Goal: Information Seeking & Learning: Learn about a topic

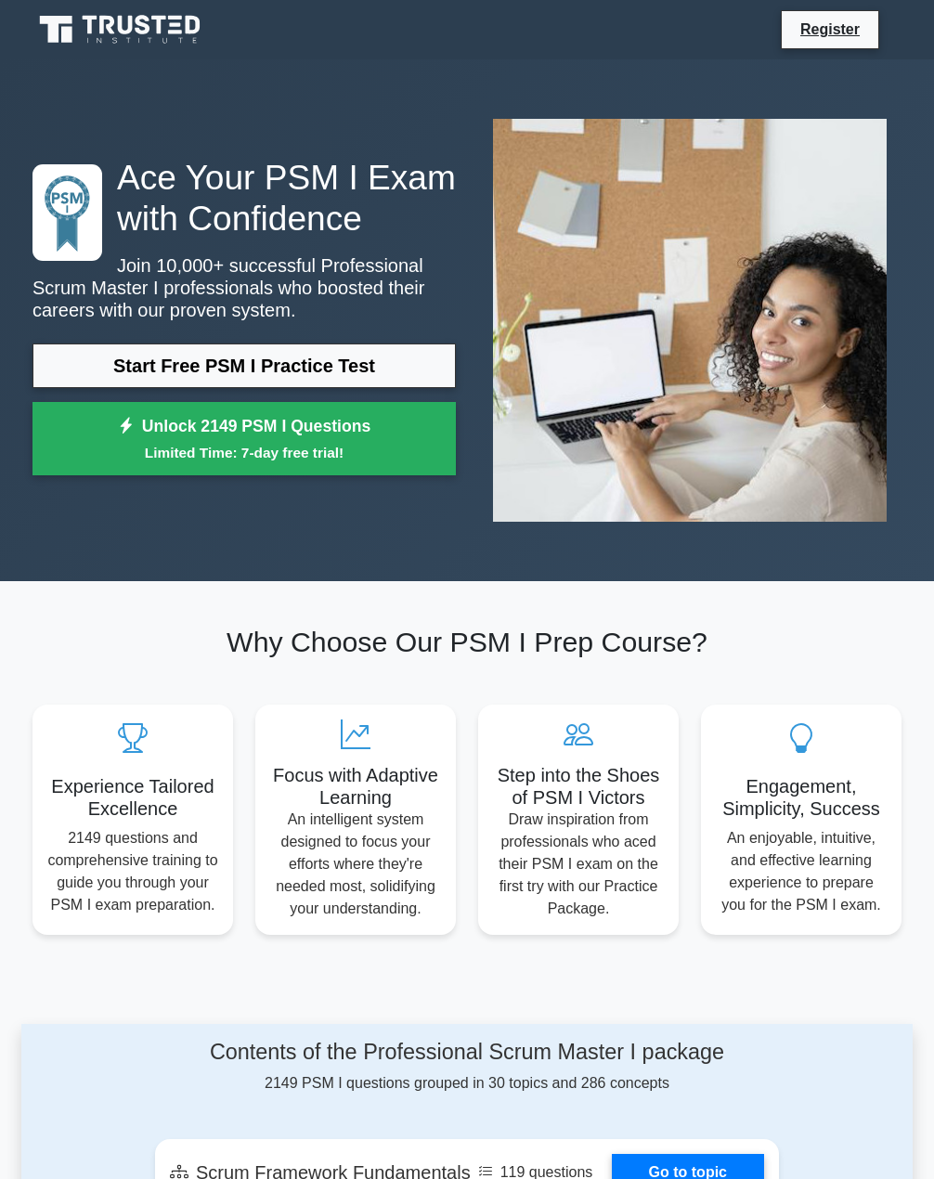
click at [312, 331] on div "Ace Your PSM I Exam with Confidence Join 10,000+ successful Professional Scrum …" at bounding box center [244, 321] width 446 height 329
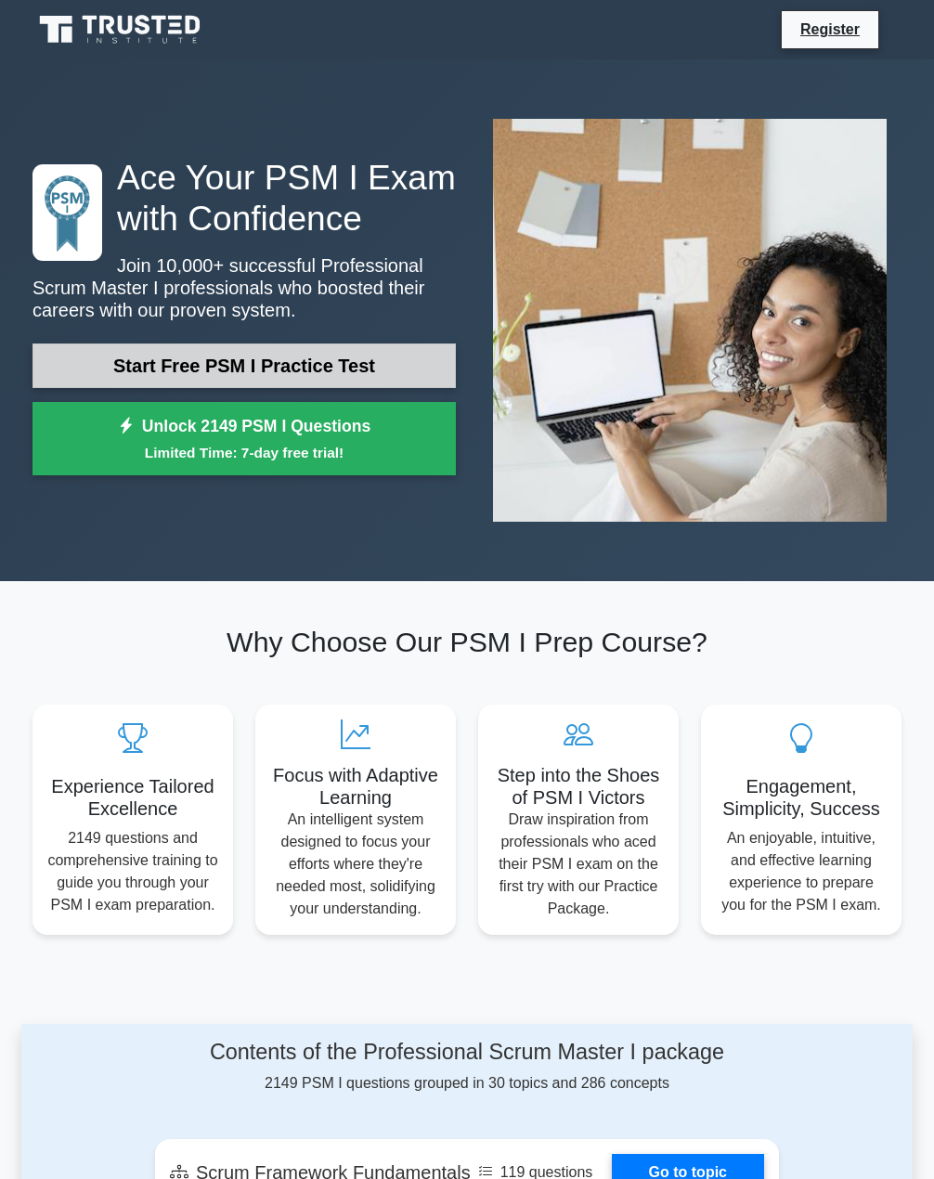
click at [312, 357] on link "Start Free PSM I Practice Test" at bounding box center [243, 366] width 423 height 45
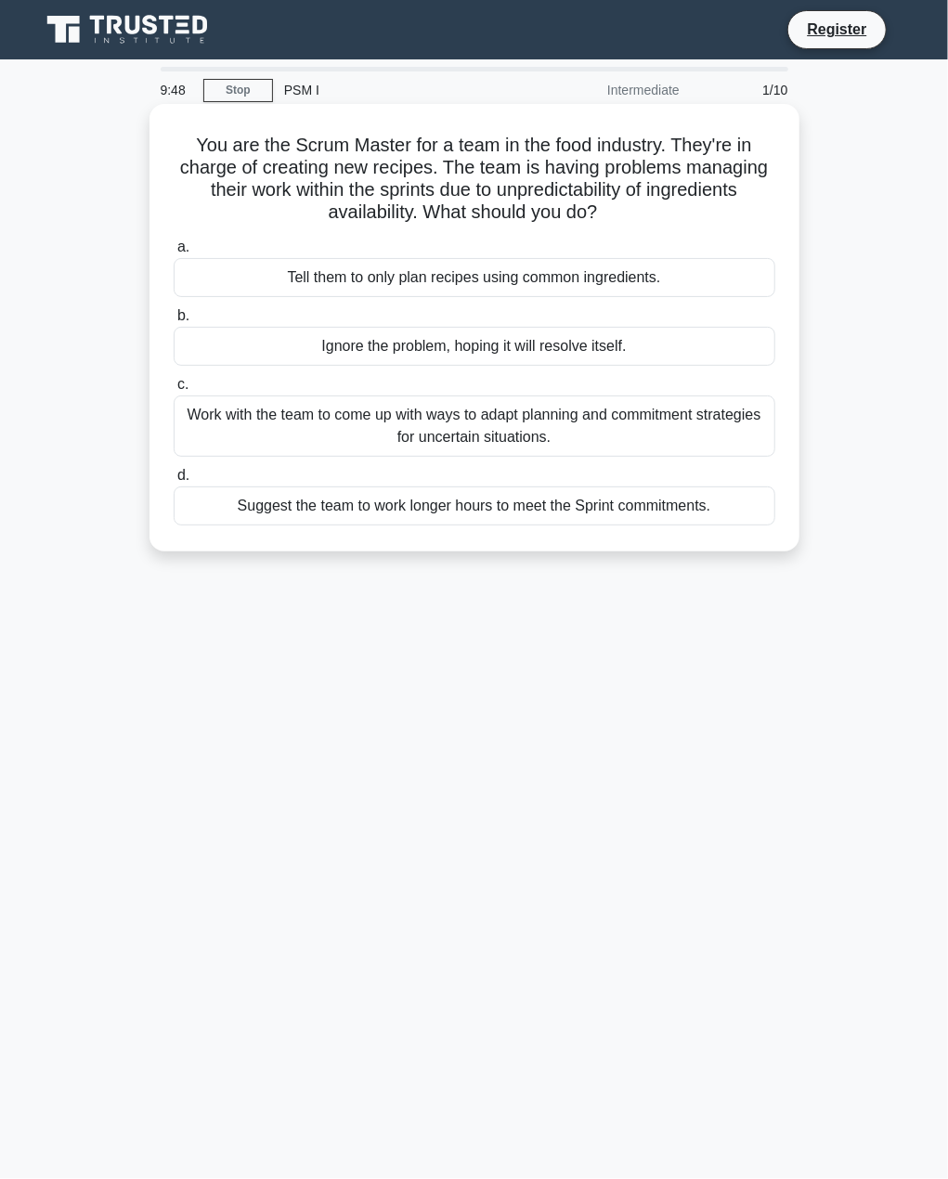
drag, startPoint x: 188, startPoint y: 146, endPoint x: 614, endPoint y: 206, distance: 429.5
click at [614, 206] on h5 "You are the Scrum Master for a team in the food industry. They're in charge of …" at bounding box center [474, 179] width 605 height 91
copy h5 "You are the Scrum Master for a team in the food industry. They're in charge of …"
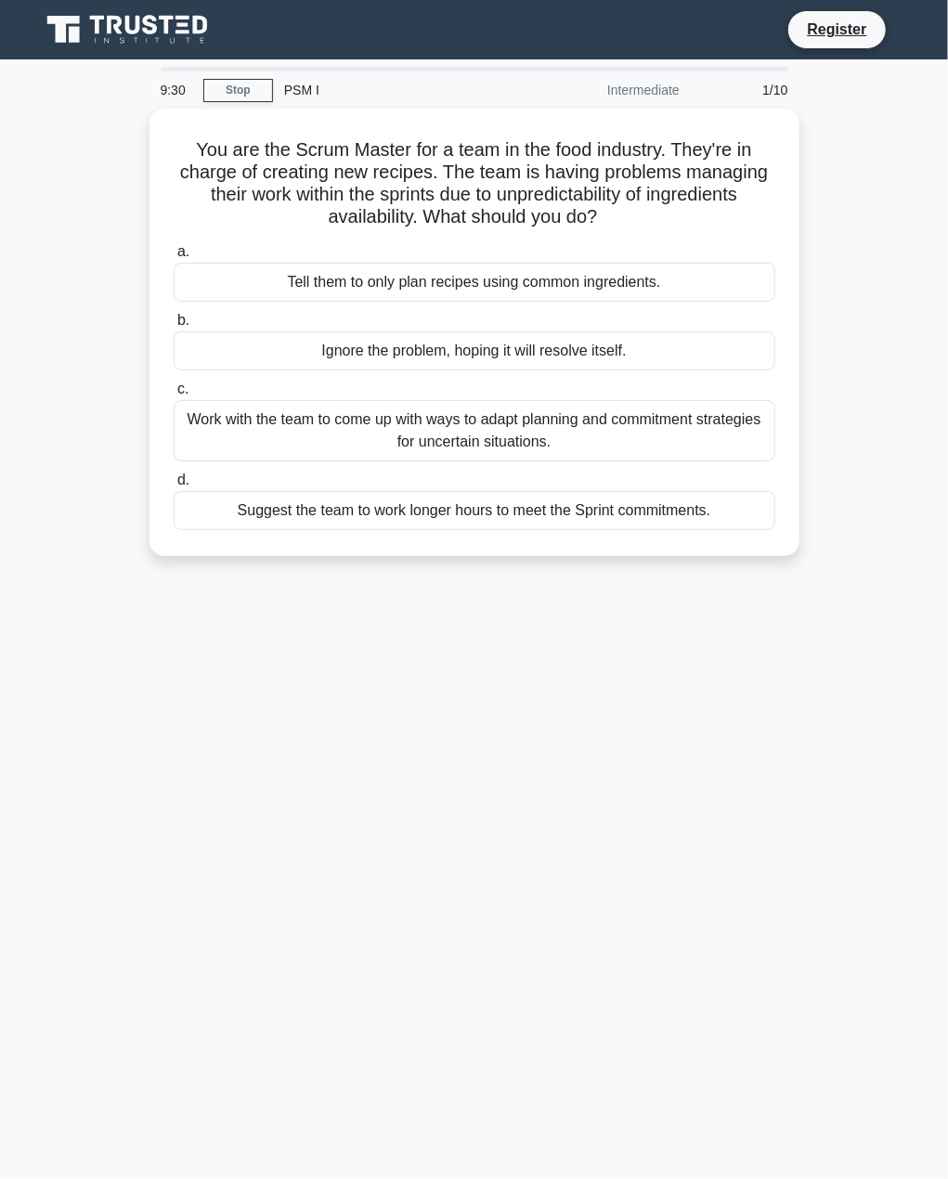
click at [393, 649] on div "9:30 Stop PSM I Intermediate 1/10 You are the Scrum Master for a team in the fo…" at bounding box center [474, 531] width 891 height 928
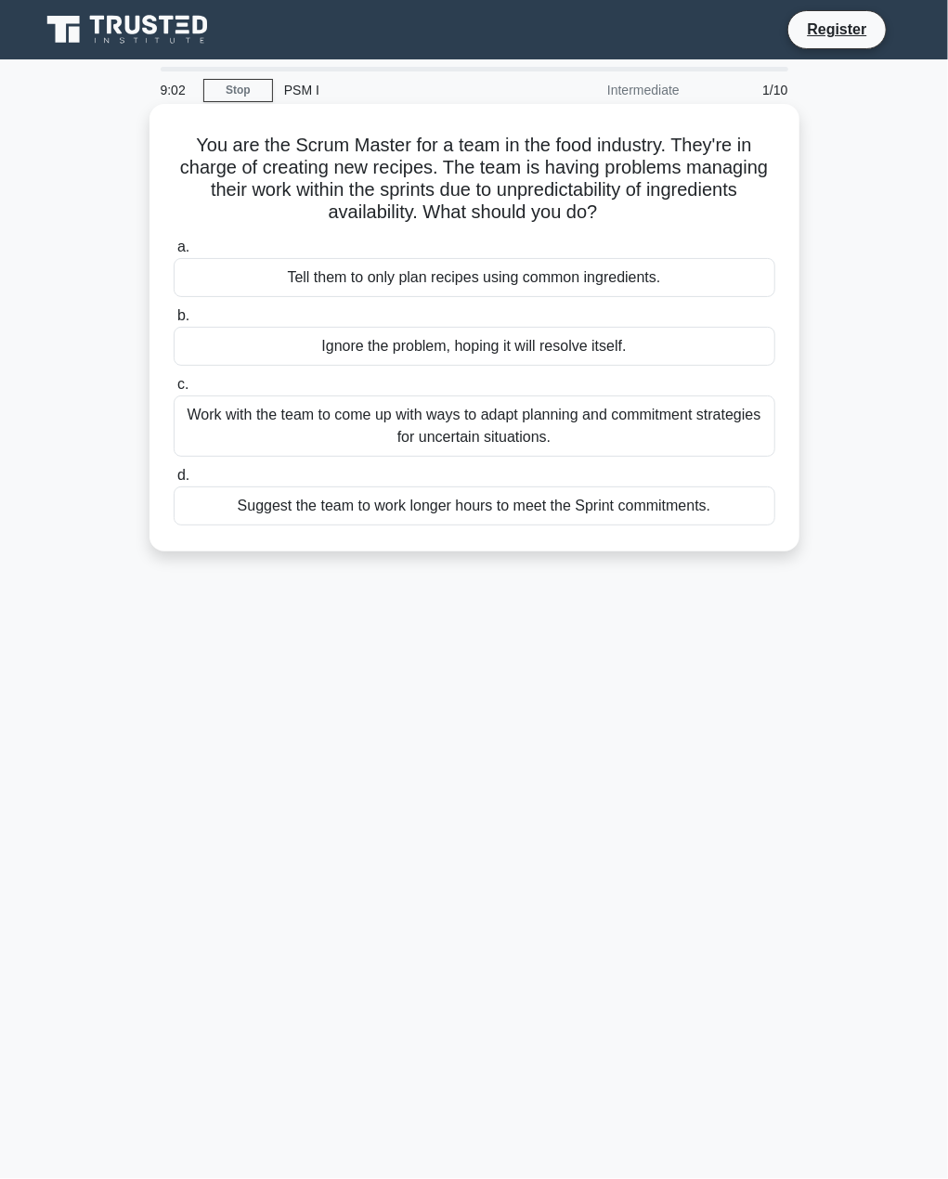
click at [275, 424] on div "Work with the team to come up with ways to adapt planning and commitment strate…" at bounding box center [475, 426] width 602 height 61
click at [174, 391] on input "c. Work with the team to come up with ways to adapt planning and commitment str…" at bounding box center [174, 385] width 0 height 12
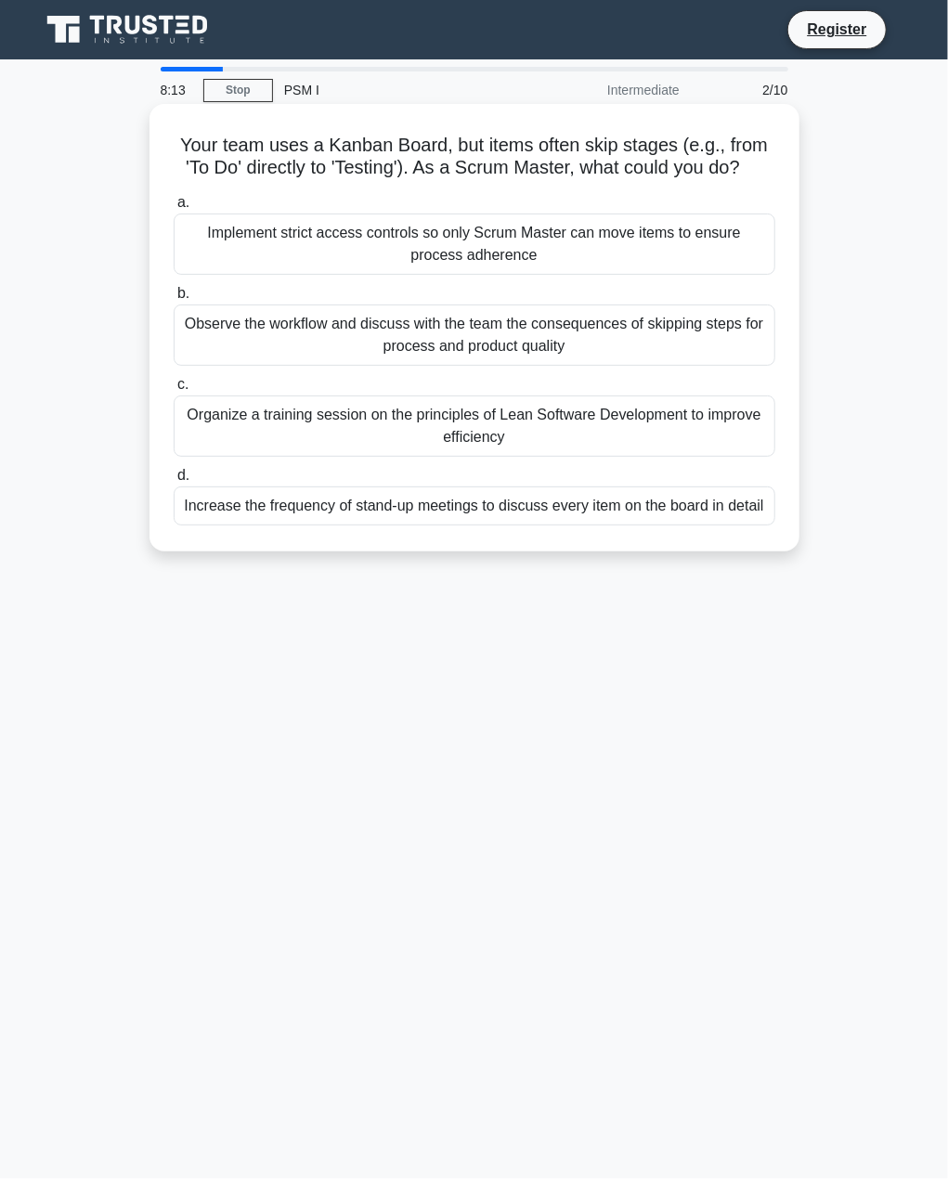
click at [562, 435] on div "Organize a training session on the principles of Lean Software Development to i…" at bounding box center [475, 426] width 602 height 61
click at [174, 391] on input "c. Organize a training session on the principles of Lean Software Development t…" at bounding box center [174, 385] width 0 height 12
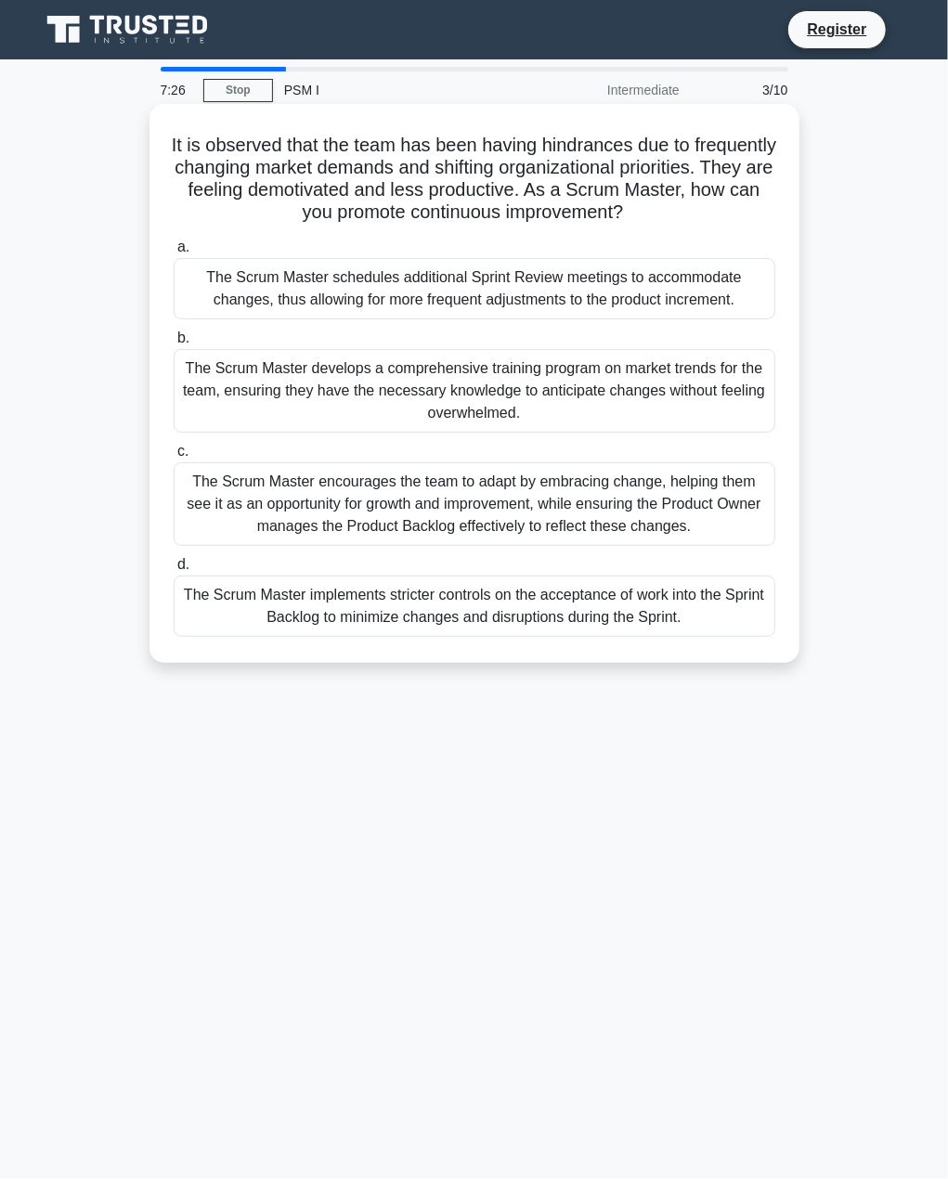
click at [509, 523] on div "The Scrum Master encourages the team to adapt by embracing change, helping them…" at bounding box center [475, 504] width 602 height 84
click at [174, 458] on input "c. The Scrum Master encourages the team to adapt by embracing change, helping t…" at bounding box center [174, 452] width 0 height 12
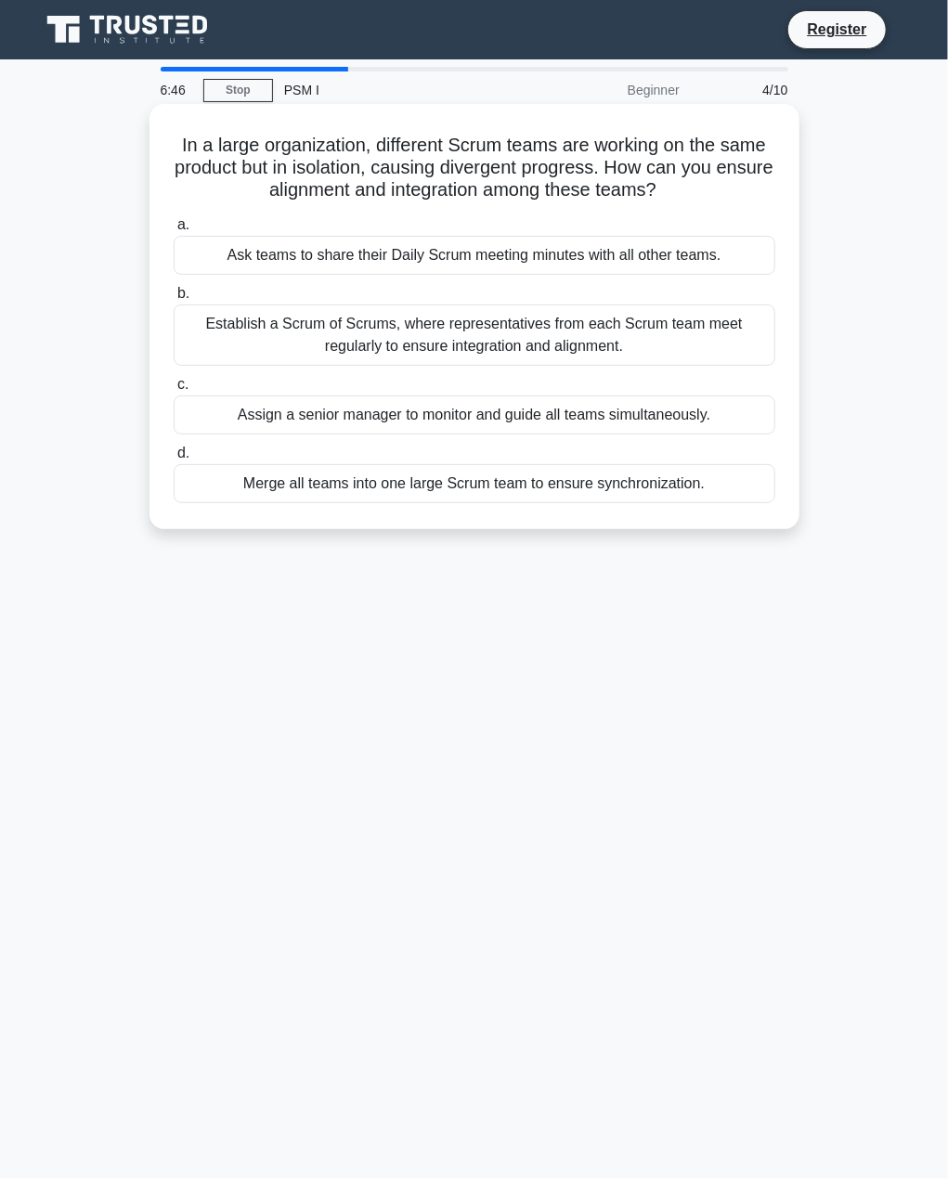
click at [466, 330] on div "Establish a Scrum of Scrums, where representatives from each Scrum team meet re…" at bounding box center [475, 335] width 602 height 61
click at [174, 300] on input "b. Establish a Scrum of Scrums, where representatives from each Scrum team meet…" at bounding box center [174, 294] width 0 height 12
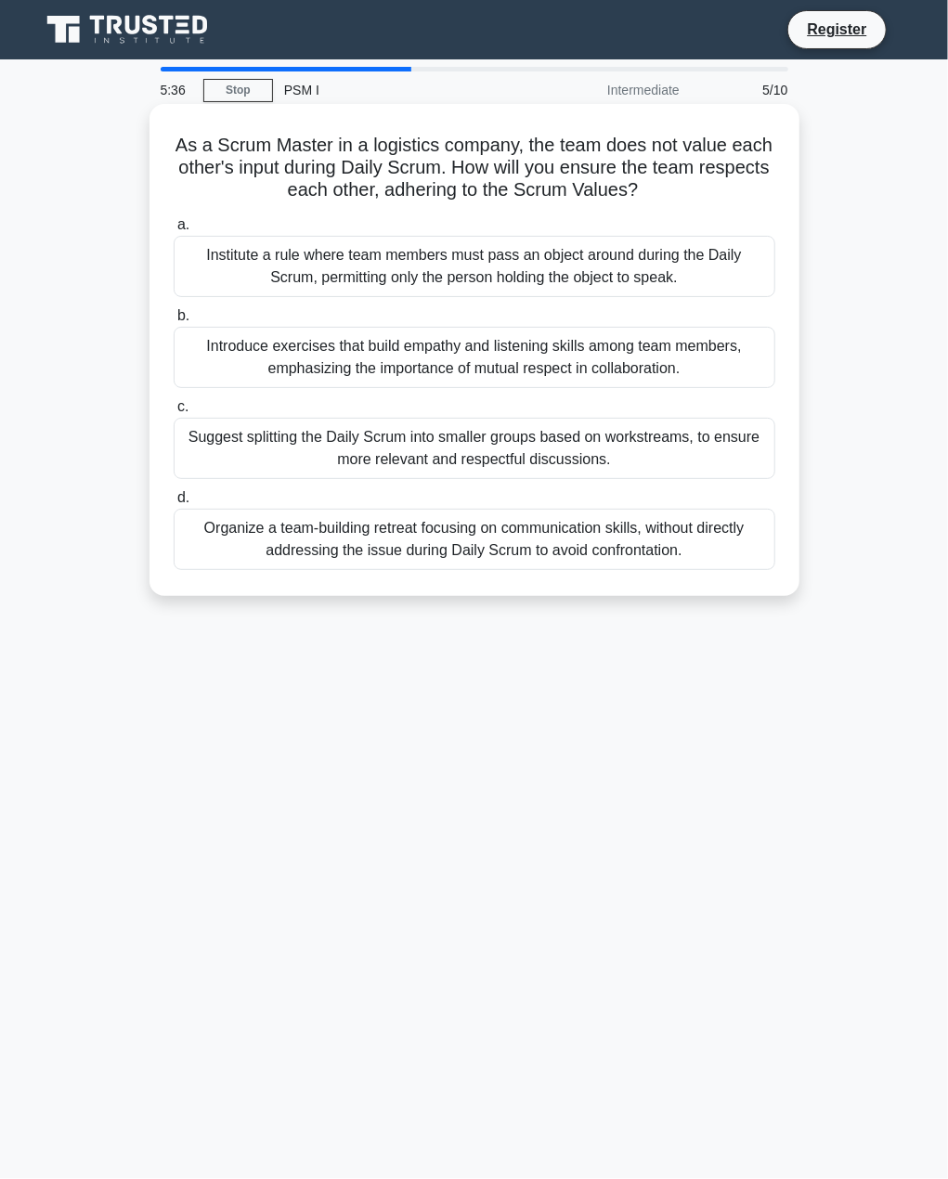
click at [437, 541] on div "Organize a team-building retreat focusing on communication skills, without dire…" at bounding box center [475, 539] width 602 height 61
click at [174, 504] on input "d. Organize a team-building retreat focusing on communication skills, without d…" at bounding box center [174, 498] width 0 height 12
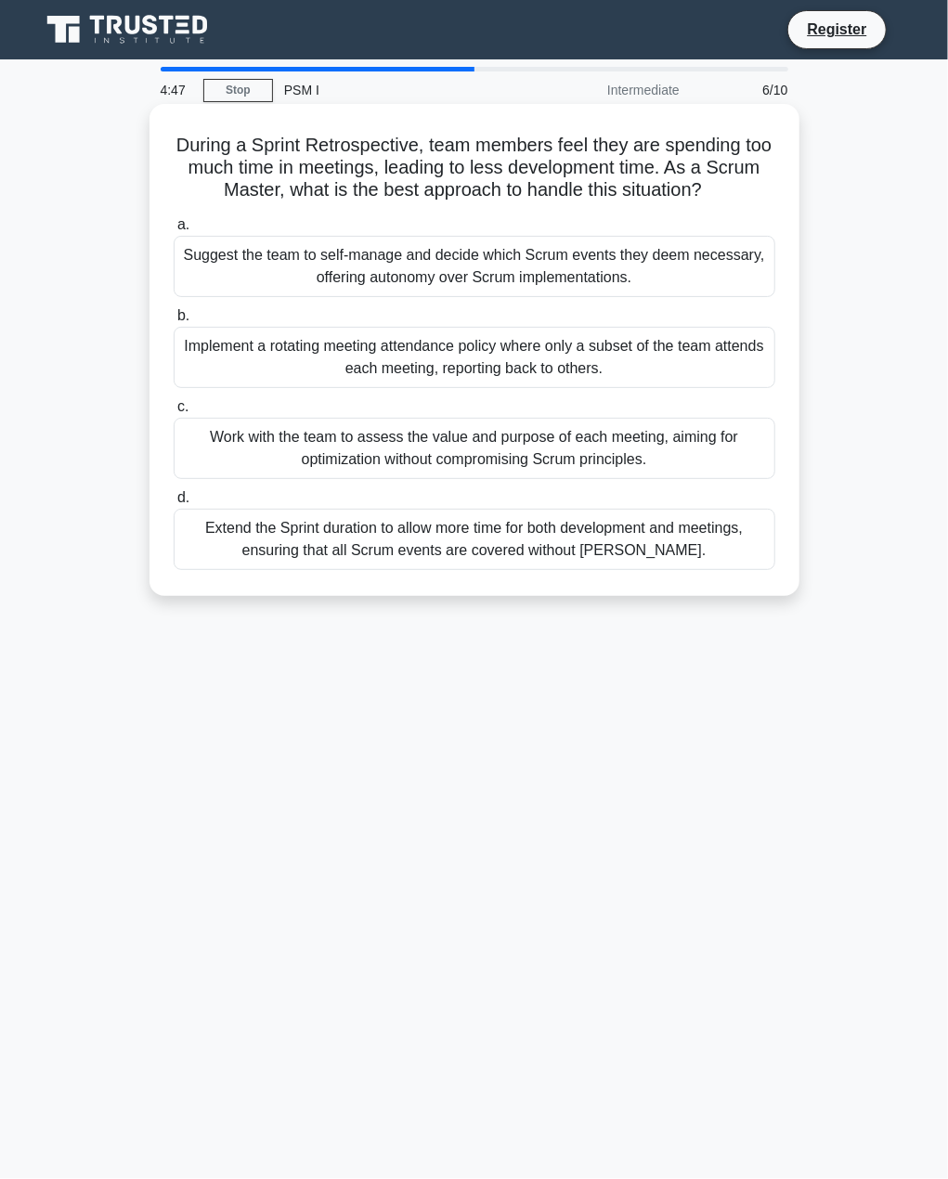
click at [412, 453] on div "Work with the team to assess the value and purpose of each meeting, aiming for …" at bounding box center [475, 448] width 602 height 61
click at [174, 413] on input "c. Work with the team to assess the value and purpose of each meeting, aiming f…" at bounding box center [174, 407] width 0 height 12
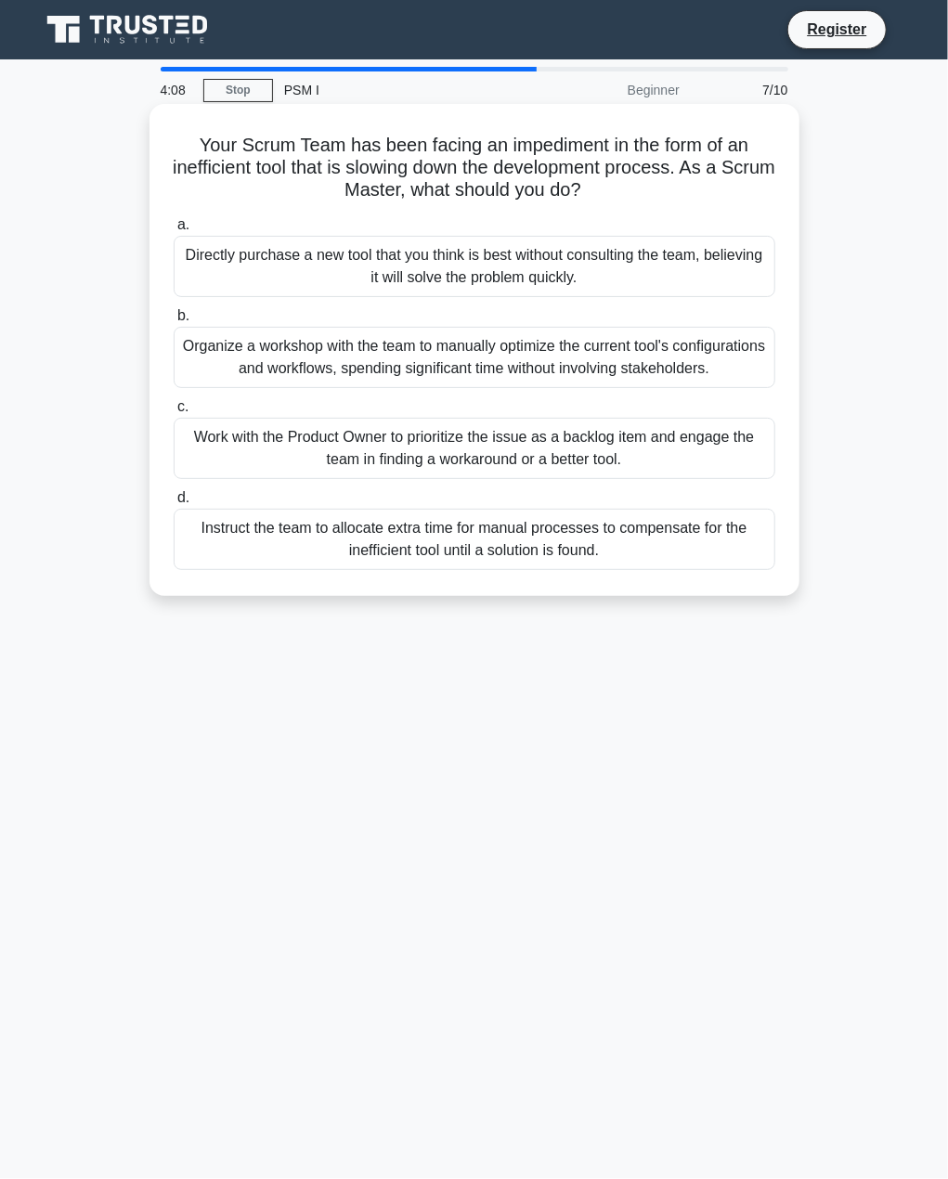
click at [397, 464] on div "Work with the Product Owner to prioritize the issue as a backlog item and engag…" at bounding box center [475, 448] width 602 height 61
click at [174, 413] on input "c. Work with the Product Owner to prioritize the issue as a backlog item and en…" at bounding box center [174, 407] width 0 height 12
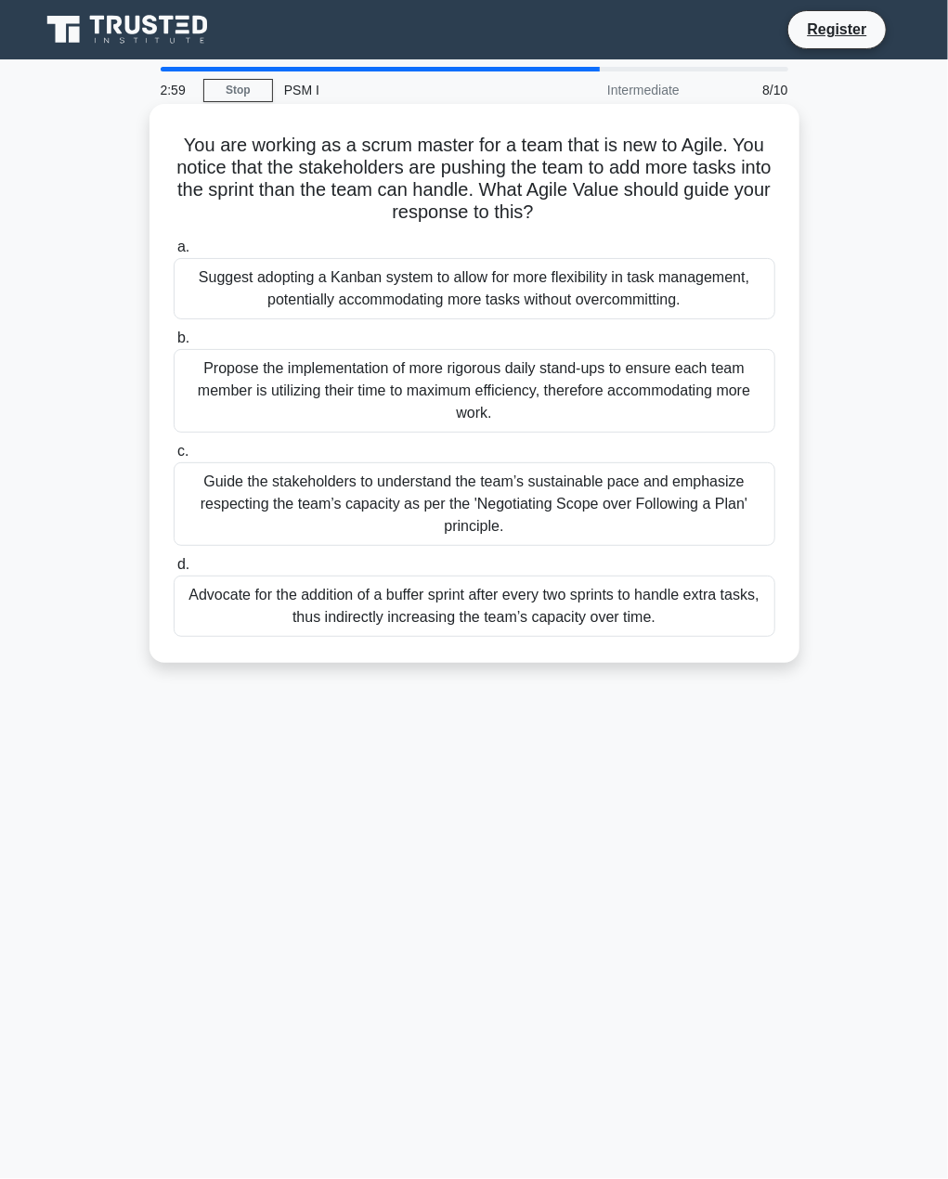
click at [319, 496] on div "Guide the stakeholders to understand the team’s sustainable pace and emphasize …" at bounding box center [475, 504] width 602 height 84
click at [174, 458] on input "c. Guide the stakeholders to understand the team’s sustainable pace and emphasi…" at bounding box center [174, 452] width 0 height 12
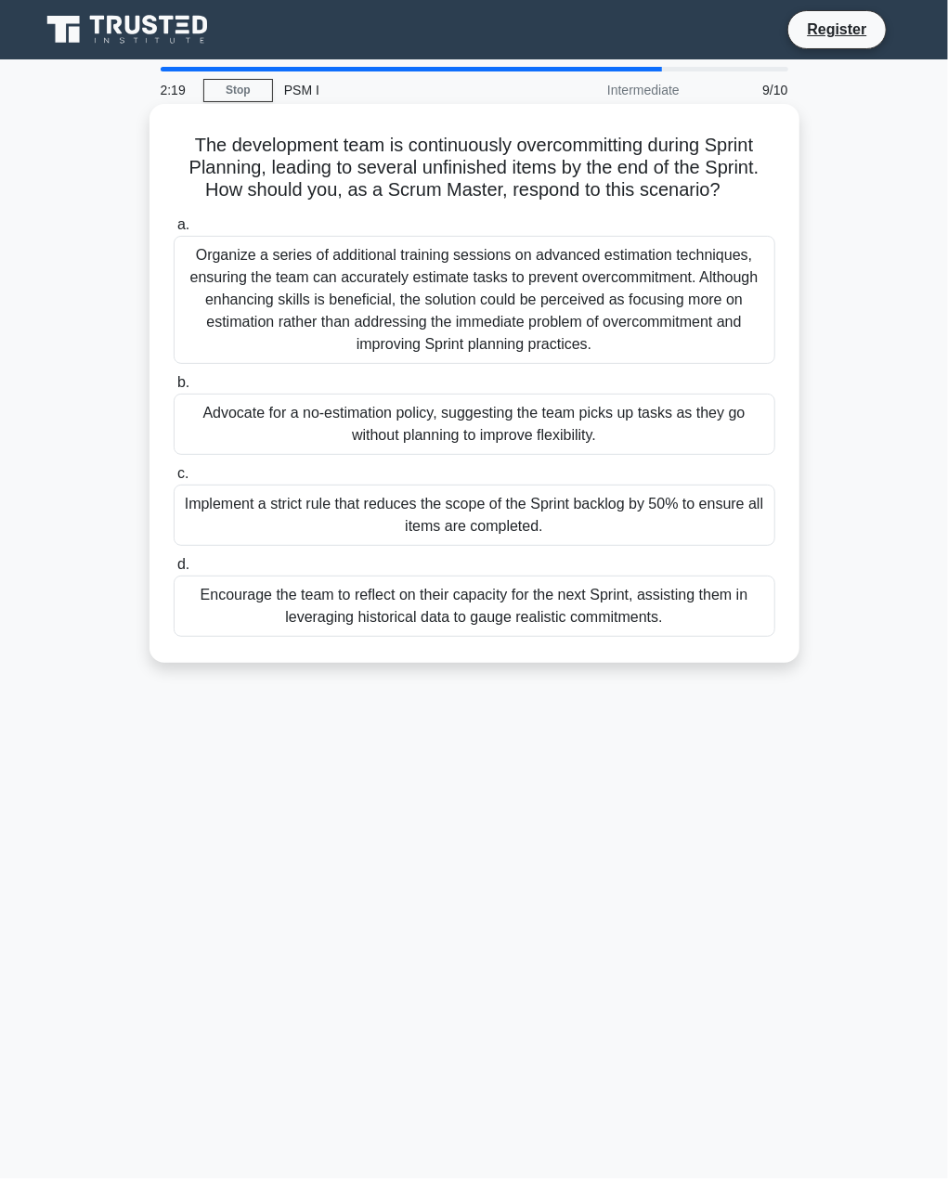
click at [264, 614] on div "Encourage the team to reflect on their capacity for the next Sprint, assisting …" at bounding box center [475, 606] width 602 height 61
click at [174, 571] on input "d. Encourage the team to reflect on their capacity for the next Sprint, assisti…" at bounding box center [174, 565] width 0 height 12
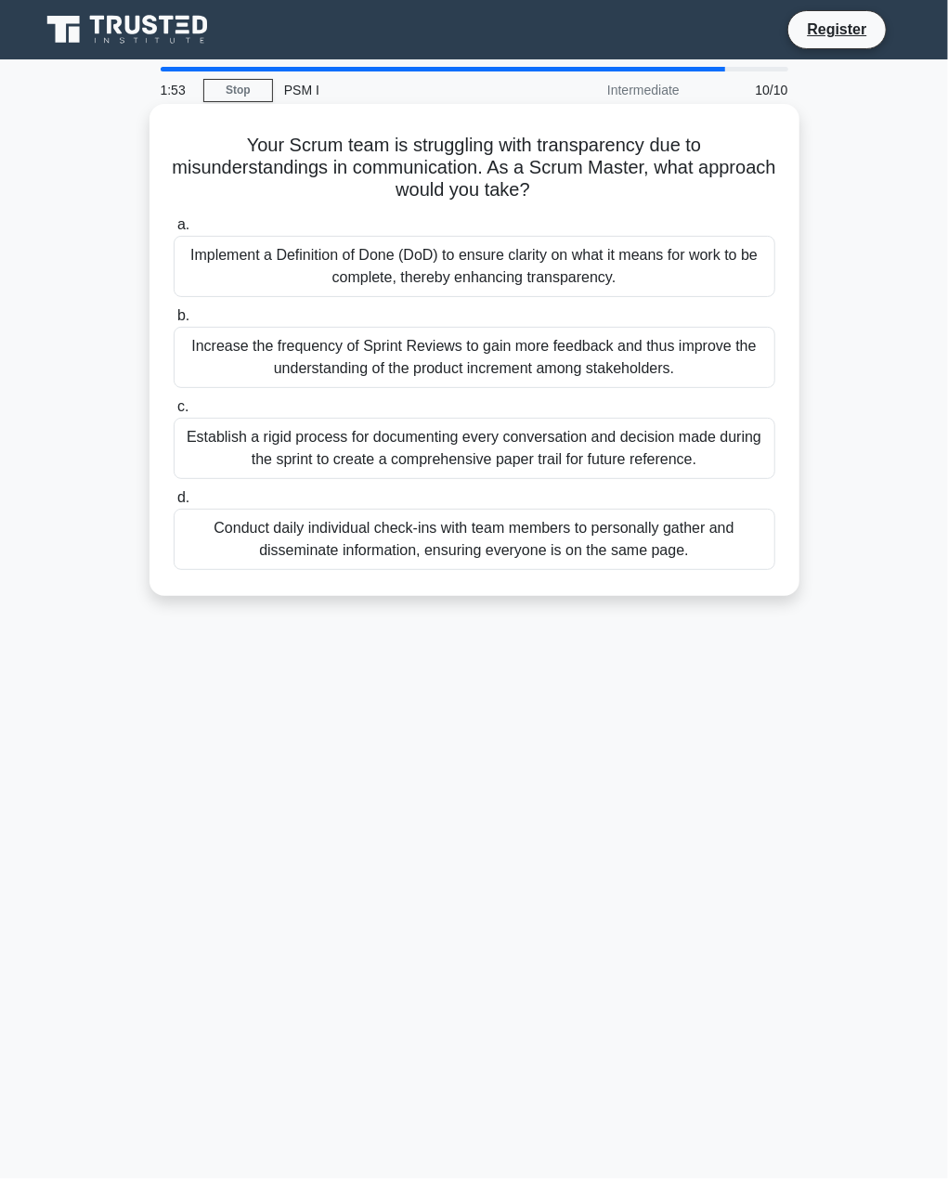
click at [416, 270] on div "Implement a Definition of Done (DoD) to ensure clarity on what it means for wor…" at bounding box center [475, 266] width 602 height 61
click at [174, 231] on input "a. Implement a Definition of Done (DoD) to ensure clarity on what it means for …" at bounding box center [174, 225] width 0 height 12
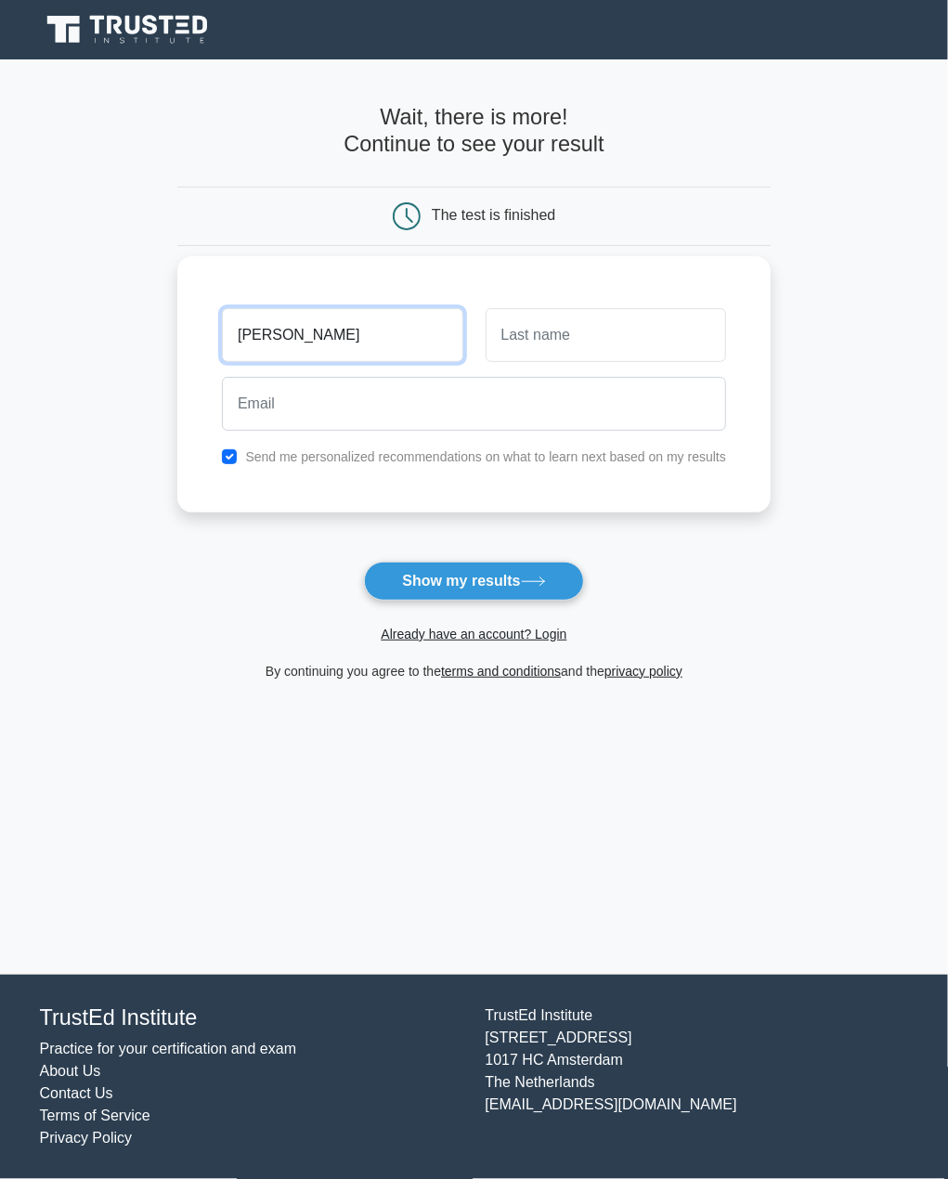
type input "Jelani"
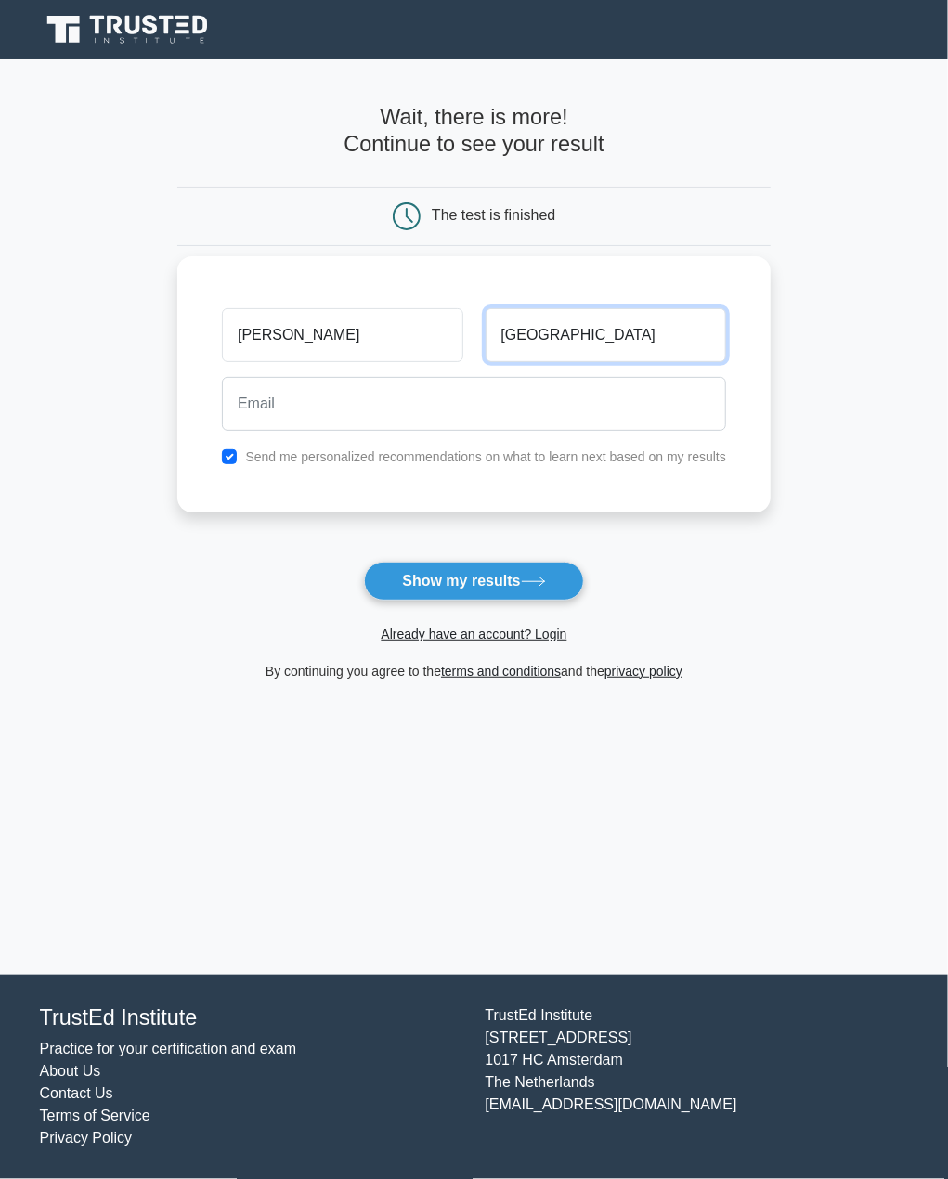
type input "Jambi"
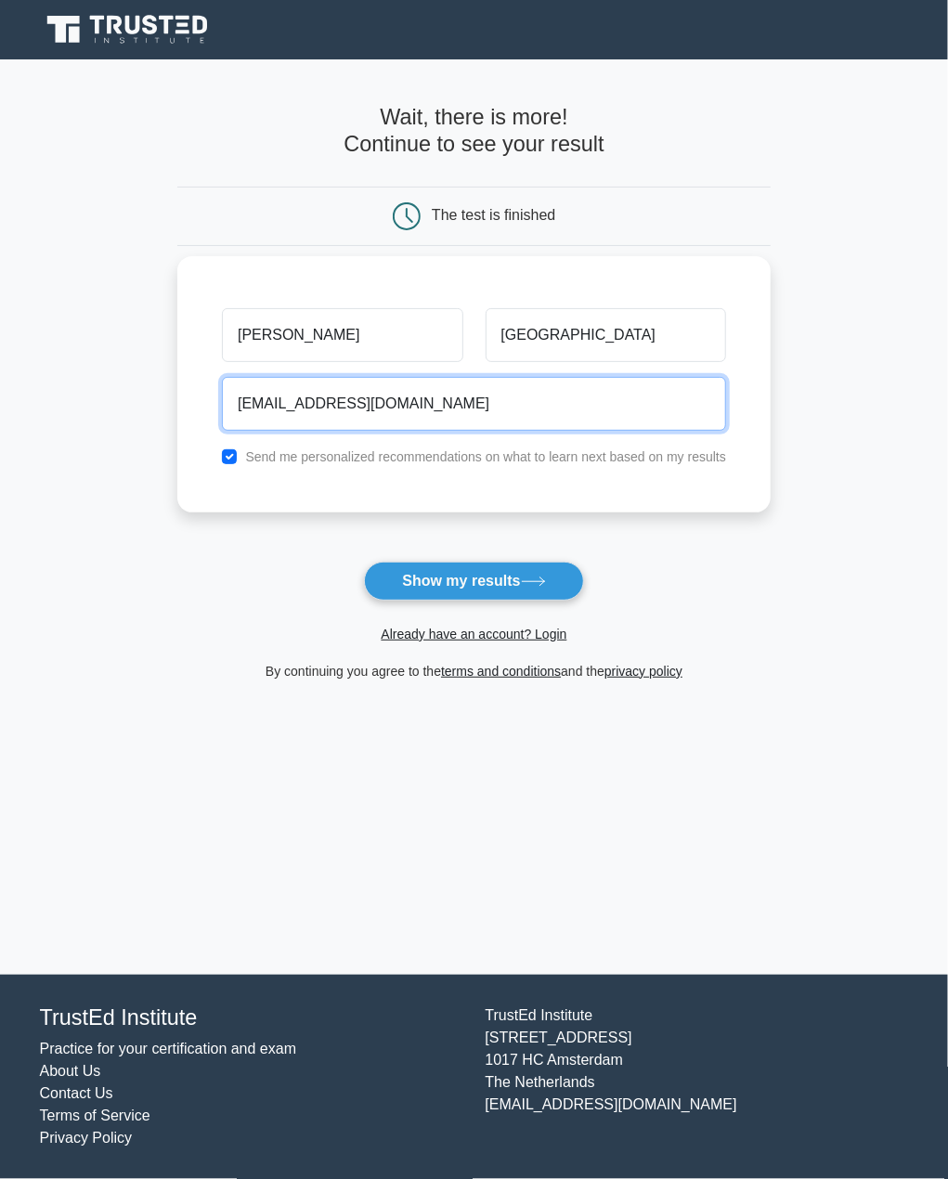
type input "jelani.jambi.1991@gmail.com"
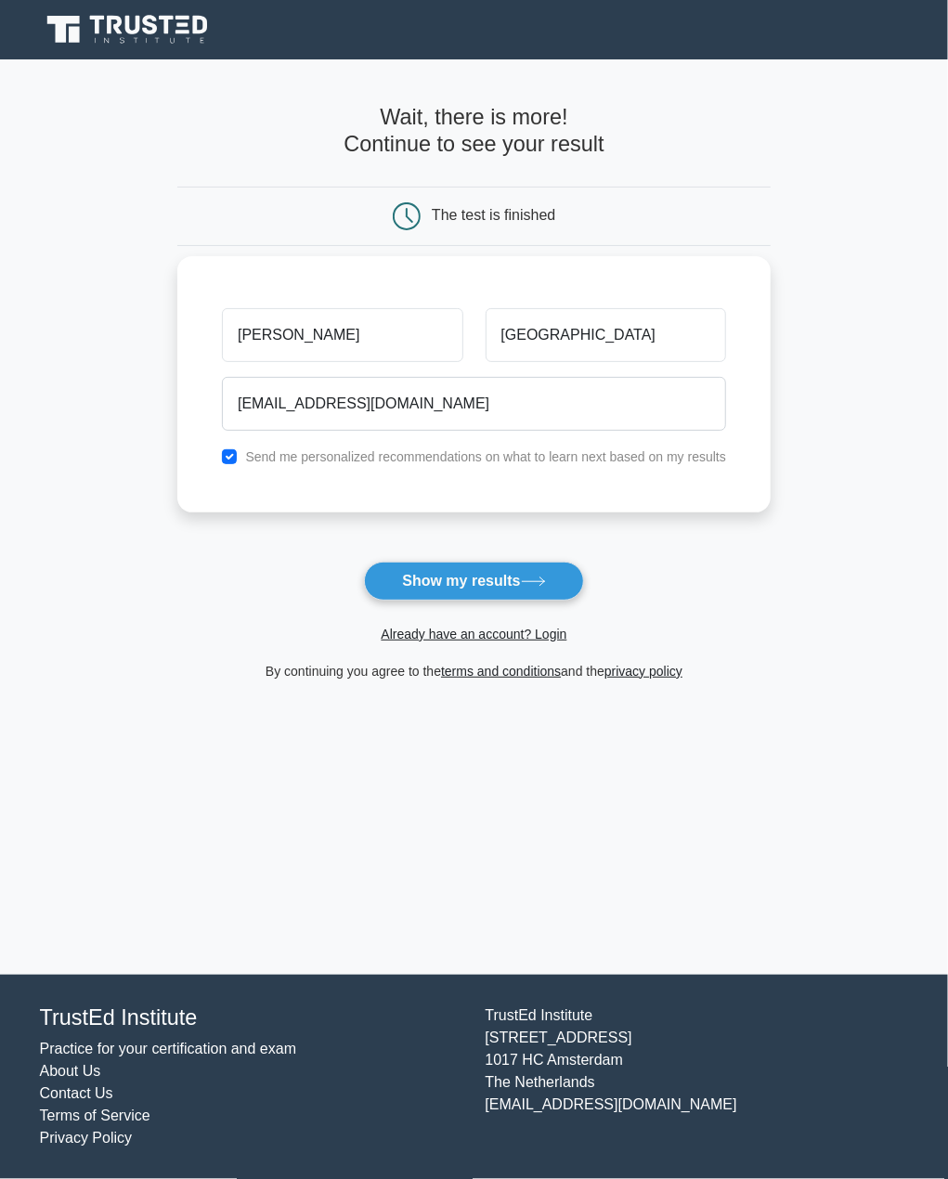
click at [358, 473] on div "Jelani Jambi jelani.jambi.1991@gmail.com Send me personalized recommendations o…" at bounding box center [473, 384] width 593 height 256
click at [317, 460] on label "Send me personalized recommendations on what to learn next based on my results" at bounding box center [485, 456] width 481 height 15
click at [233, 458] on input "checkbox" at bounding box center [229, 456] width 15 height 15
checkbox input "false"
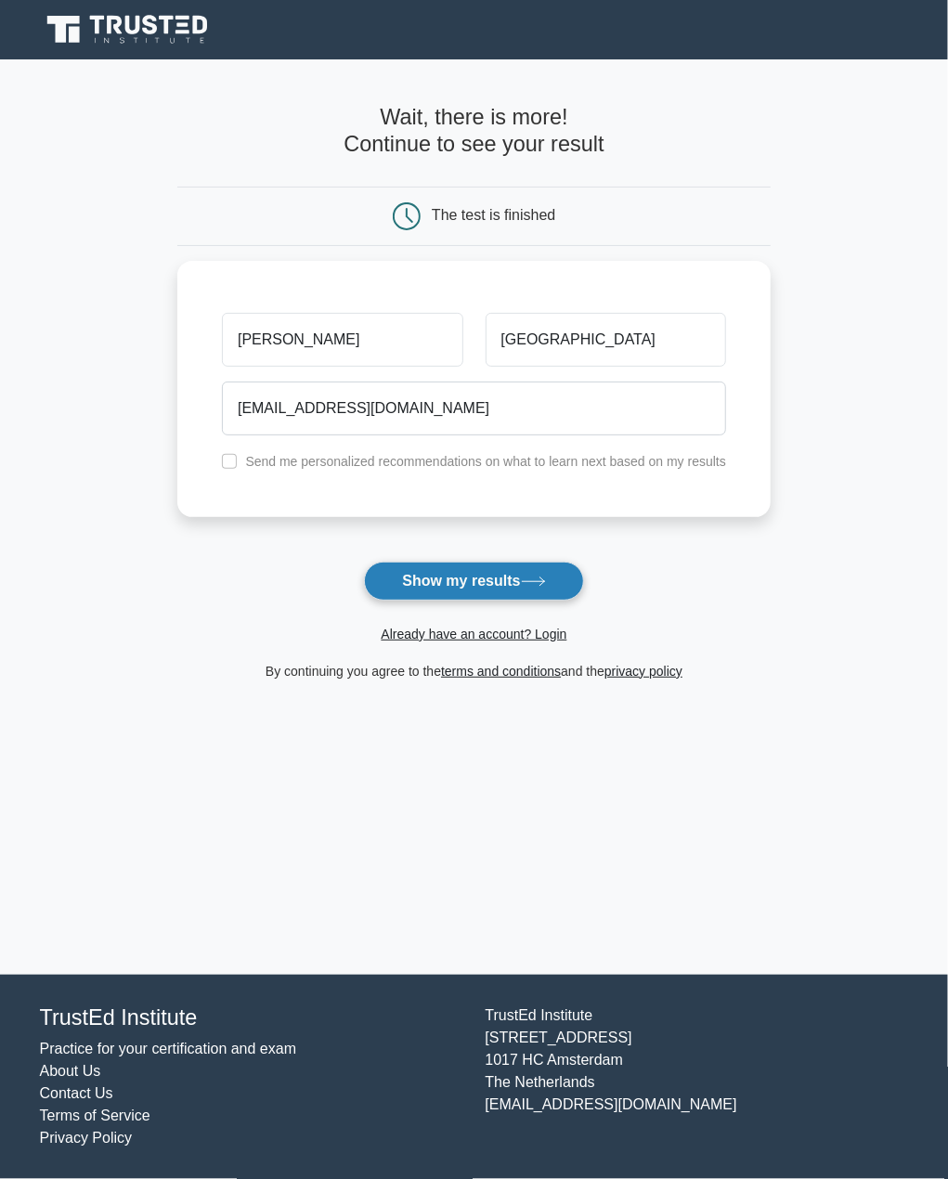
click at [413, 571] on button "Show my results" at bounding box center [473, 581] width 219 height 39
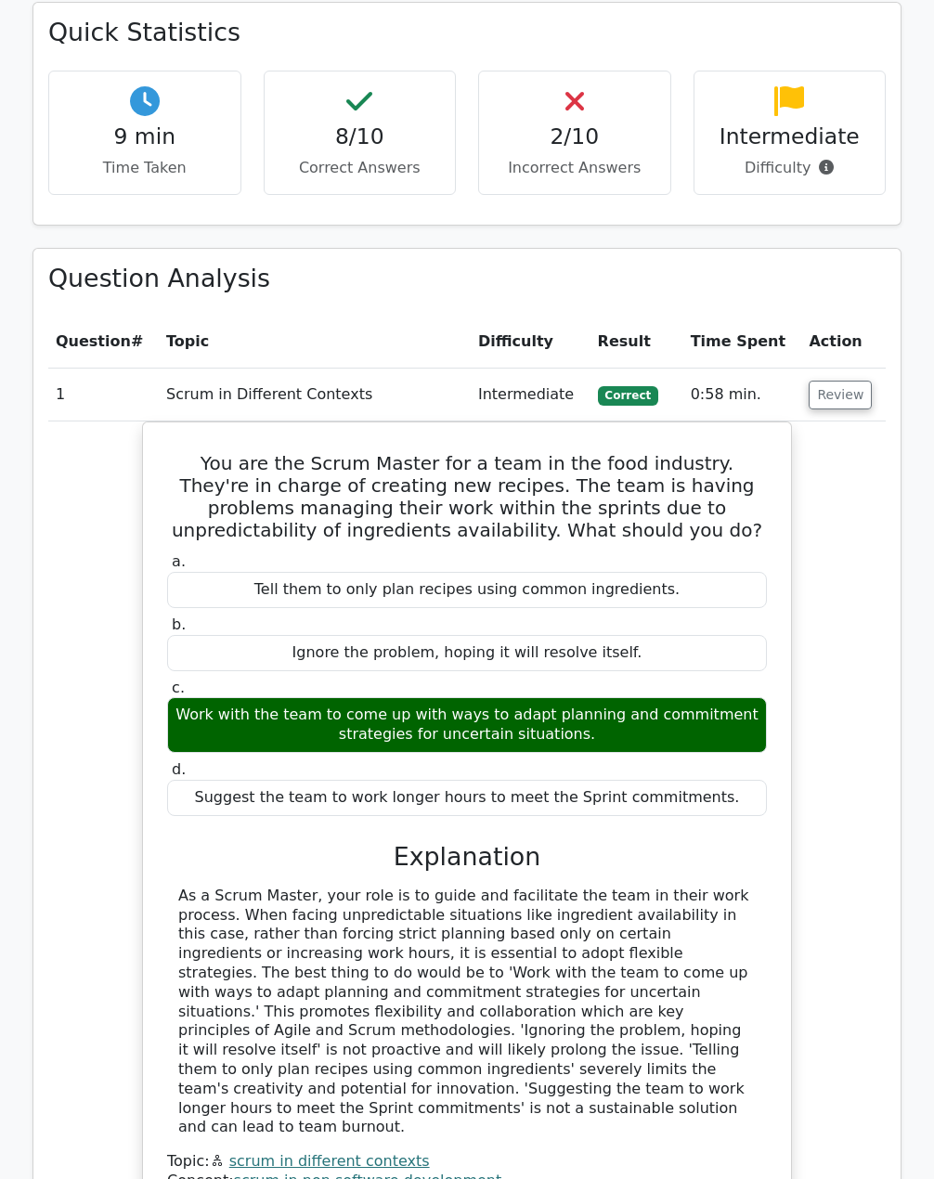
scroll to position [1207, 0]
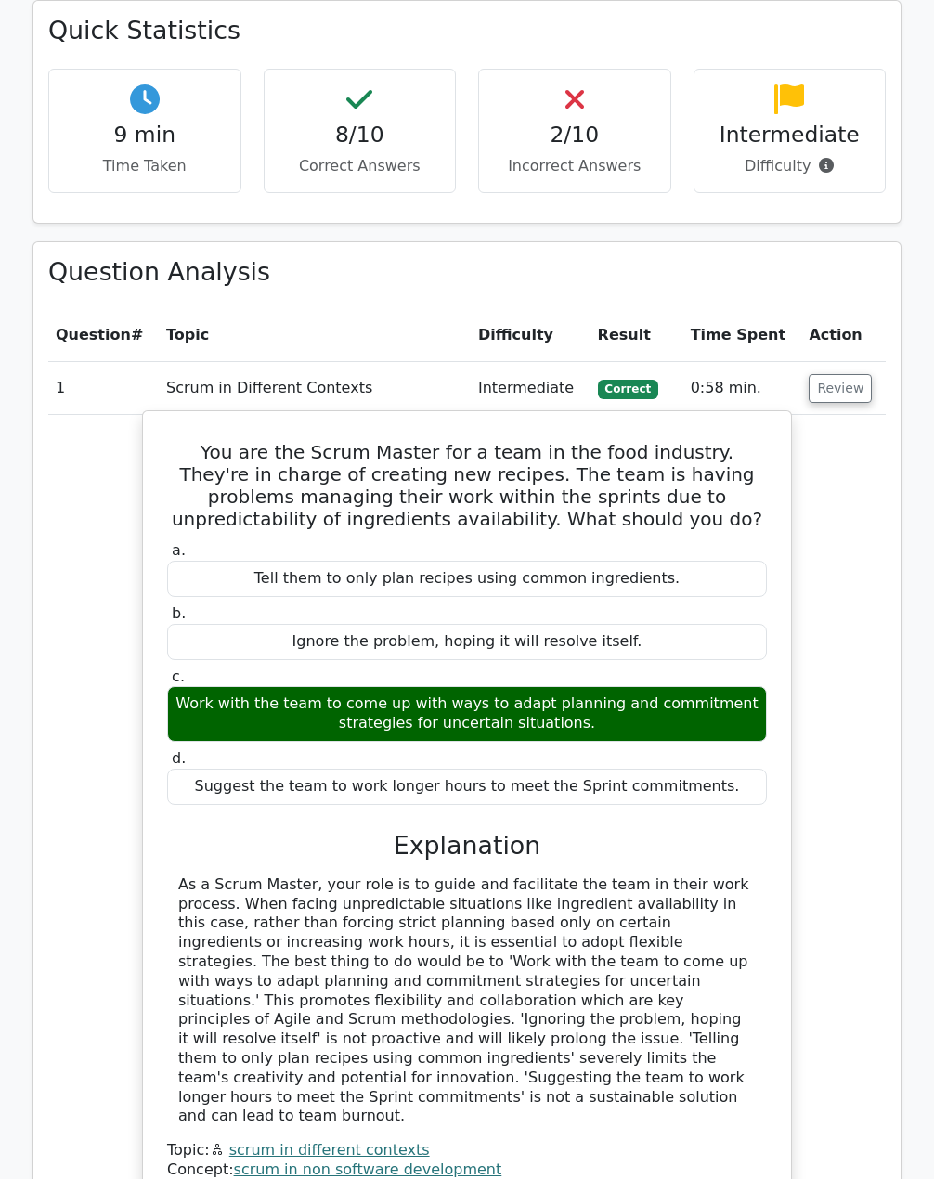
drag, startPoint x: 202, startPoint y: 651, endPoint x: 635, endPoint y: 673, distance: 433.2
click at [635, 686] on div "Work with the team to come up with ways to adapt planning and commitment strate…" at bounding box center [467, 714] width 600 height 56
drag, startPoint x: 161, startPoint y: 501, endPoint x: 710, endPoint y: 731, distance: 595.6
click at [710, 731] on div "a. Tell them to only plan recipes using common ingredients. b. Ignore the probl…" at bounding box center [467, 673] width 622 height 270
copy div "a. Tell them to only plan recipes using common ingredients. b. Ignore the probl…"
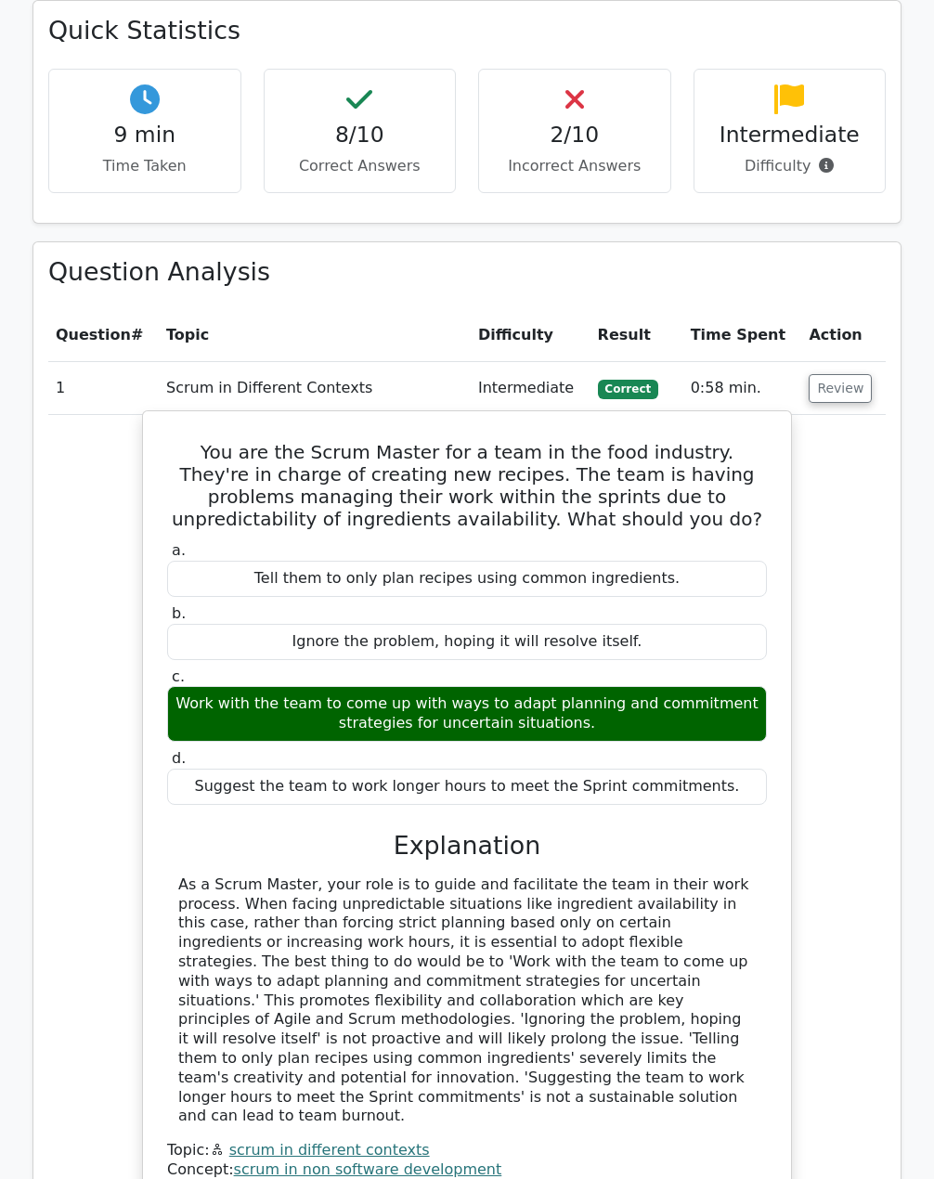
click at [603, 686] on div "Work with the team to come up with ways to adapt planning and commitment strate…" at bounding box center [467, 714] width 600 height 56
drag, startPoint x: 596, startPoint y: 679, endPoint x: 170, endPoint y: 630, distance: 428.9
click at [170, 668] on label "c. Work with the team to come up with ways to adapt planning and commitment str…" at bounding box center [467, 705] width 600 height 74
copy label "c. Work with the team to come up with ways to adapt planning and commitment str…"
drag, startPoint x: 176, startPoint y: 833, endPoint x: 563, endPoint y: 1024, distance: 431.0
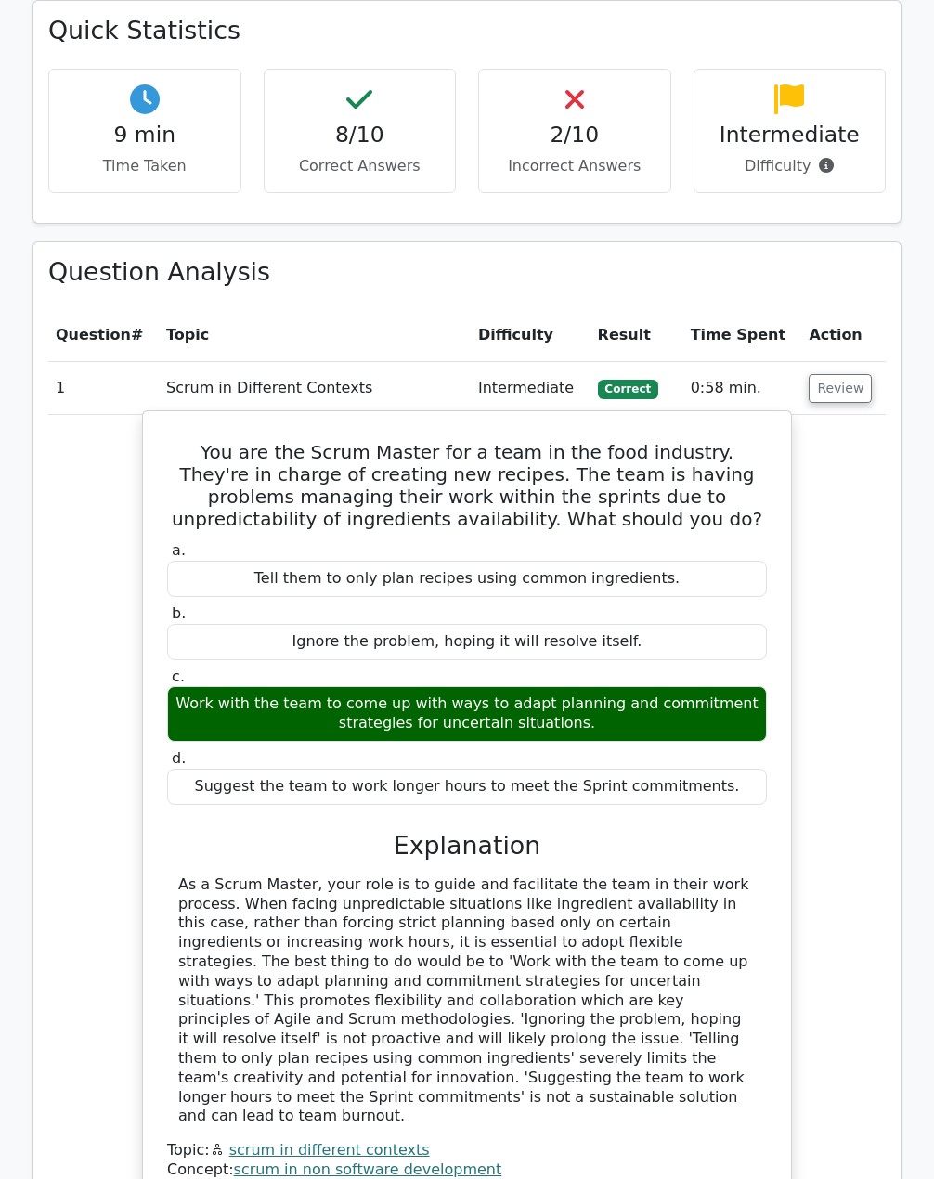
click at [563, 1024] on div "As a Scrum Master, your role is to guide and facilitate the team in their work …" at bounding box center [467, 1001] width 600 height 251
copy div "As a Scrum Master, your role is to guide and facilitate the team in their work …"
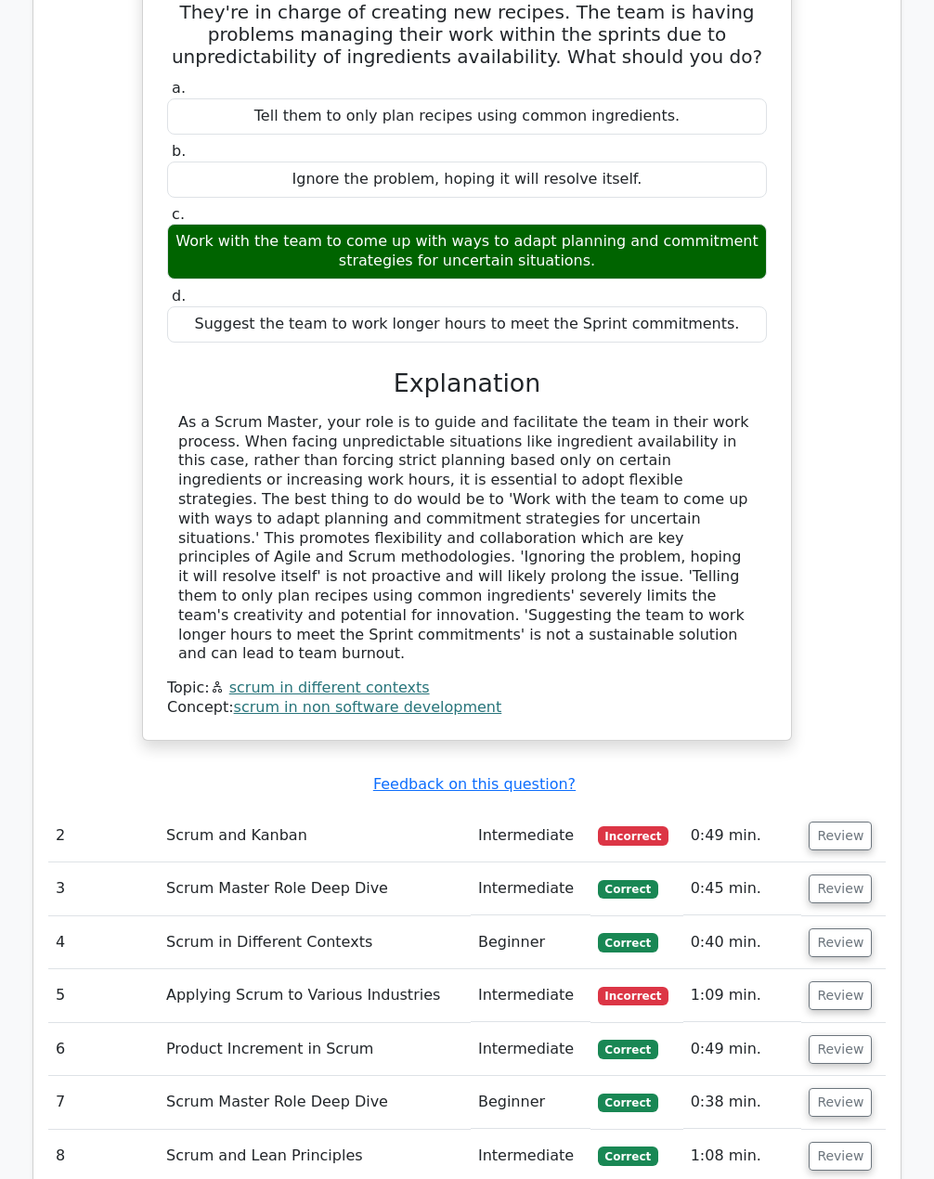
scroll to position [1671, 0]
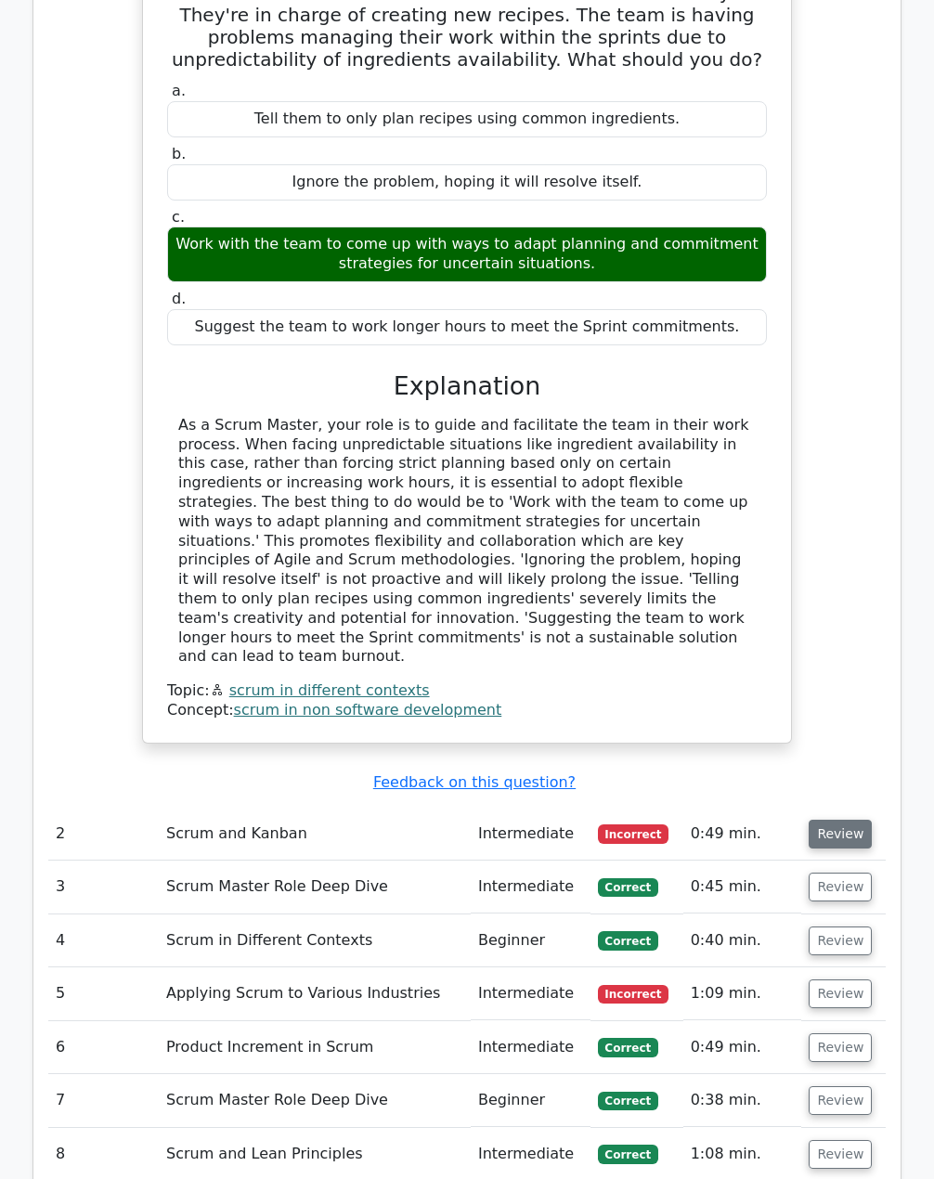
click at [855, 820] on button "Review" at bounding box center [840, 834] width 63 height 29
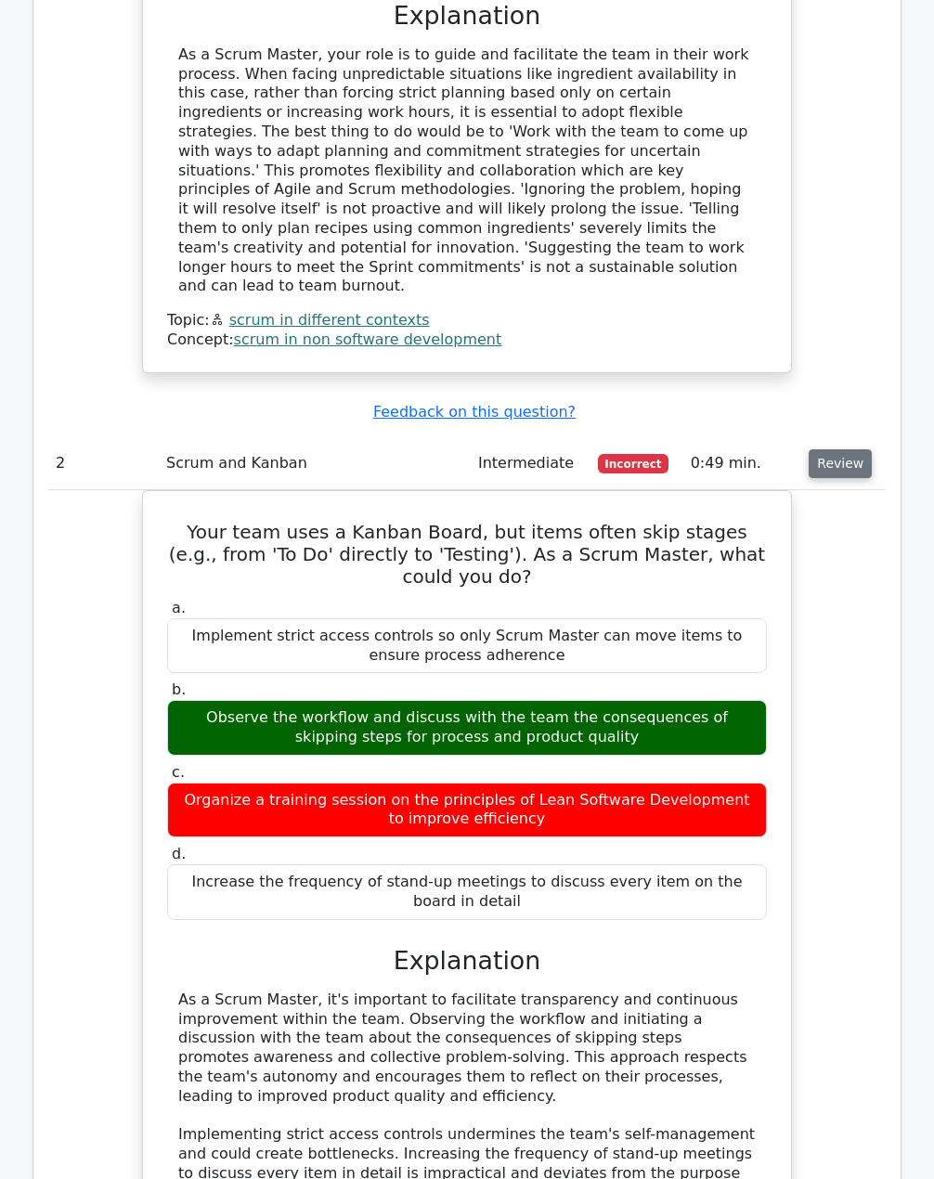
scroll to position [2043, 0]
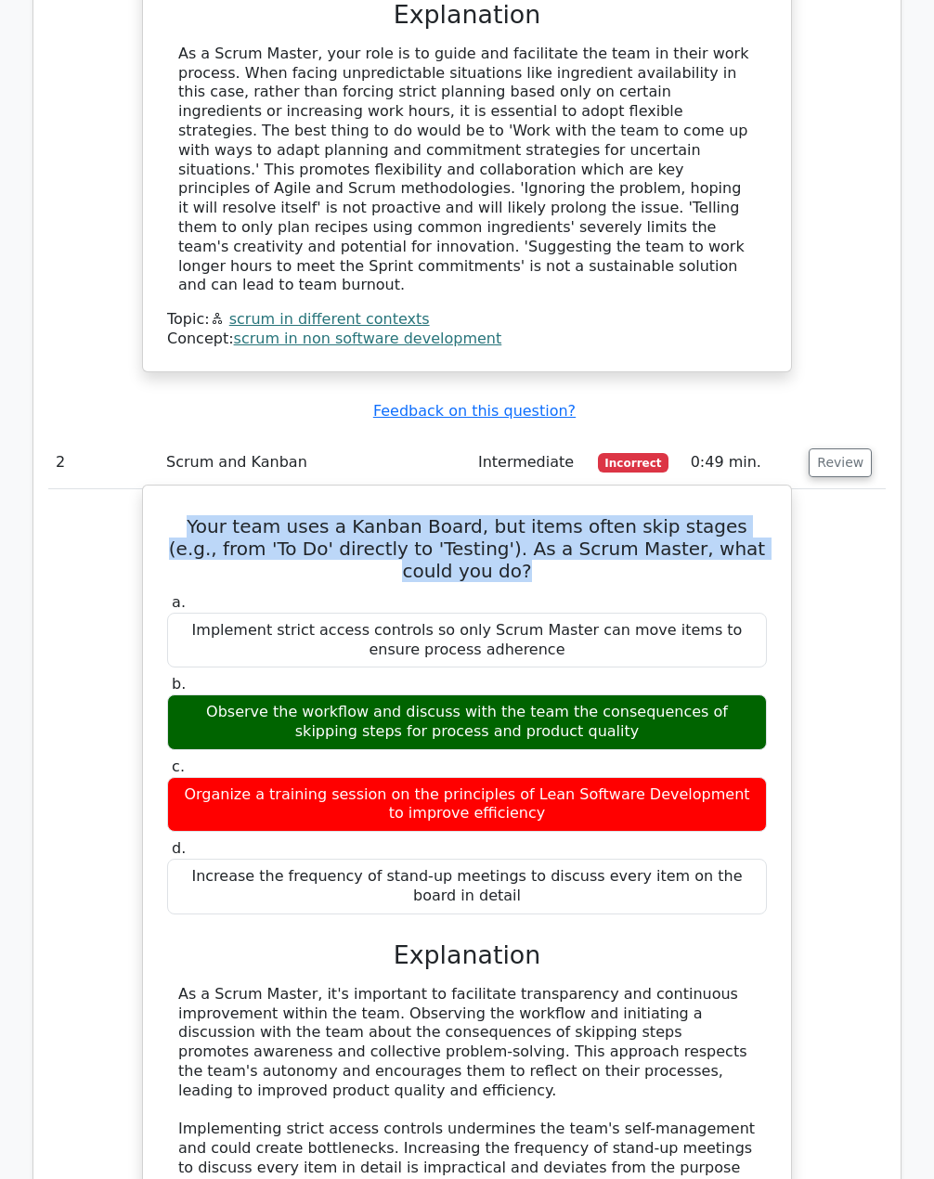
drag, startPoint x: 170, startPoint y: 437, endPoint x: 756, endPoint y: 463, distance: 586.4
click at [756, 515] on h5 "Your team uses a Kanban Board, but items often skip stages (e.g., from 'To Do' …" at bounding box center [466, 548] width 603 height 67
copy h5 "Your team uses a Kanban Board, but items often skip stages (e.g., from 'To Do' …"
drag, startPoint x: 171, startPoint y: 493, endPoint x: 759, endPoint y: 771, distance: 650.8
click at [759, 771] on div "a. Implement strict access controls so only Scrum Master can move items to ensu…" at bounding box center [467, 754] width 622 height 329
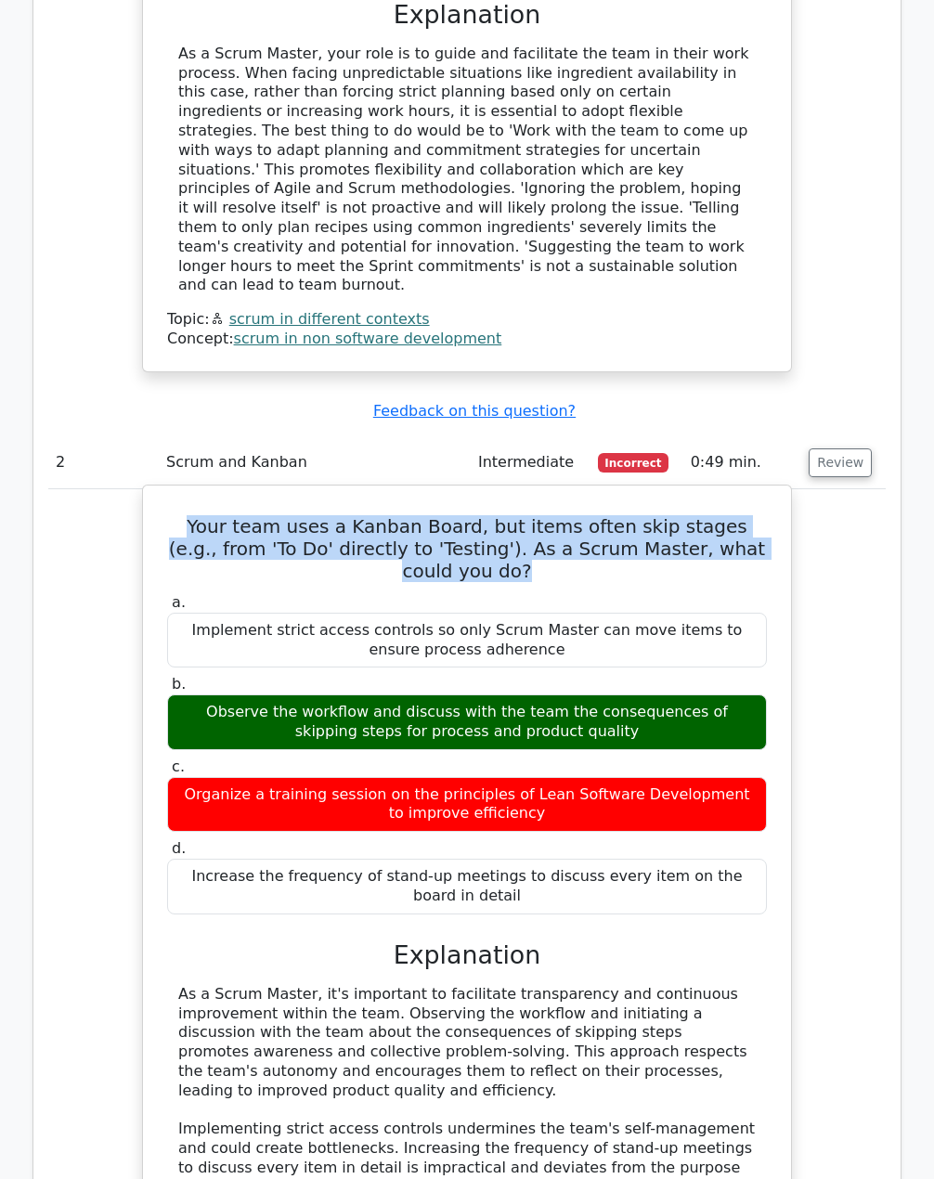
copy div "a. Implement strict access controls so only Scrum Master can move items to ensu…"
click at [776, 839] on div "d. Increase the frequency of stand-up meetings to discuss every item on the boa…" at bounding box center [467, 876] width 622 height 74
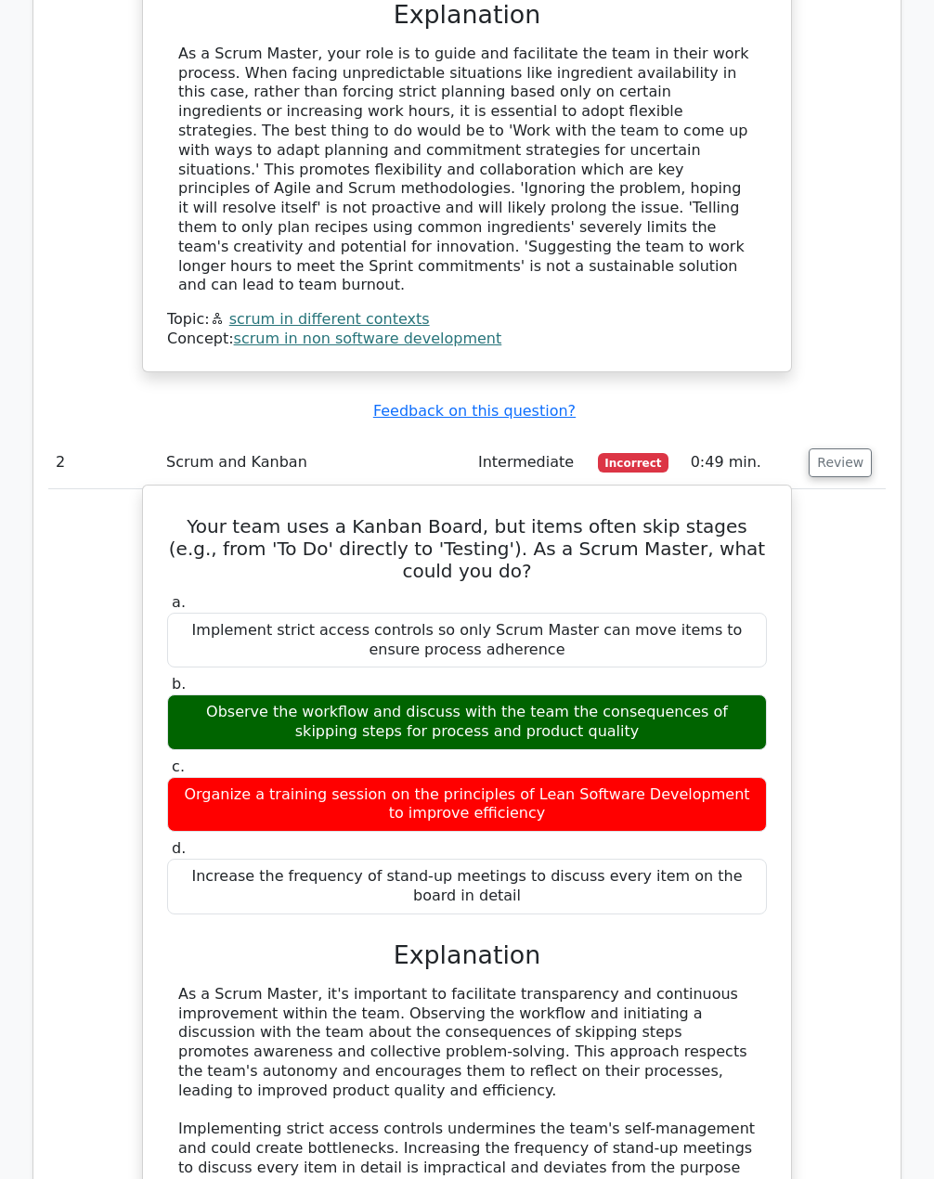
drag, startPoint x: 549, startPoint y: 698, endPoint x: 172, endPoint y: 655, distance: 379.5
click at [172, 758] on label "c. Organize a training session on the principles of Lean Software Development t…" at bounding box center [467, 795] width 600 height 74
copy label "c. Organize a training session on the principles of Lean Software Development t…"
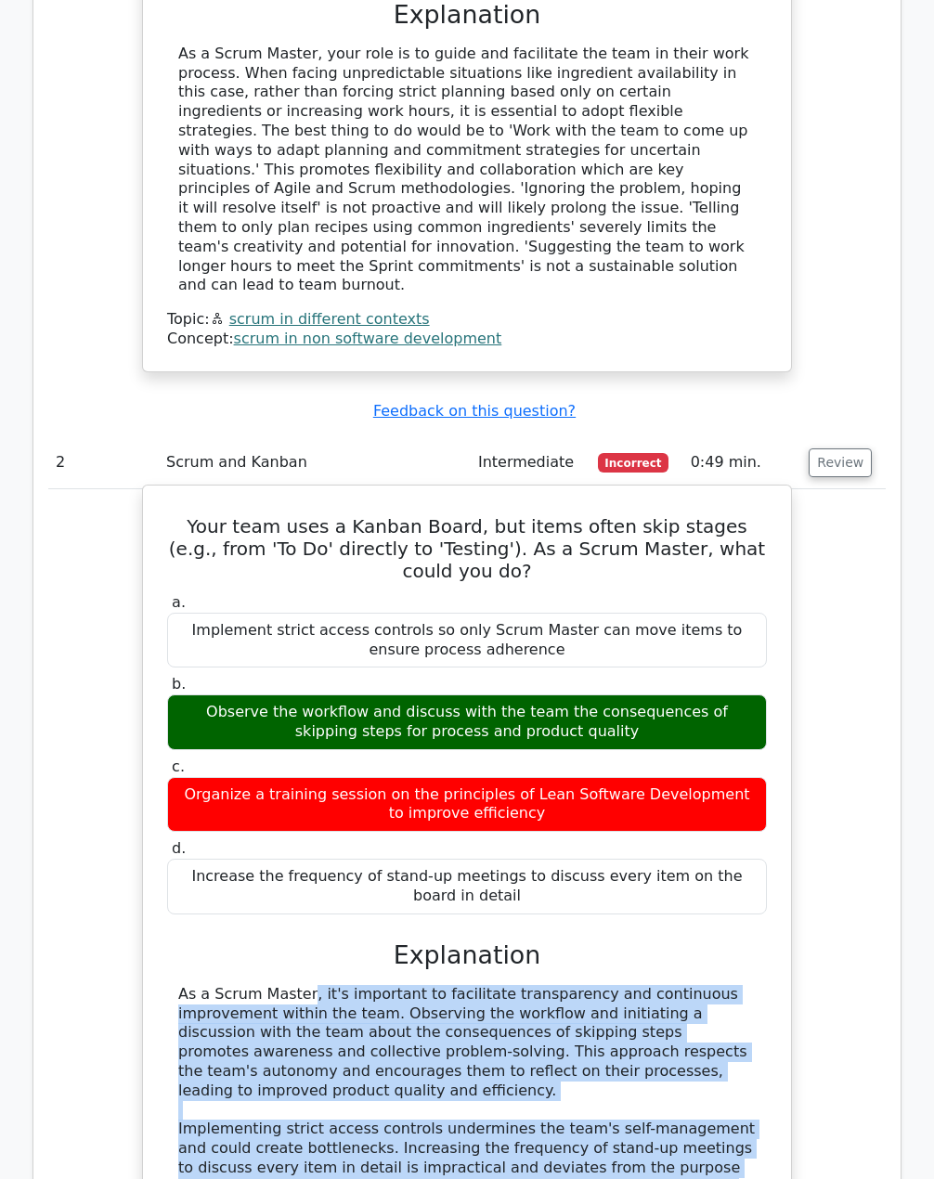
drag, startPoint x: 187, startPoint y: 863, endPoint x: 750, endPoint y: 1056, distance: 595.7
click at [750, 1056] on div "As a Scrum Master, it's important to facilitate transparency and continuous imp…" at bounding box center [467, 1110] width 578 height 251
copy div "As a Scrum Master, it's important to facilitate transparency and continuous imp…"
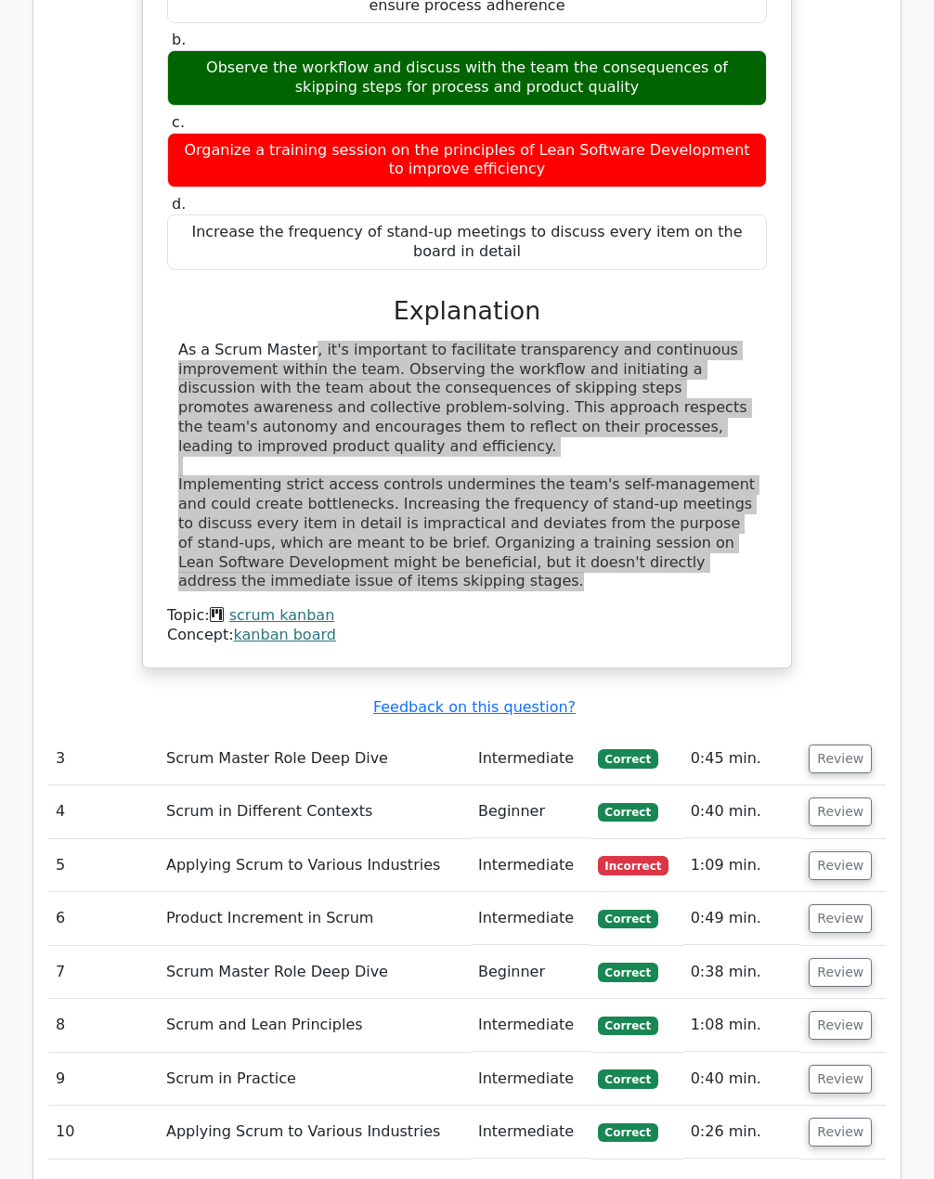
scroll to position [2693, 0]
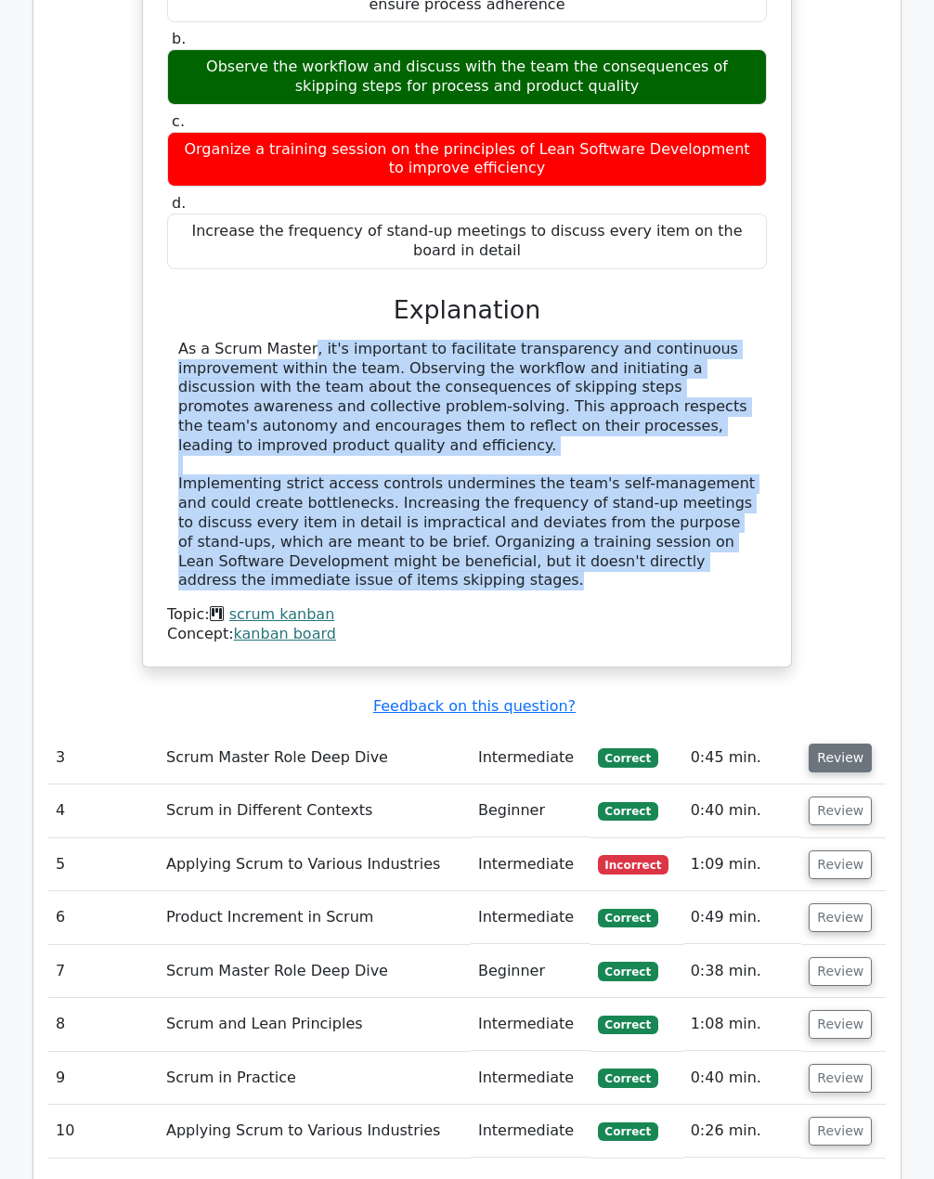
click at [834, 744] on button "Review" at bounding box center [840, 758] width 63 height 29
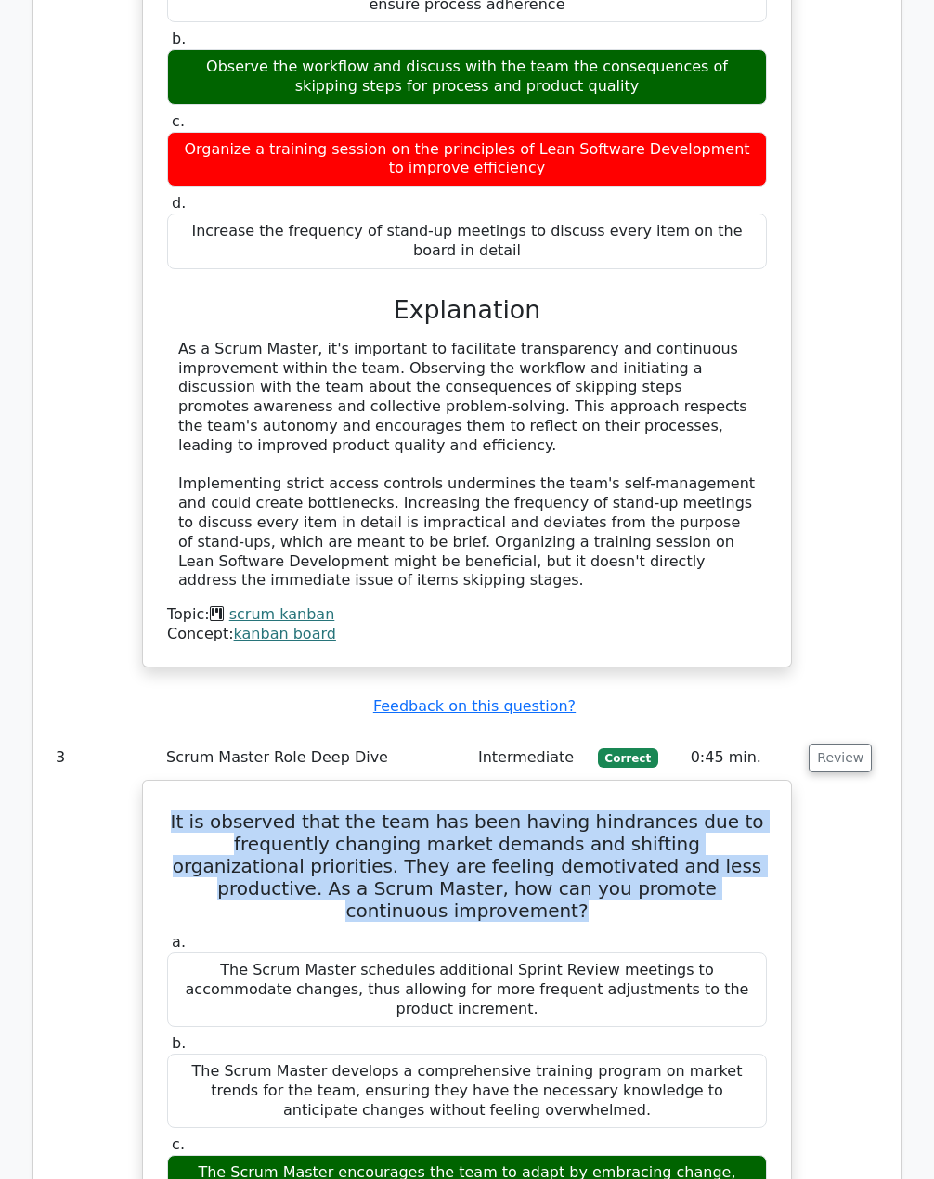
drag, startPoint x: 199, startPoint y: 651, endPoint x: 708, endPoint y: 716, distance: 513.8
click at [708, 811] on h5 "It is observed that the team has been having hindrances due to frequently chang…" at bounding box center [466, 866] width 603 height 111
copy h5 "It is observed that the team has been having hindrances due to frequently chang…"
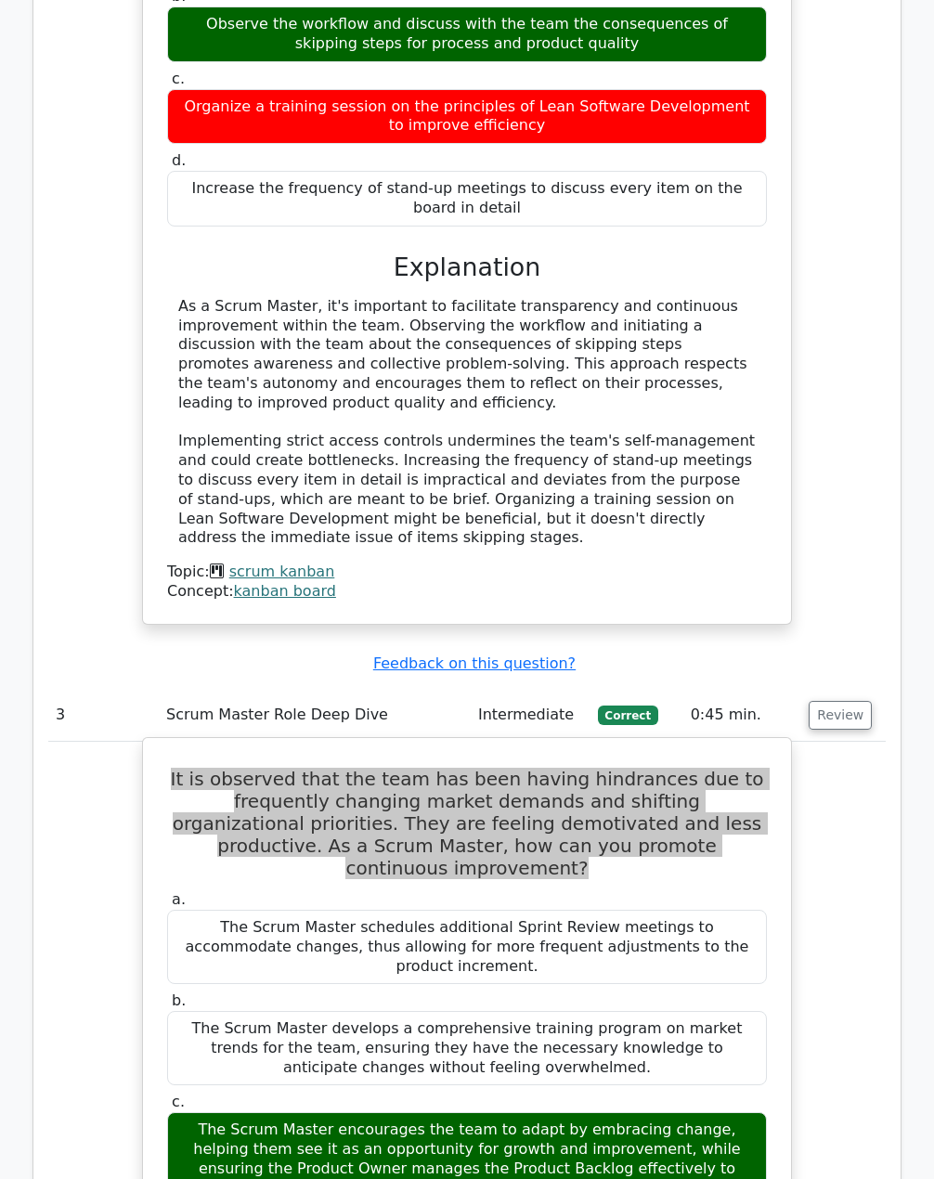
scroll to position [2785, 0]
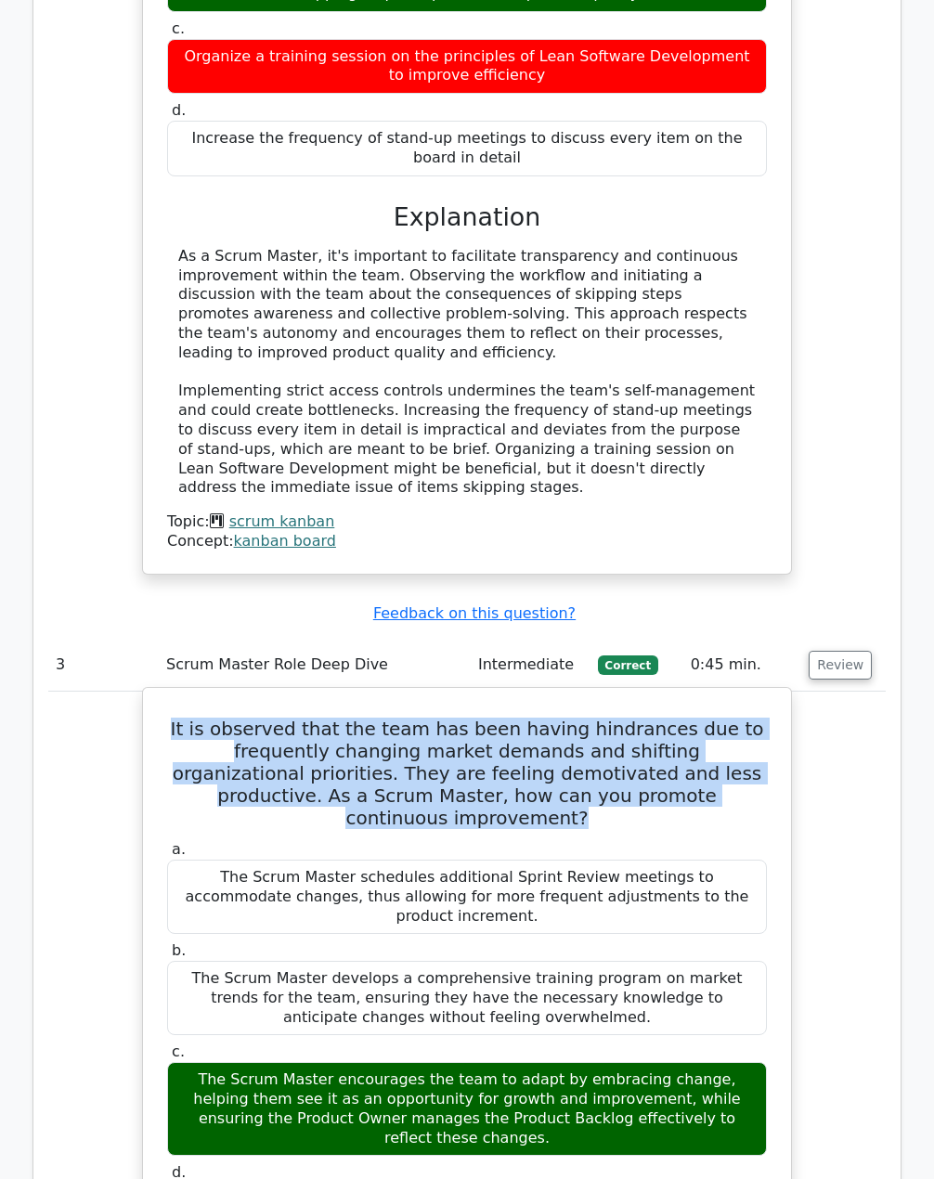
drag, startPoint x: 162, startPoint y: 655, endPoint x: 717, endPoint y: 980, distance: 643.3
click at [717, 980] on div "a. The Scrum Master schedules additional Sprint Review meetings to accommodate …" at bounding box center [467, 1049] width 622 height 425
copy div "a. The Scrum Master schedules additional Sprint Review meetings to accommodate …"
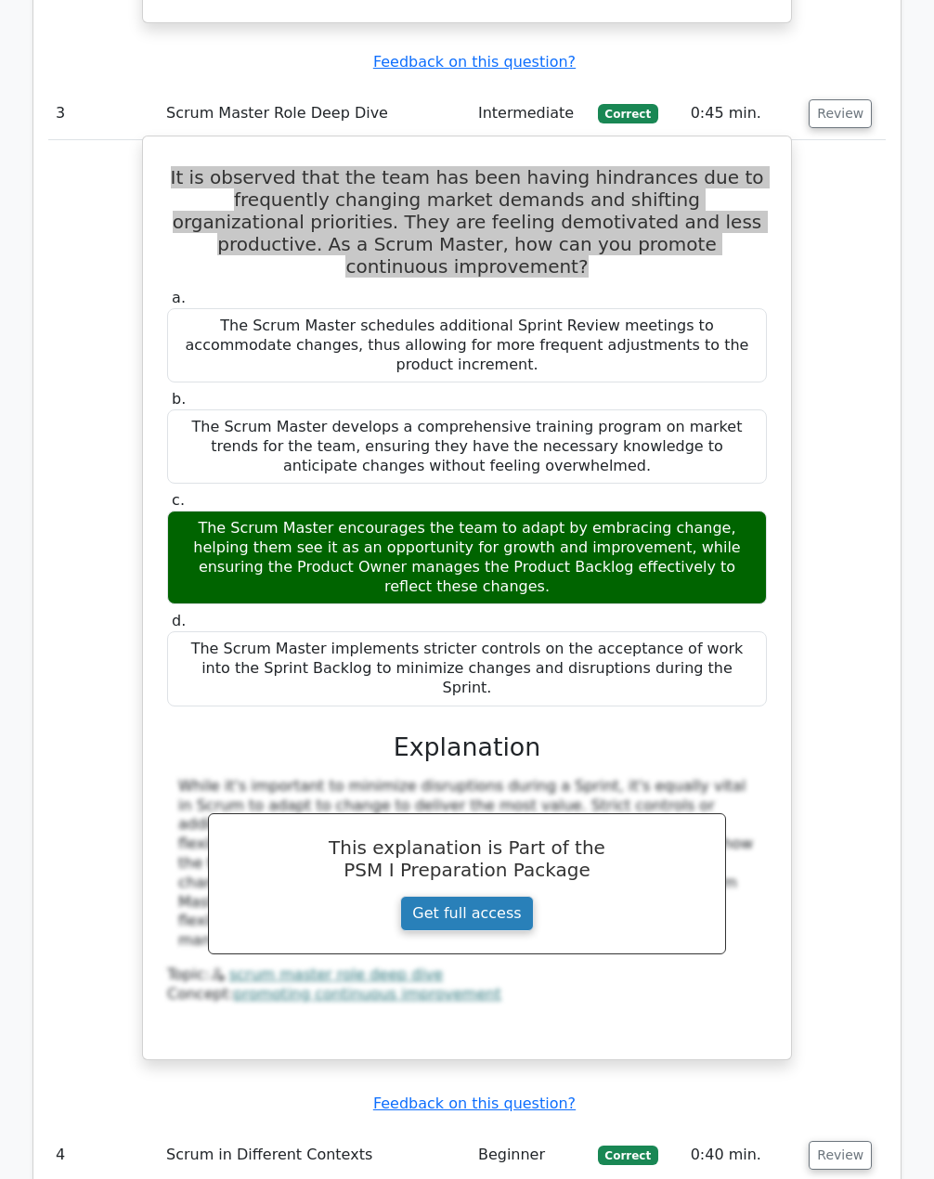
scroll to position [3342, 0]
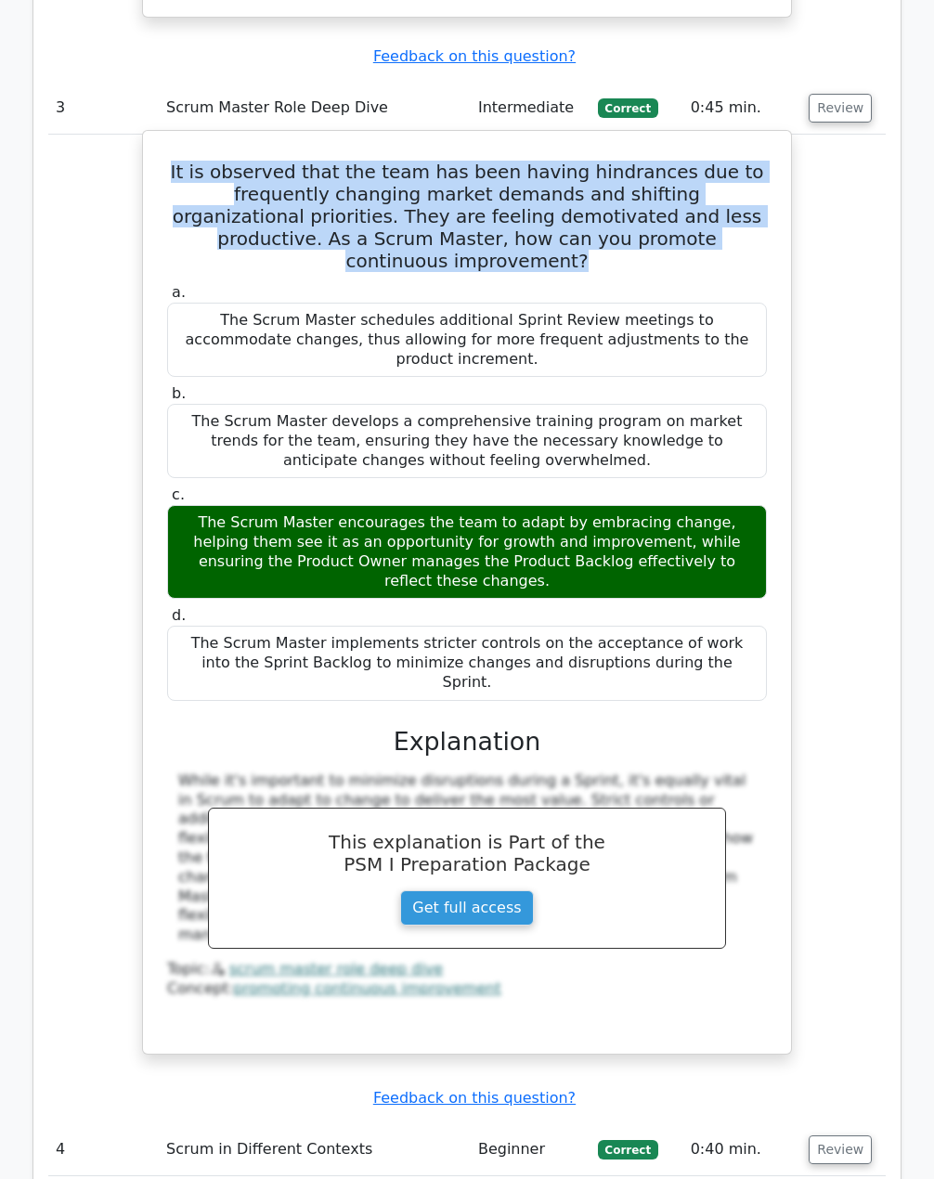
click at [666, 505] on div "The Scrum Master encourages the team to adapt by embracing change, helping them…" at bounding box center [467, 552] width 600 height 94
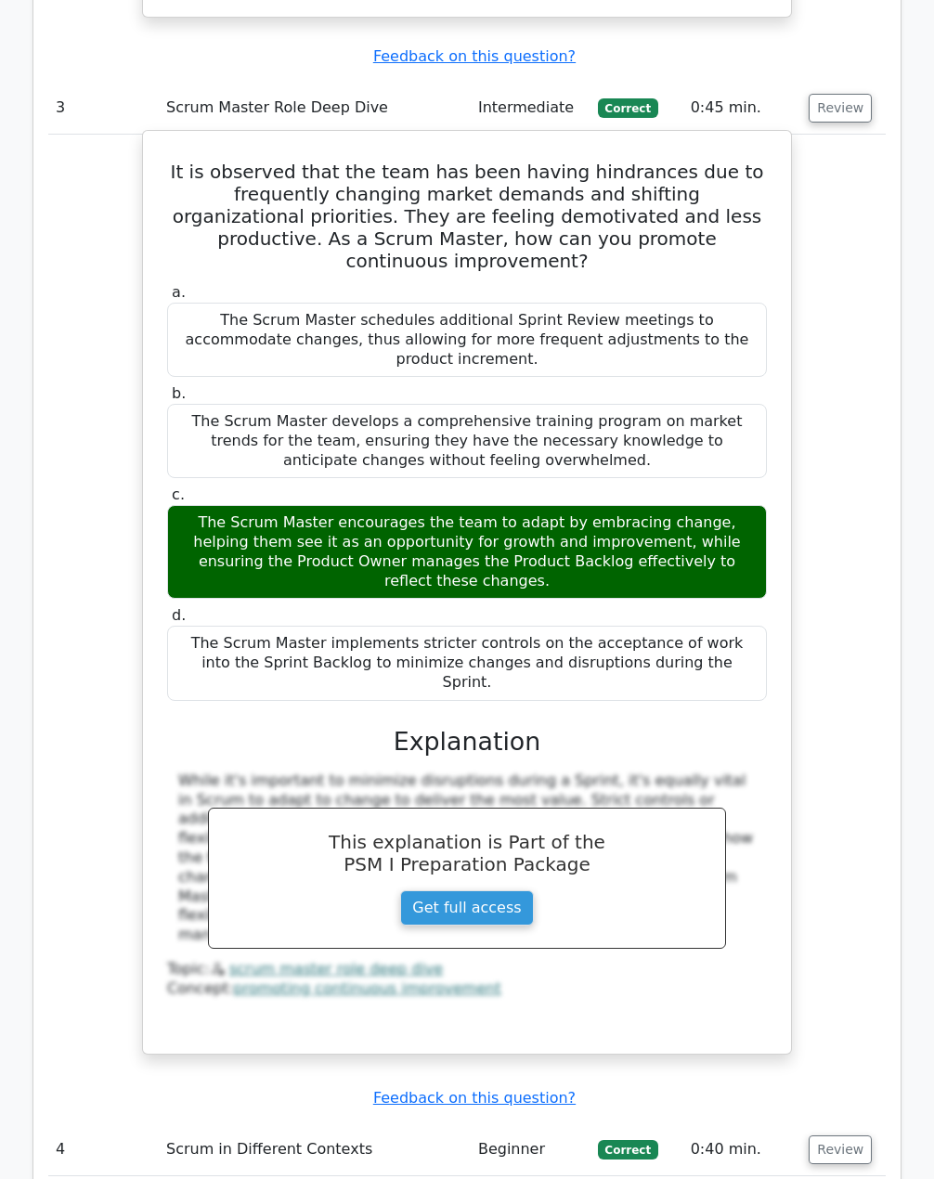
drag, startPoint x: 715, startPoint y: 344, endPoint x: 155, endPoint y: 285, distance: 563.0
click at [156, 486] on div "c. The Scrum Master encourages the team to adapt by embracing change, helping t…" at bounding box center [467, 542] width 622 height 113
copy label "c. The Scrum Master encourages the team to adapt by embracing change, helping t…"
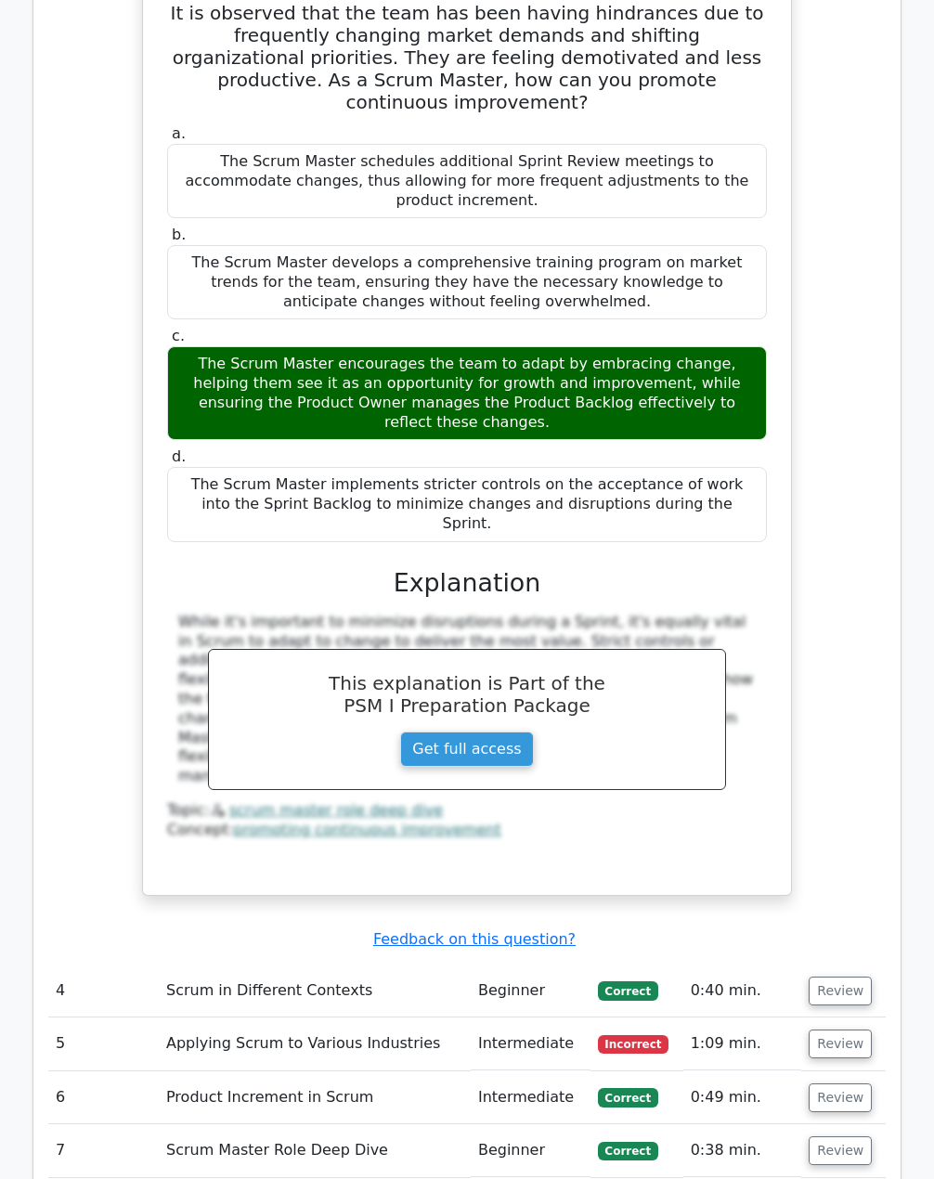
scroll to position [3528, 0]
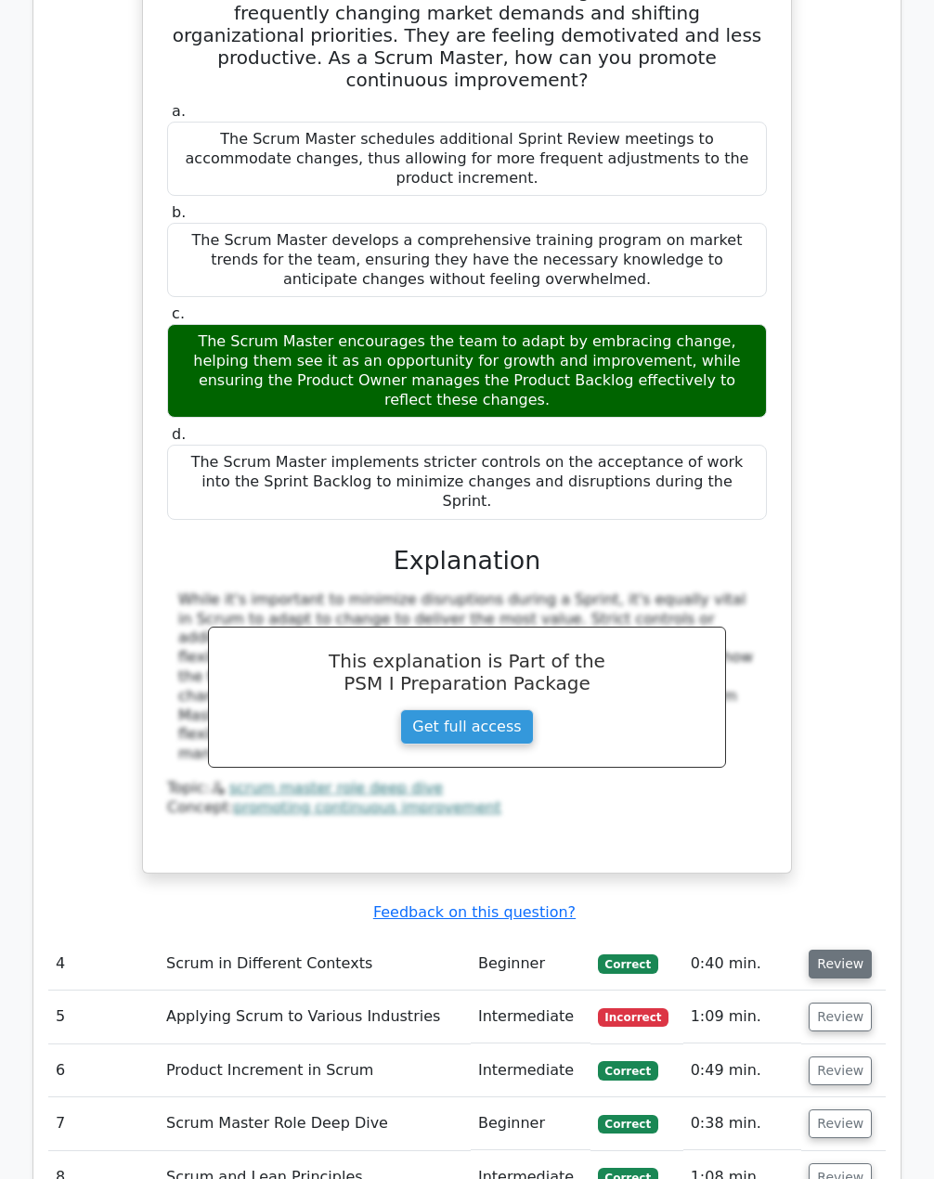
click at [828, 950] on button "Review" at bounding box center [840, 964] width 63 height 29
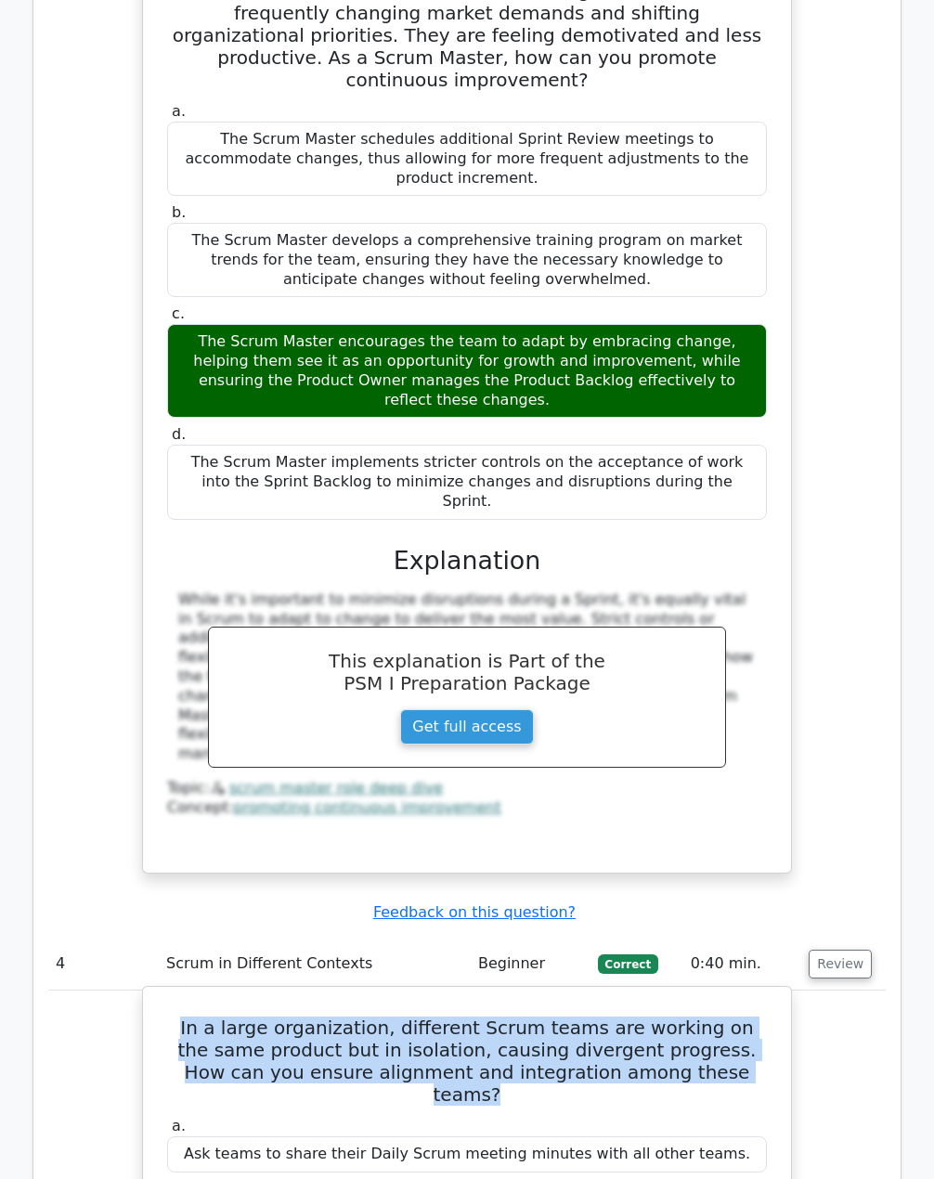
drag, startPoint x: 697, startPoint y: 815, endPoint x: 167, endPoint y: 772, distance: 531.9
click at [167, 1017] on h5 "In a large organization, different Scrum teams are working on the same product …" at bounding box center [466, 1061] width 603 height 89
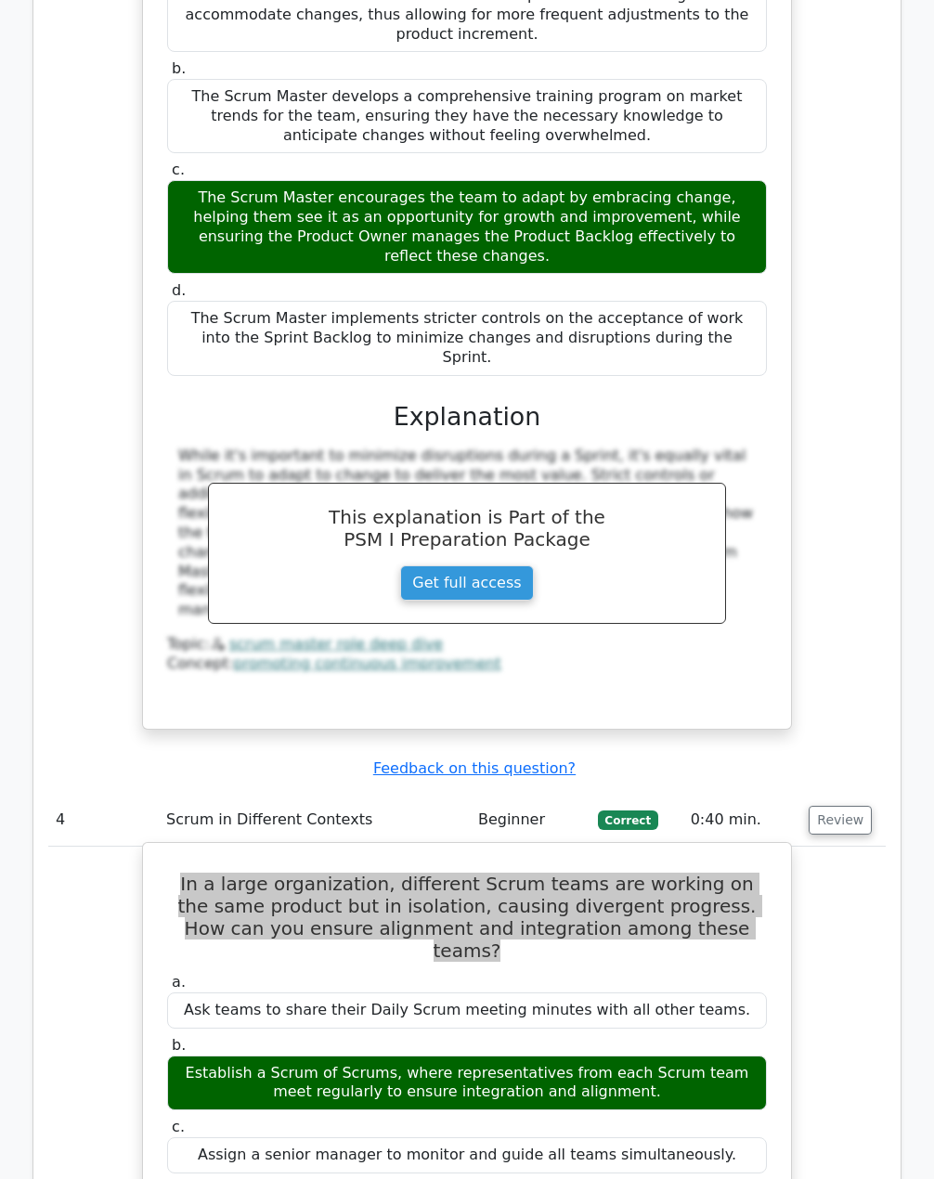
scroll to position [3714, 0]
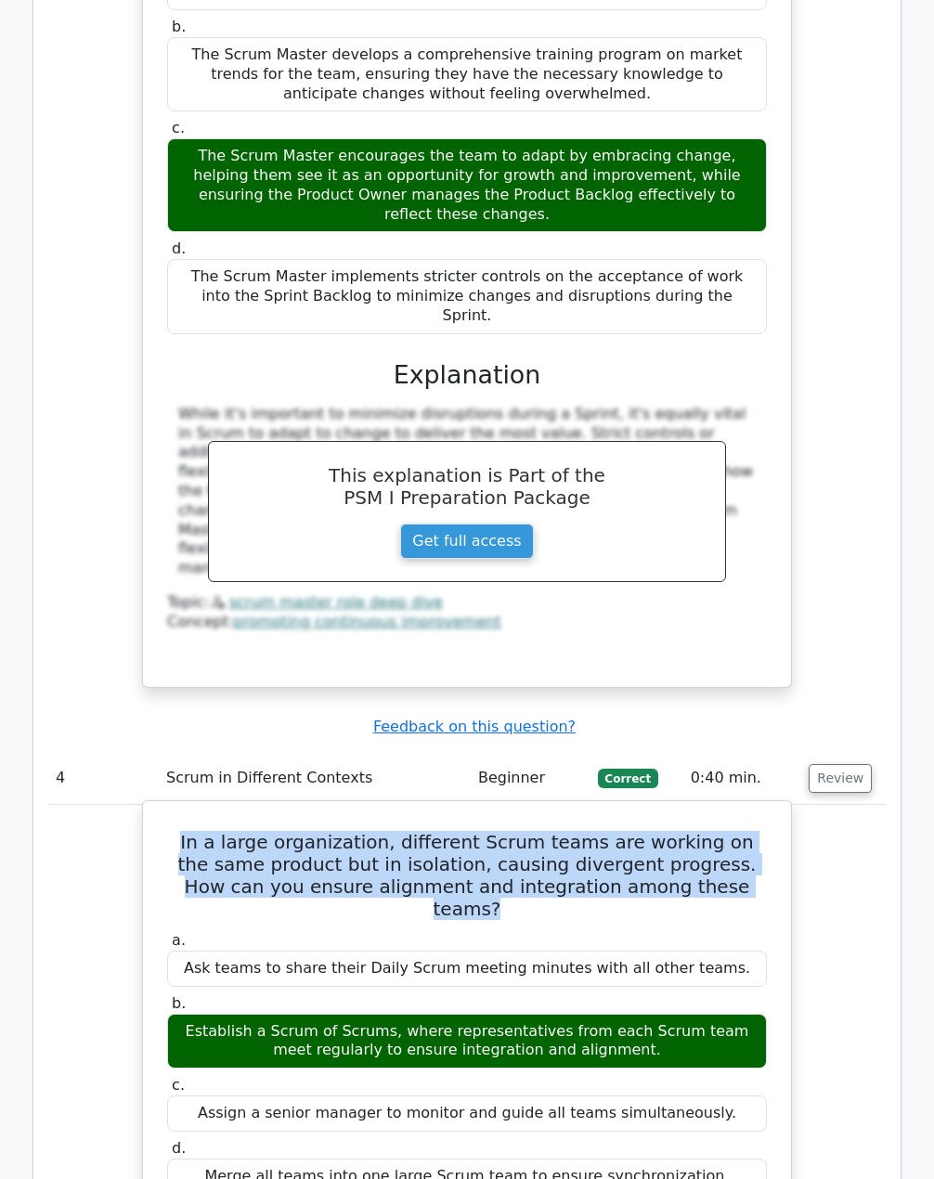
drag, startPoint x: 169, startPoint y: 664, endPoint x: 699, endPoint y: 895, distance: 578.4
click at [699, 928] on div "a. Ask teams to share their Daily Scrum meeting minutes with all other teams. b…" at bounding box center [467, 1063] width 622 height 270
click at [675, 1014] on div "Establish a Scrum of Scrums, where representatives from each Scrum team meet re…" at bounding box center [467, 1042] width 600 height 56
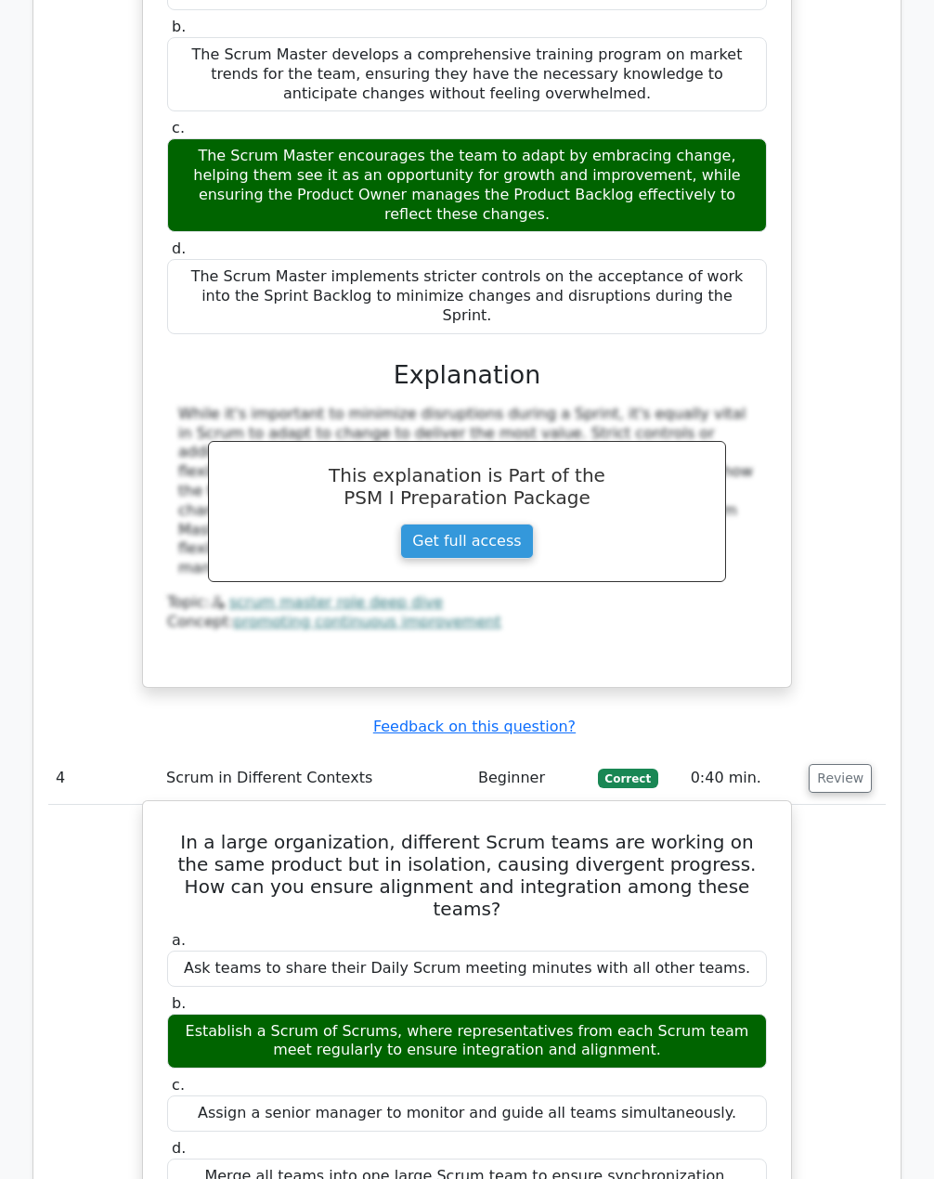
drag, startPoint x: 631, startPoint y: 773, endPoint x: 173, endPoint y: 727, distance: 461.0
click at [173, 994] on label "b. Establish a Scrum of Scrums, where representatives from each Scrum team meet…" at bounding box center [467, 1031] width 600 height 74
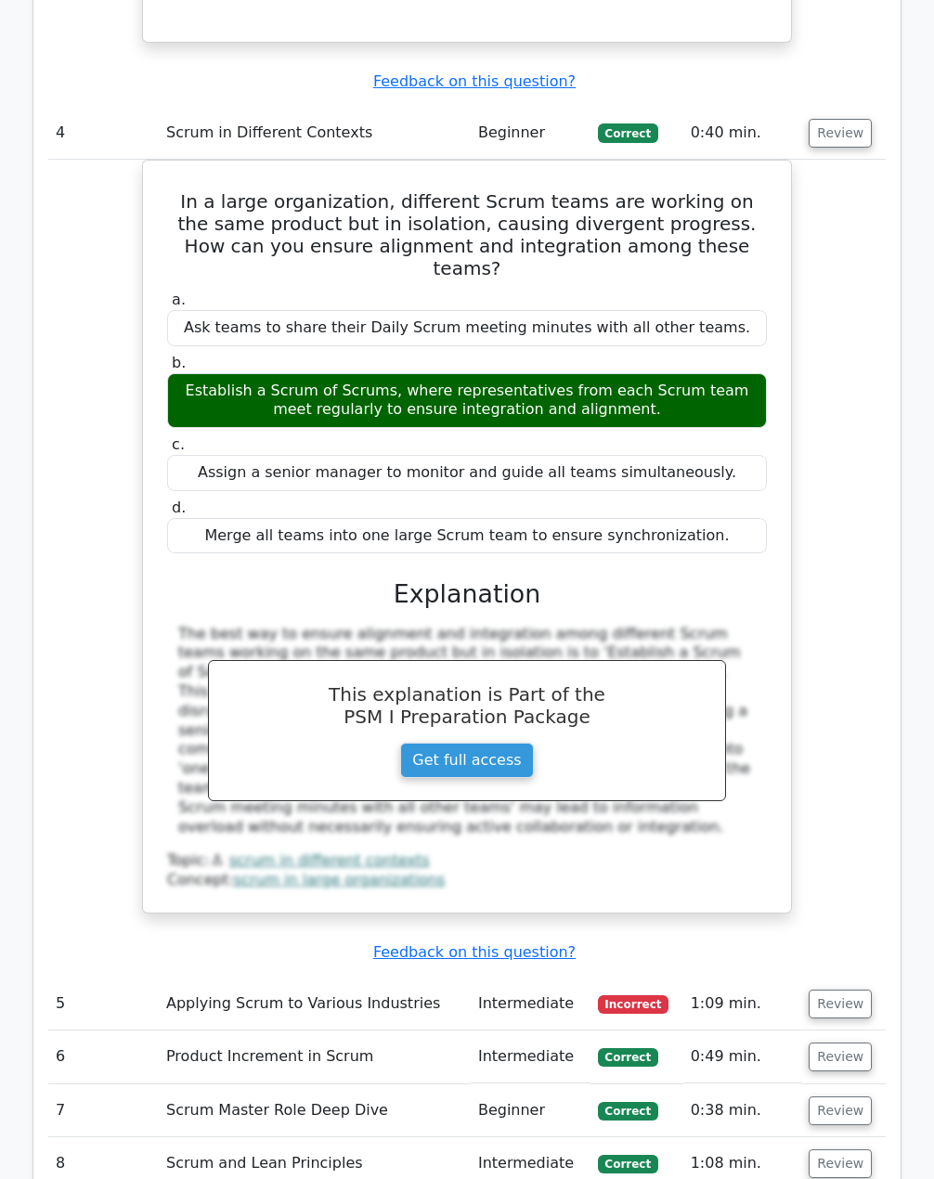
scroll to position [4364, 0]
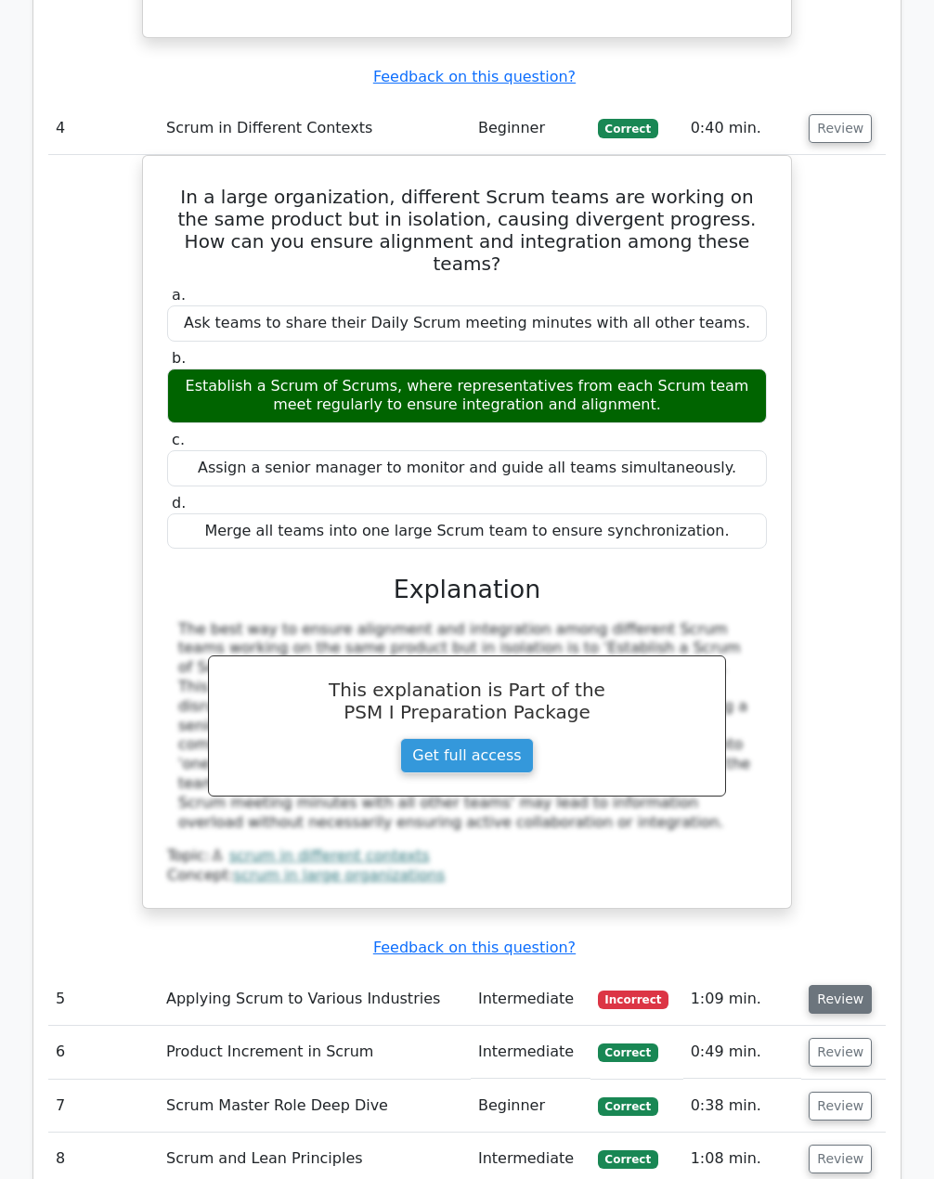
click at [831, 985] on button "Review" at bounding box center [840, 999] width 63 height 29
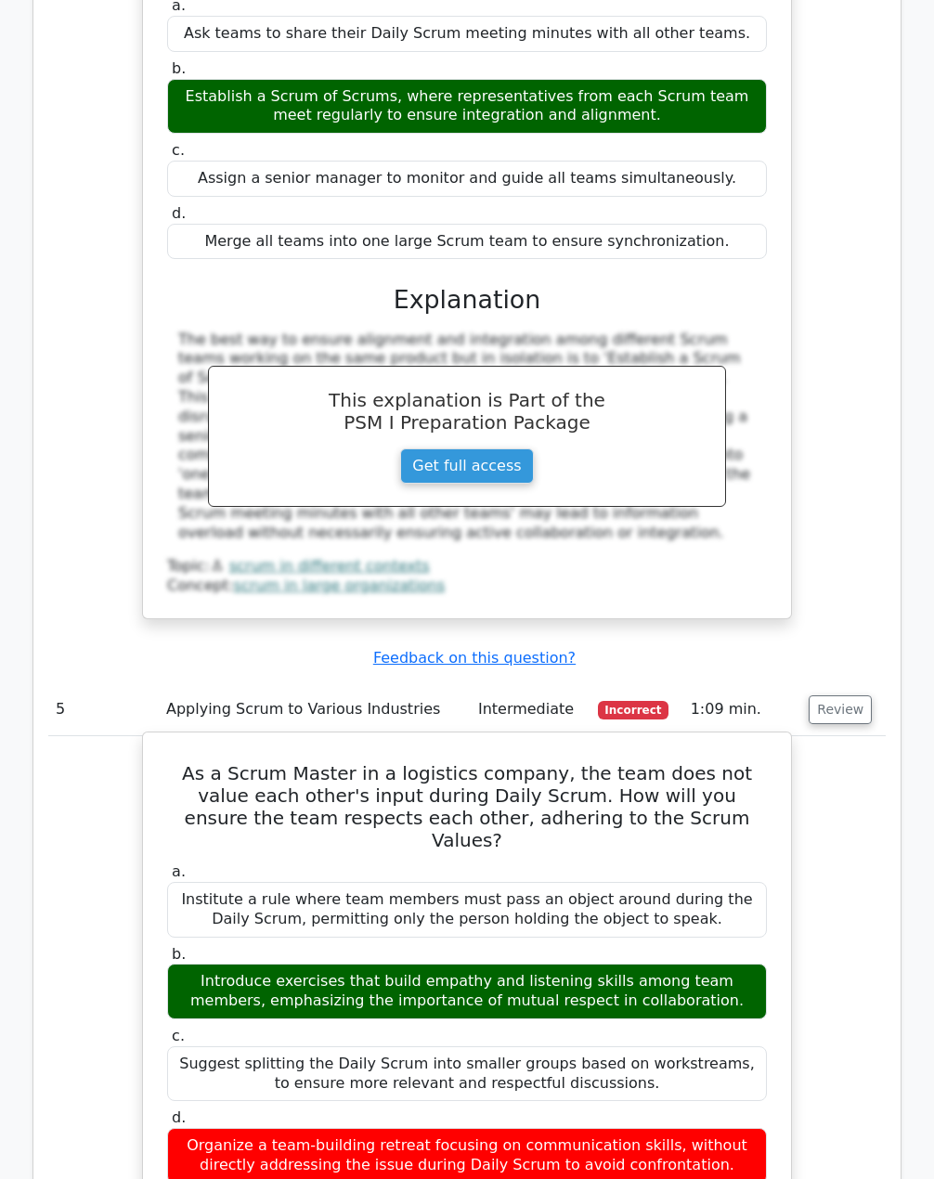
scroll to position [4642, 0]
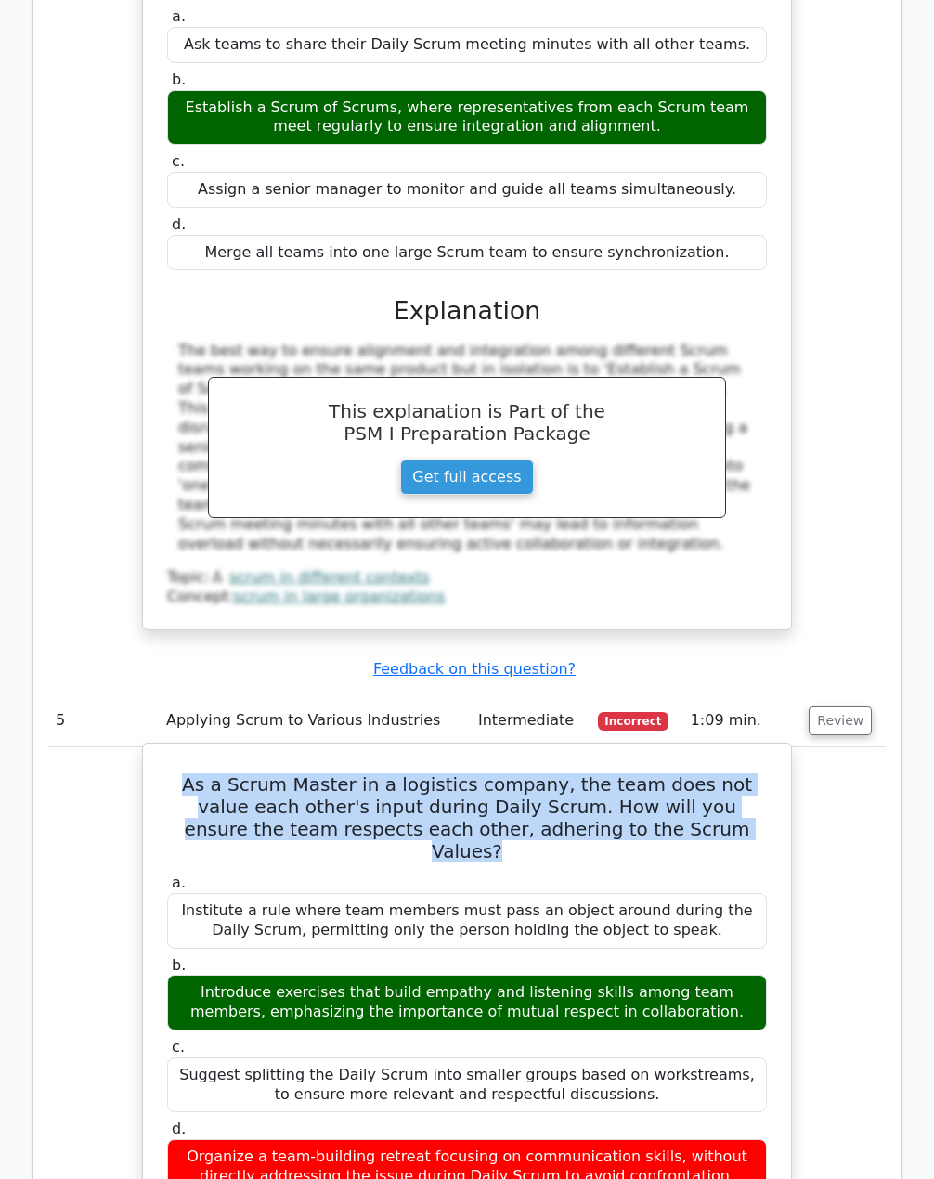
drag, startPoint x: 188, startPoint y: 499, endPoint x: 703, endPoint y: 540, distance: 517.0
click at [703, 773] on h5 "As a Scrum Master in a logistics company, the team does not value each other's …" at bounding box center [466, 817] width 603 height 89
drag, startPoint x: 165, startPoint y: 570, endPoint x: 691, endPoint y: 863, distance: 601.9
click at [691, 870] on div "a. Institute a rule where team members must pass an object around during the Da…" at bounding box center [467, 1034] width 622 height 329
click at [705, 975] on div "Introduce exercises that build empathy and listening skills among team members,…" at bounding box center [467, 1003] width 600 height 56
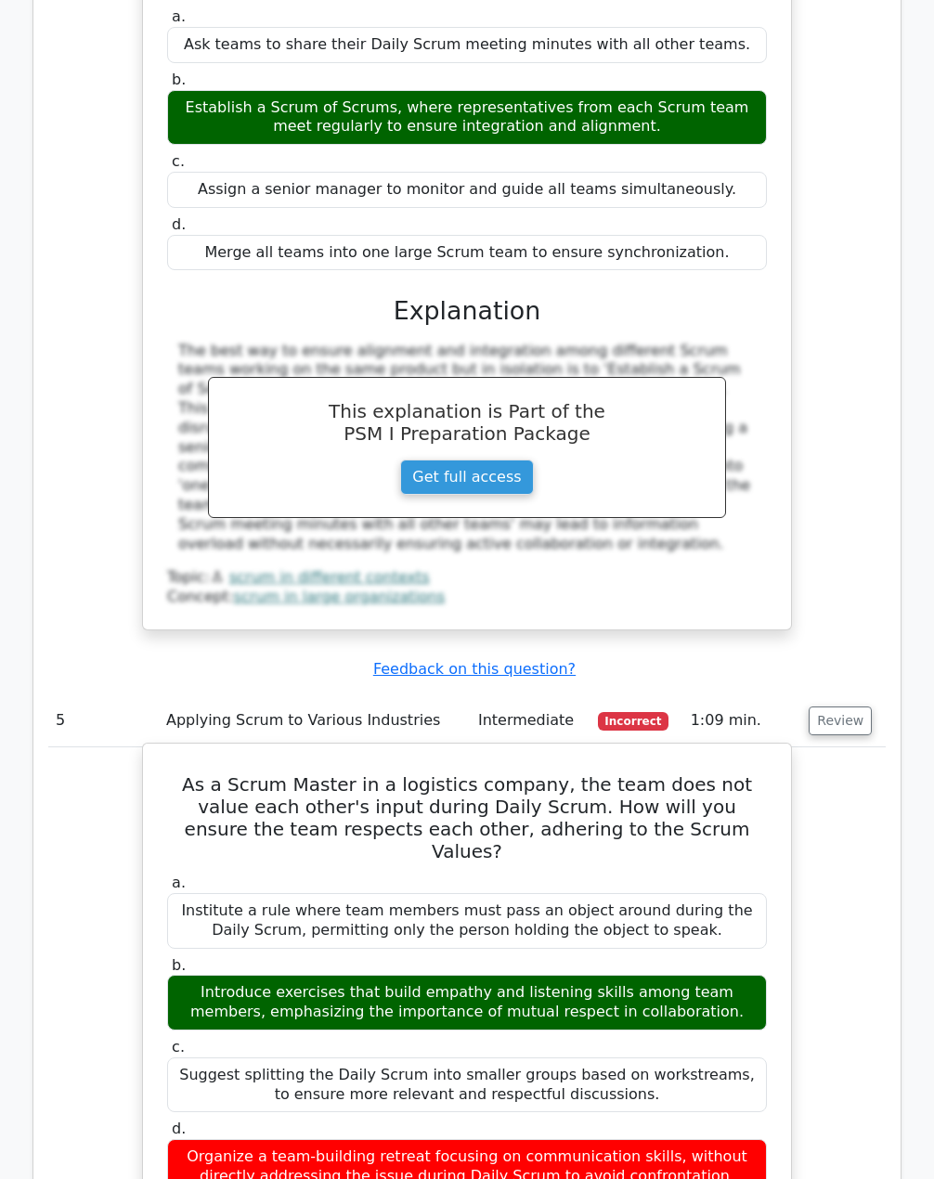
drag, startPoint x: 699, startPoint y: 705, endPoint x: 165, endPoint y: 660, distance: 535.7
click at [165, 956] on div "b. Introduce exercises that build empathy and listening skills among team membe…" at bounding box center [467, 993] width 622 height 74
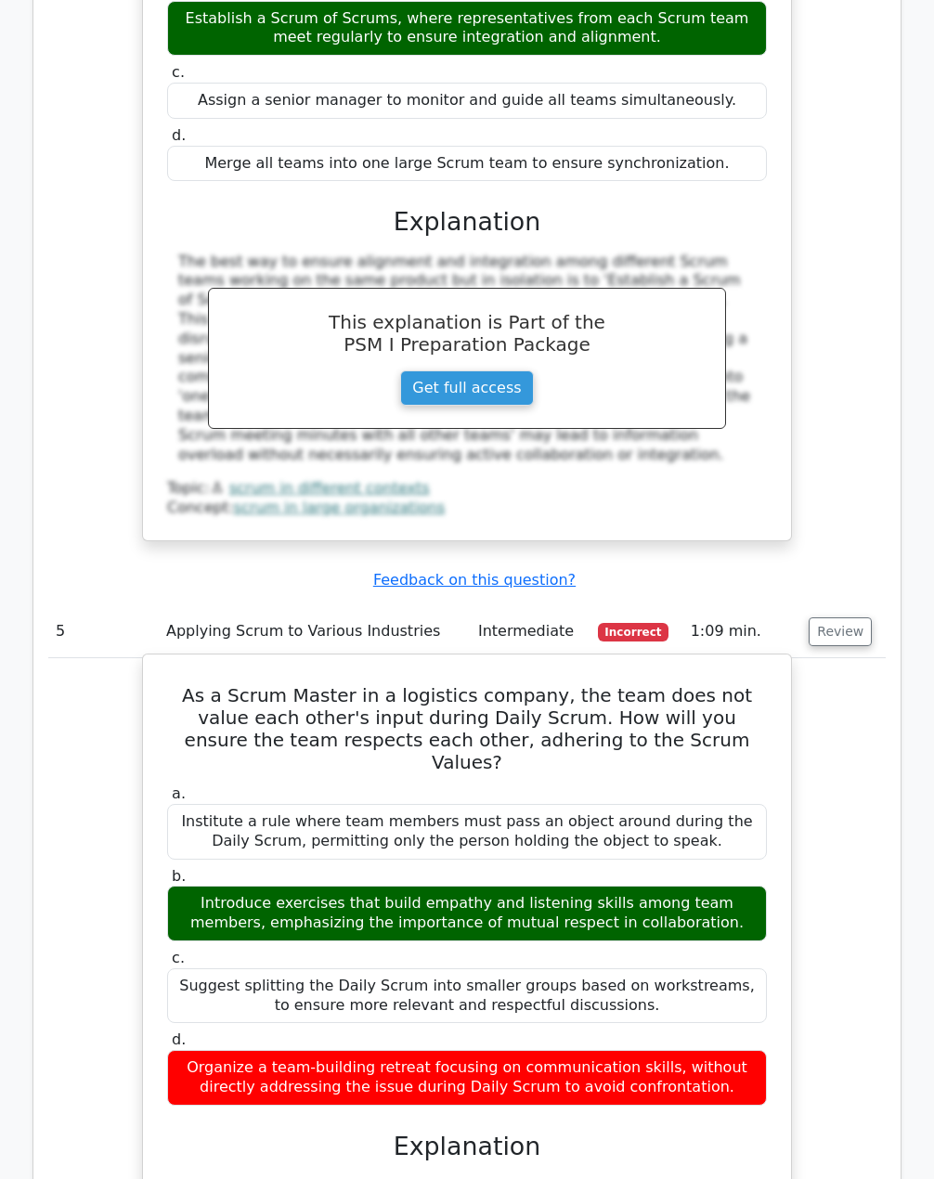
scroll to position [4735, 0]
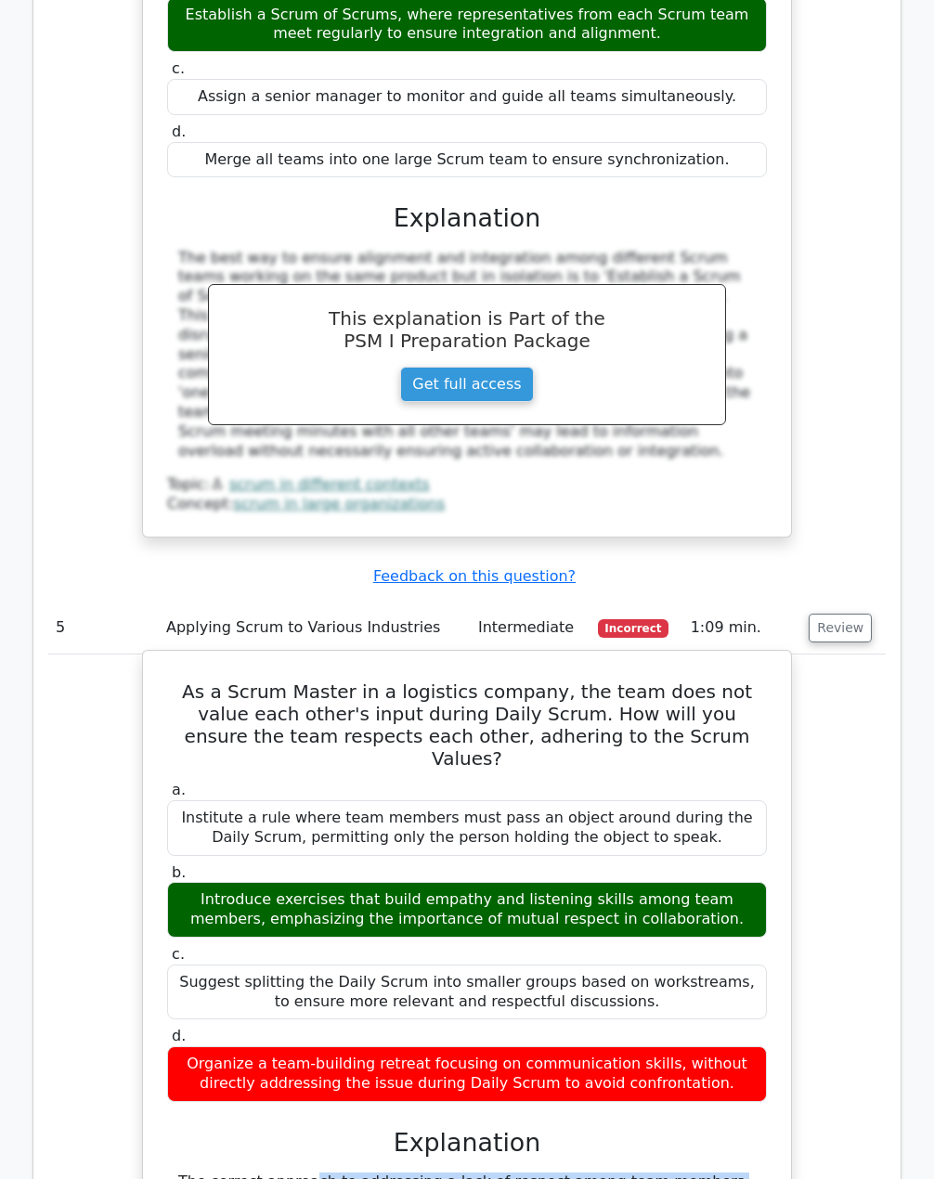
drag, startPoint x: 185, startPoint y: 868, endPoint x: 260, endPoint y: 940, distance: 103.8
drag, startPoint x: 172, startPoint y: 871, endPoint x: 267, endPoint y: 994, distance: 156.2
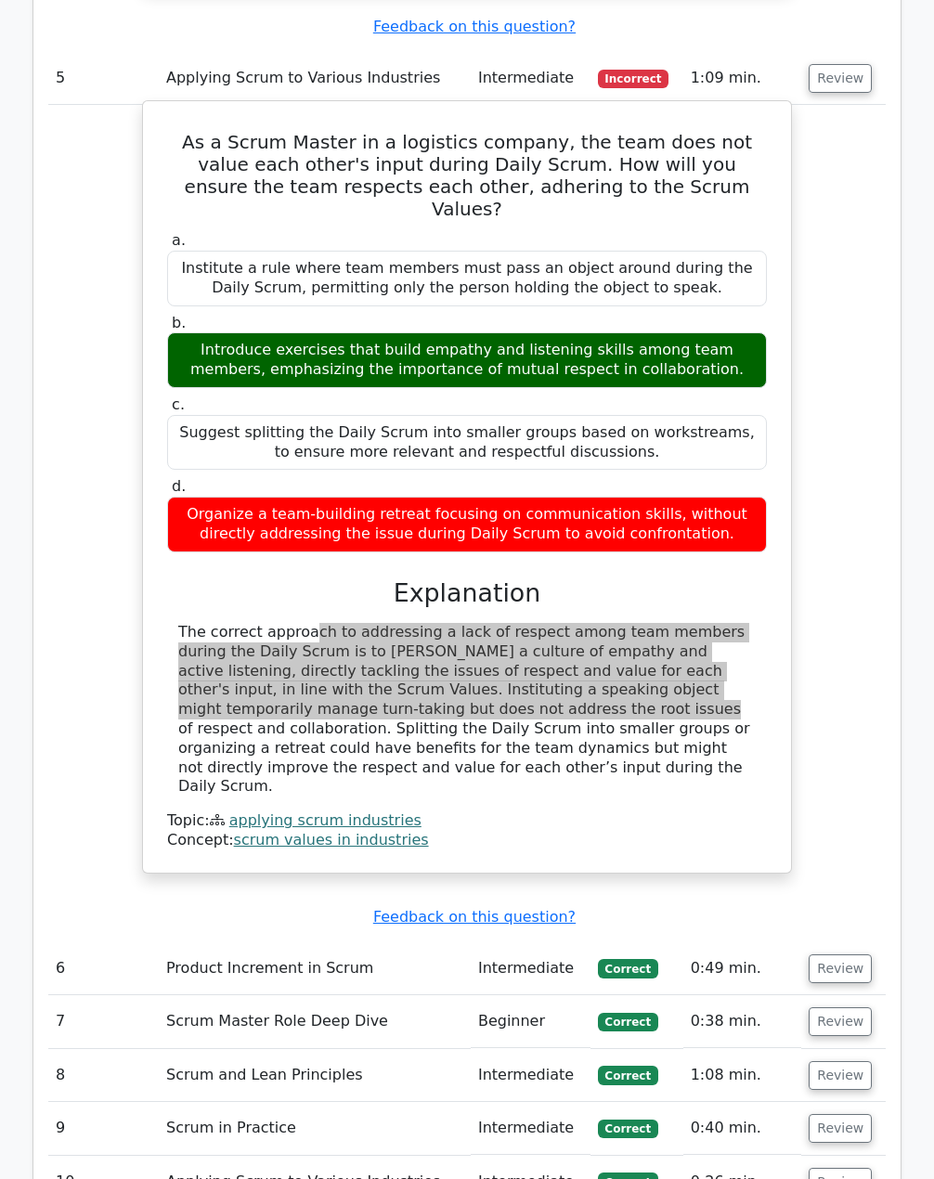
scroll to position [5292, 0]
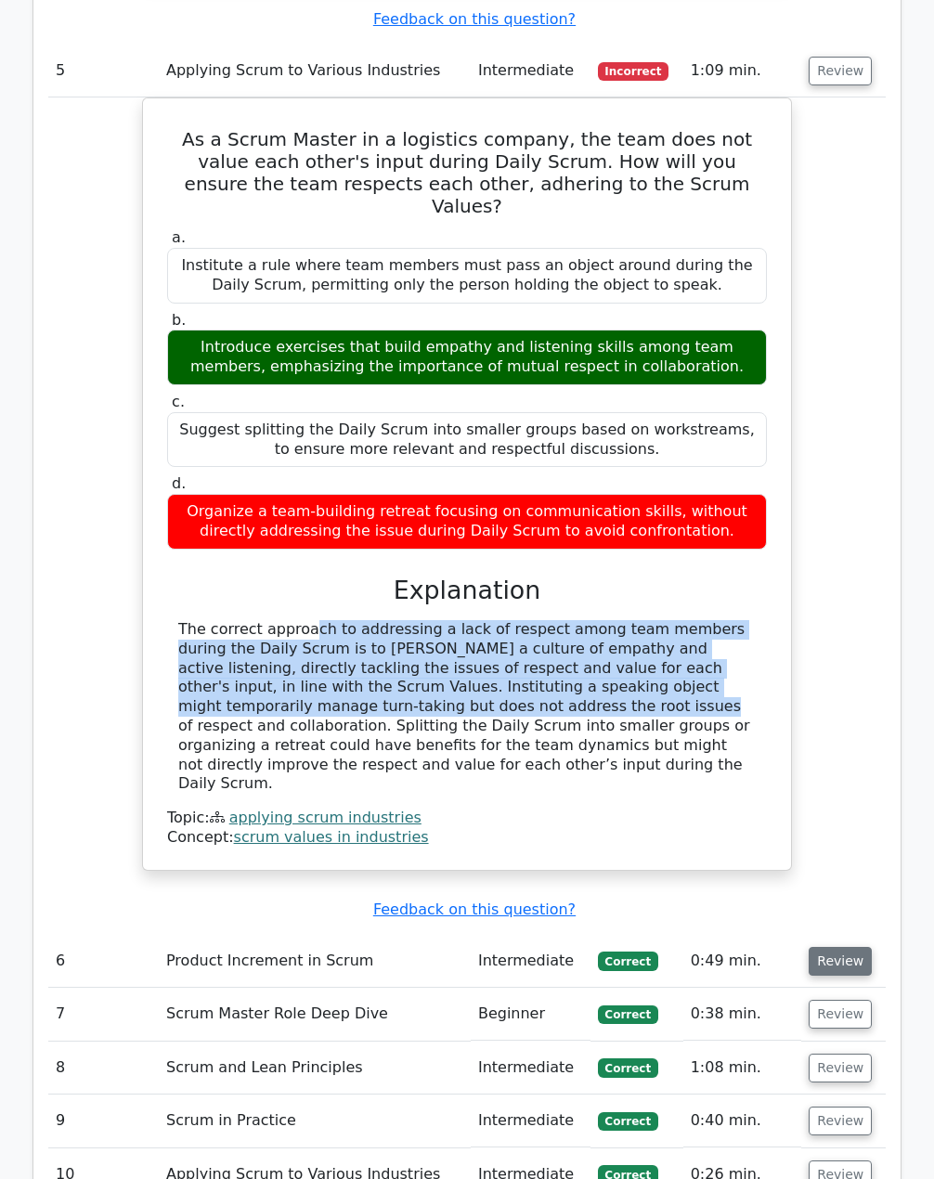
click at [824, 947] on button "Review" at bounding box center [840, 961] width 63 height 29
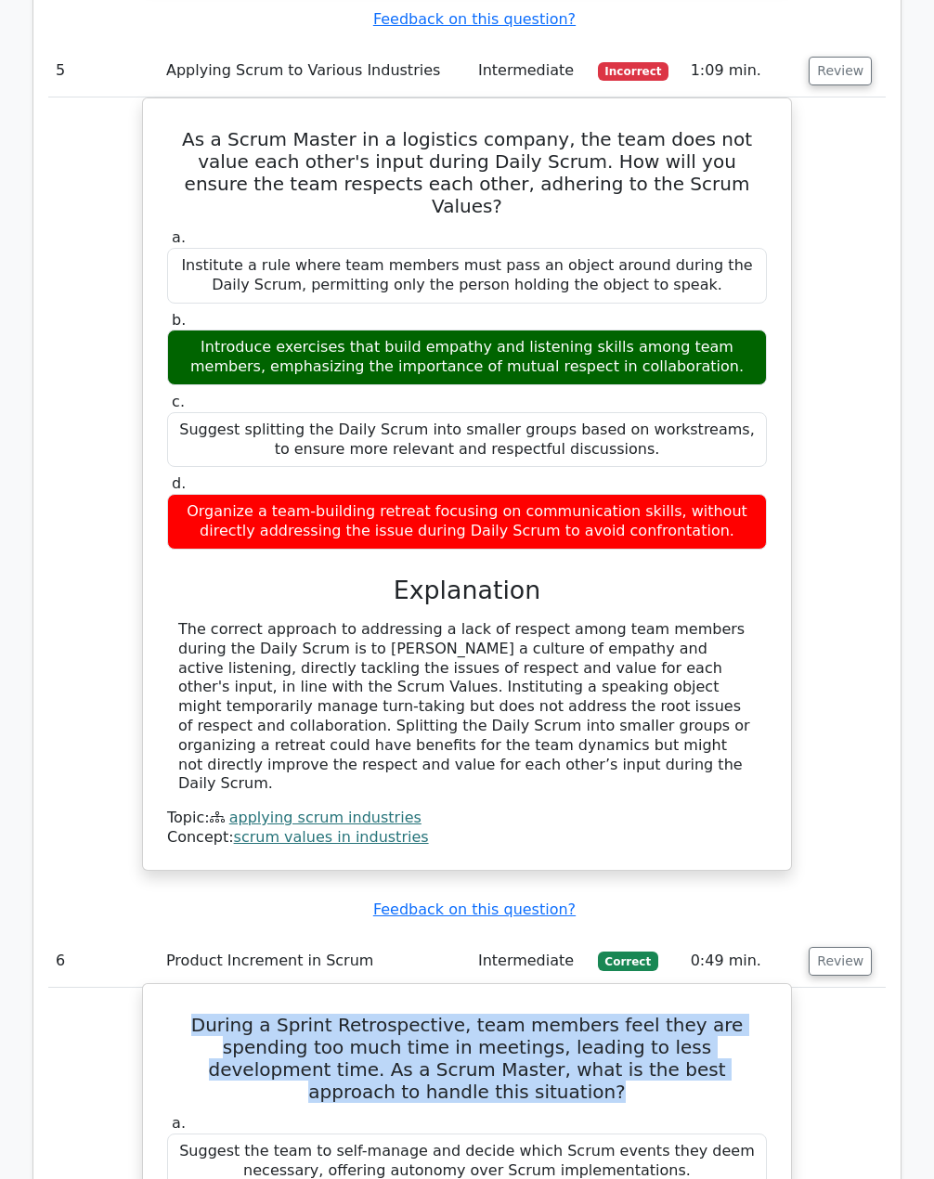
drag, startPoint x: 183, startPoint y: 694, endPoint x: 746, endPoint y: 729, distance: 564.7
click at [746, 1014] on h5 "During a Sprint Retrospective, team members feel they are spending too much tim…" at bounding box center [466, 1058] width 603 height 89
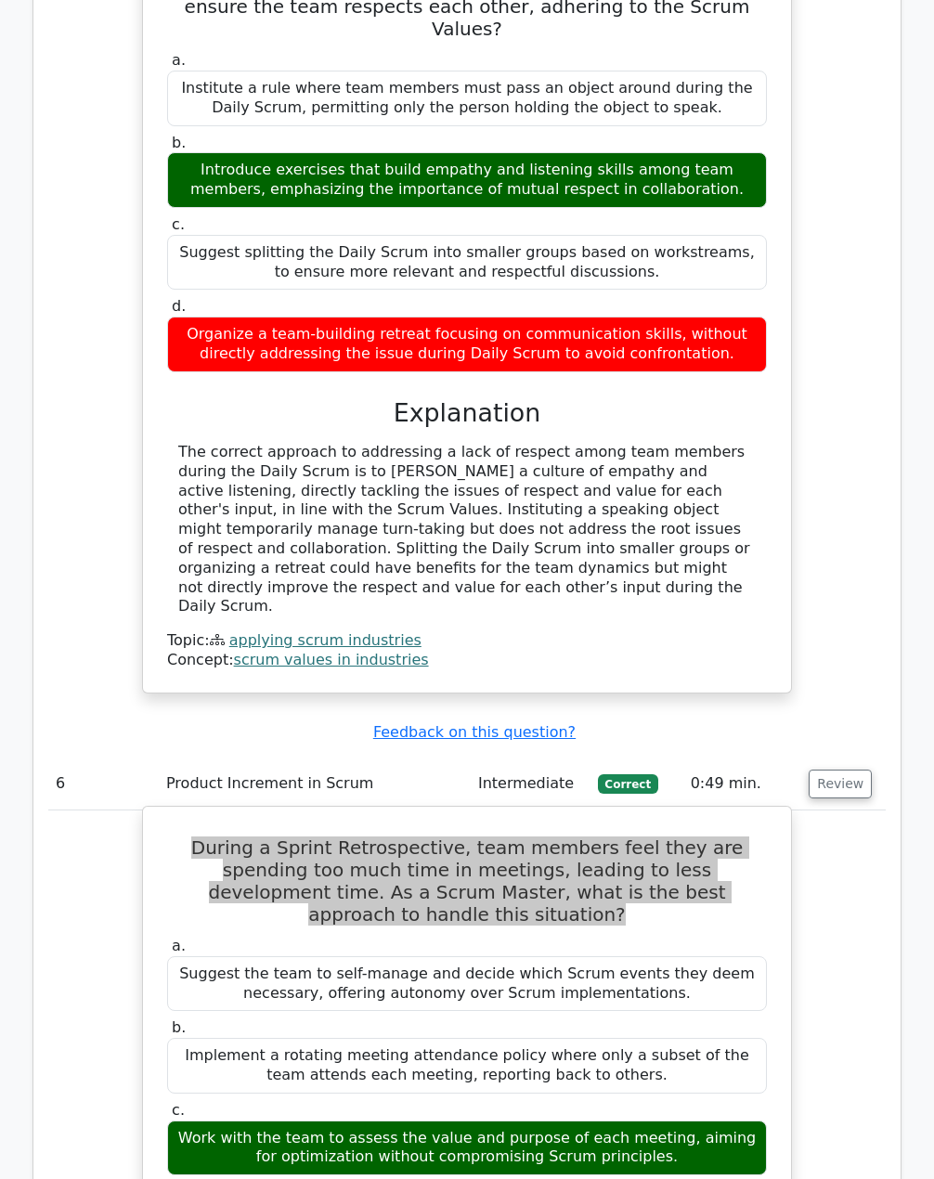
scroll to position [5478, 0]
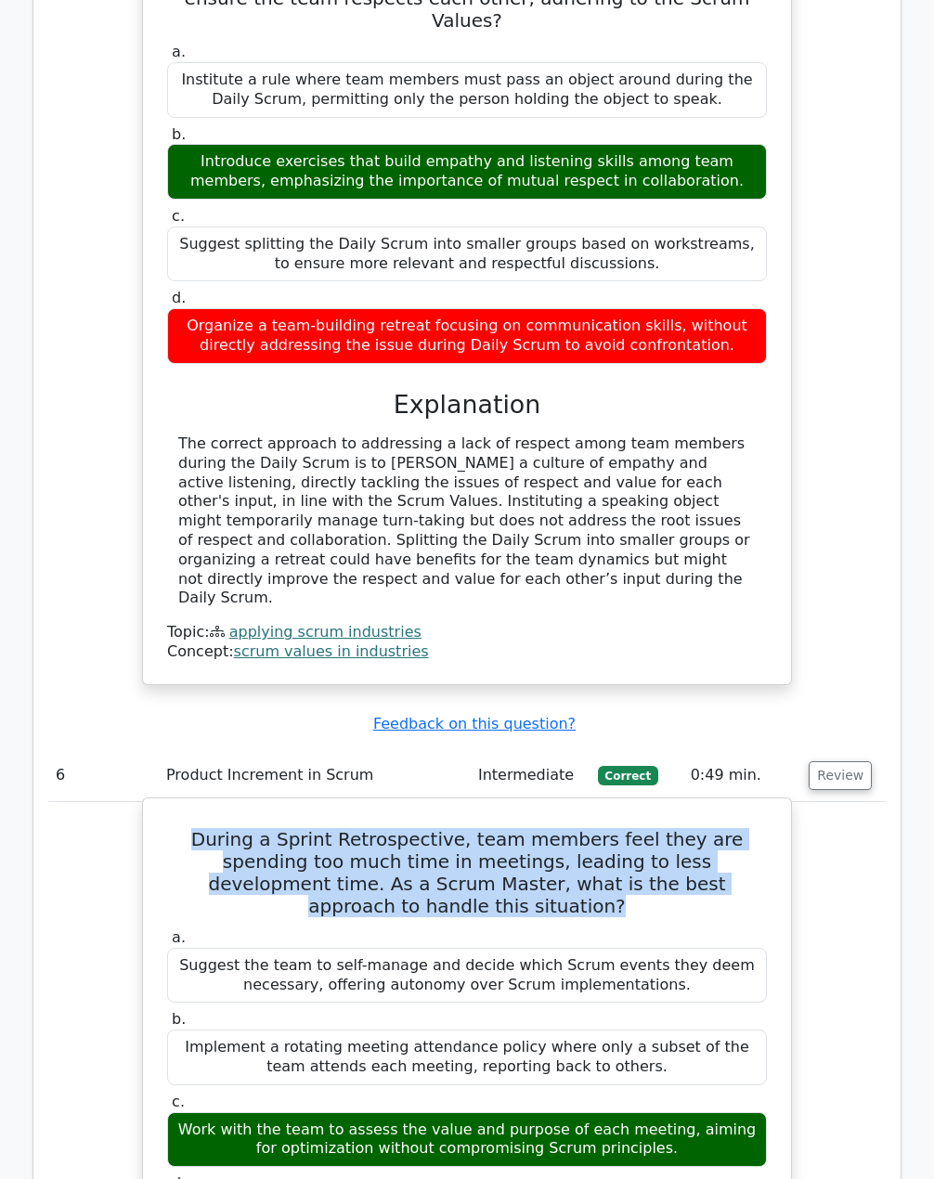
drag, startPoint x: 168, startPoint y: 580, endPoint x: 689, endPoint y: 880, distance: 601.0
click at [689, 925] on div "a. Suggest the team to self-manage and decide which Scrum events they deem nece…" at bounding box center [467, 1098] width 622 height 347
click at [674, 1112] on div "Work with the team to assess the value and purpose of each meeting, aiming for …" at bounding box center [467, 1140] width 600 height 56
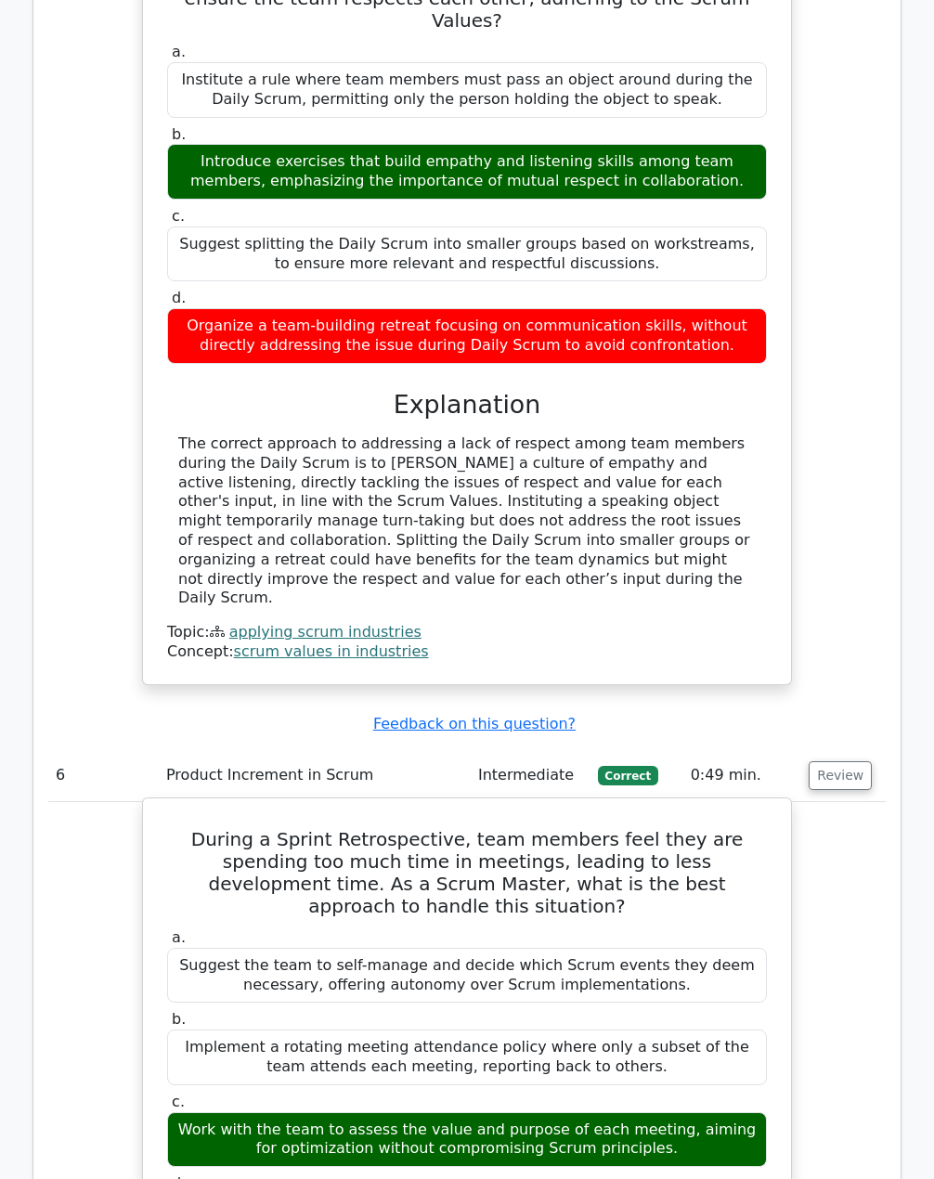
drag, startPoint x: 668, startPoint y: 798, endPoint x: 171, endPoint y: 747, distance: 500.3
click at [171, 1093] on label "c. Work with the team to assess the value and purpose of each meeting, aiming f…" at bounding box center [467, 1130] width 600 height 74
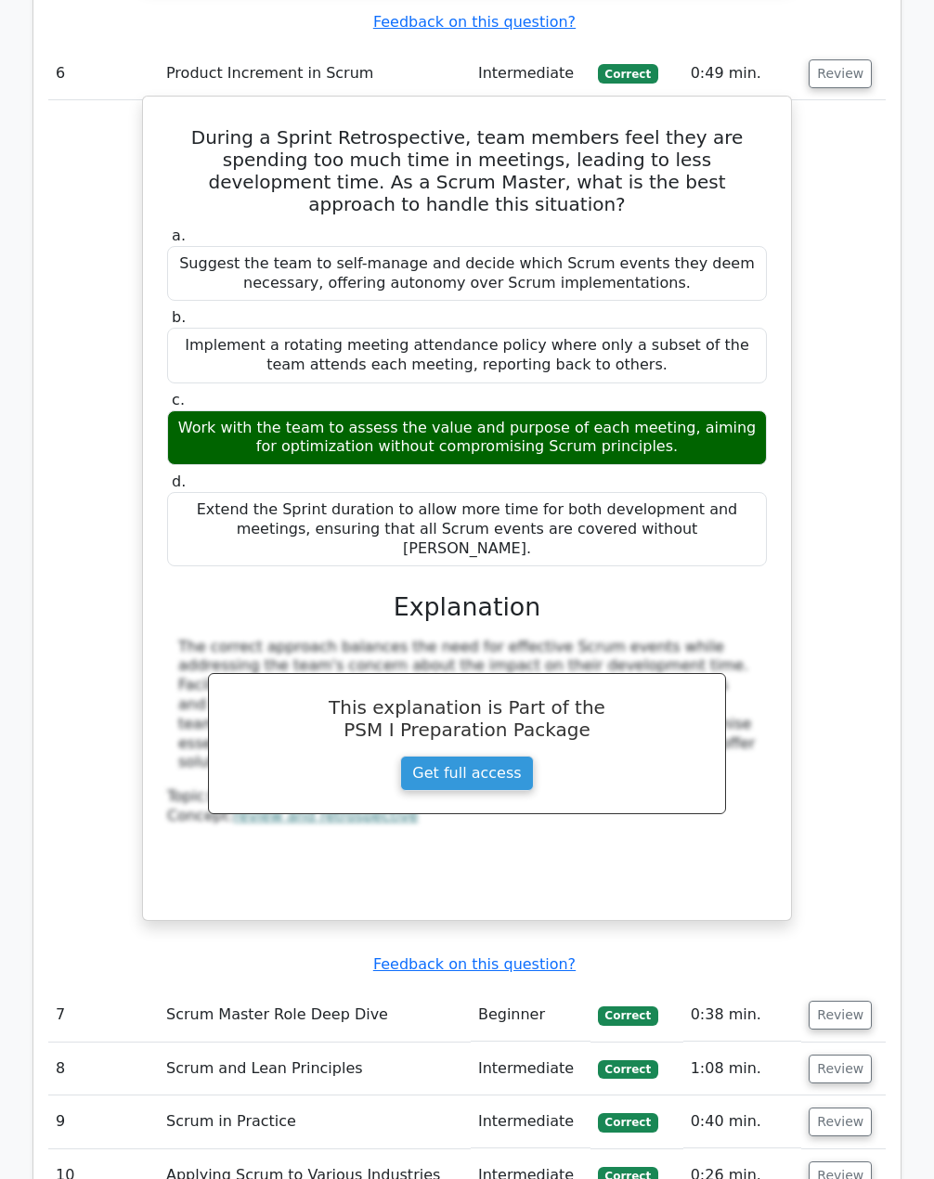
scroll to position [6221, 0]
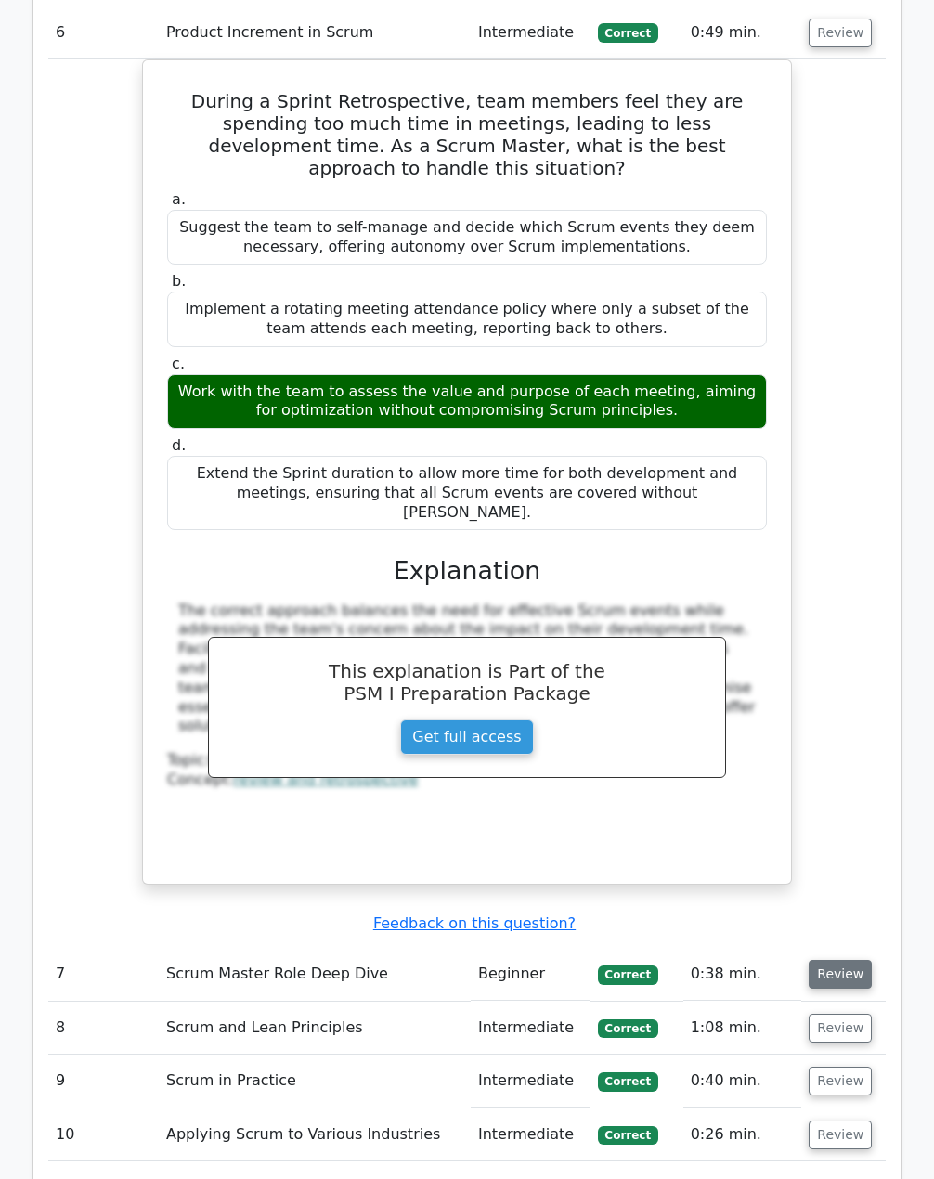
click at [839, 960] on button "Review" at bounding box center [840, 974] width 63 height 29
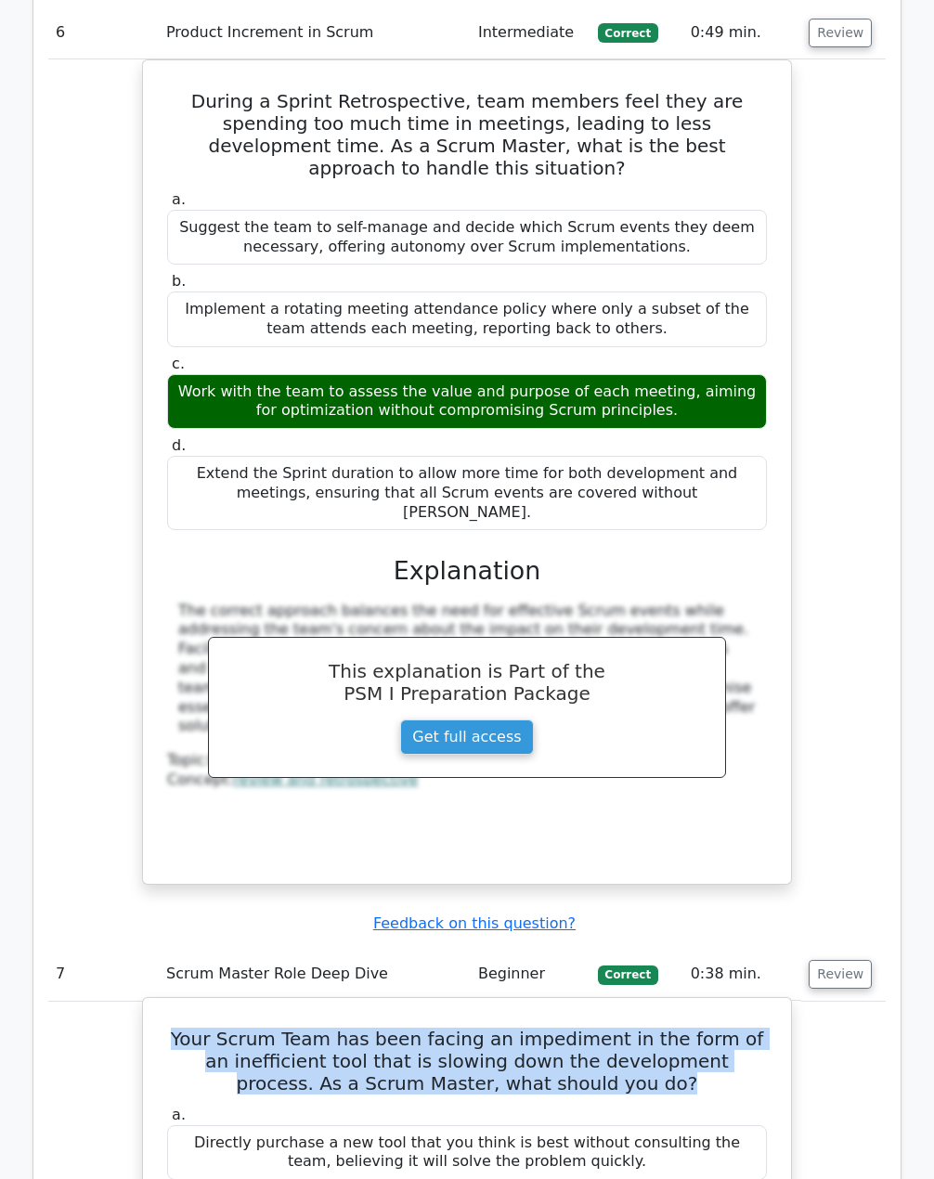
drag, startPoint x: 184, startPoint y: 658, endPoint x: 638, endPoint y: 710, distance: 457.0
click at [638, 1028] on h5 "Your Scrum Team has been facing an impediment in the form of an inefficient too…" at bounding box center [466, 1061] width 603 height 67
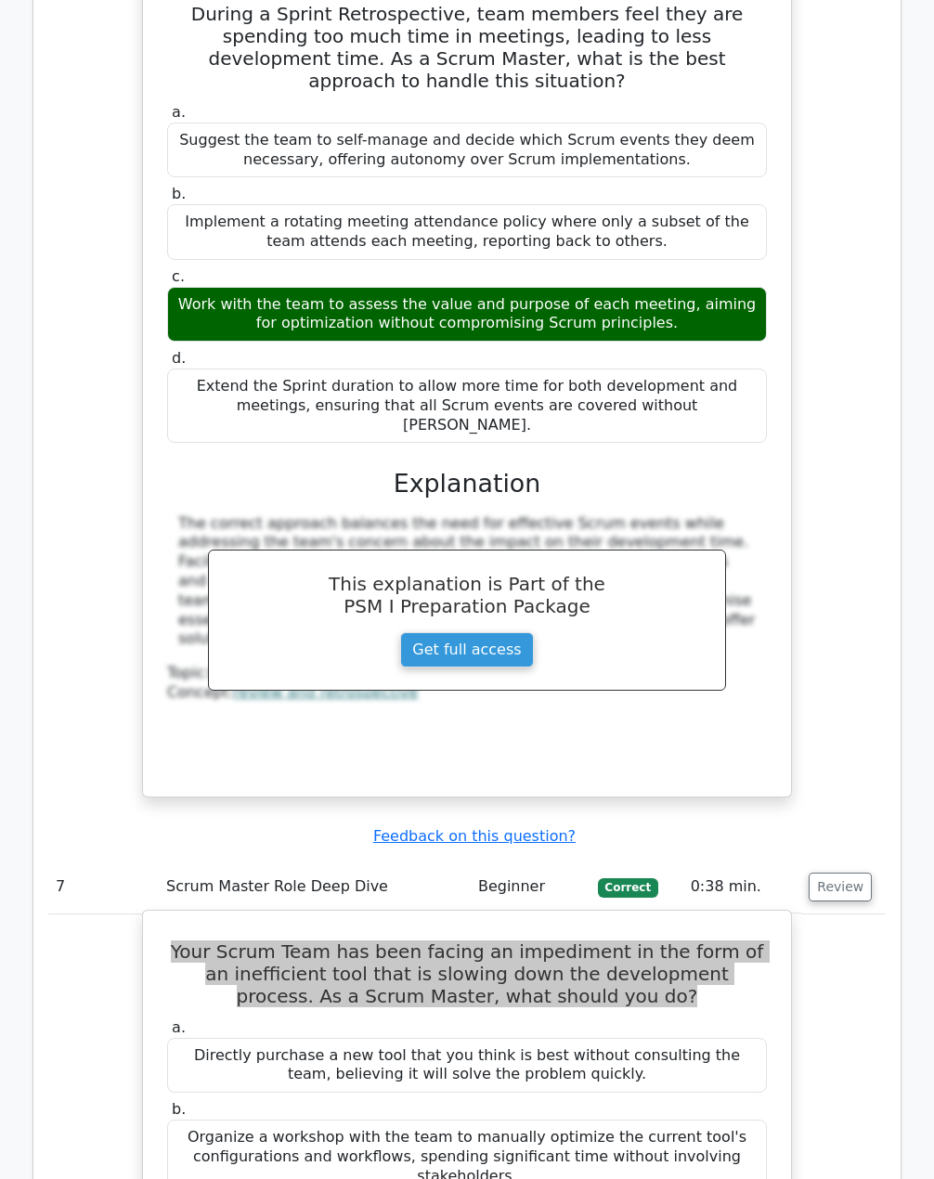
scroll to position [6314, 0]
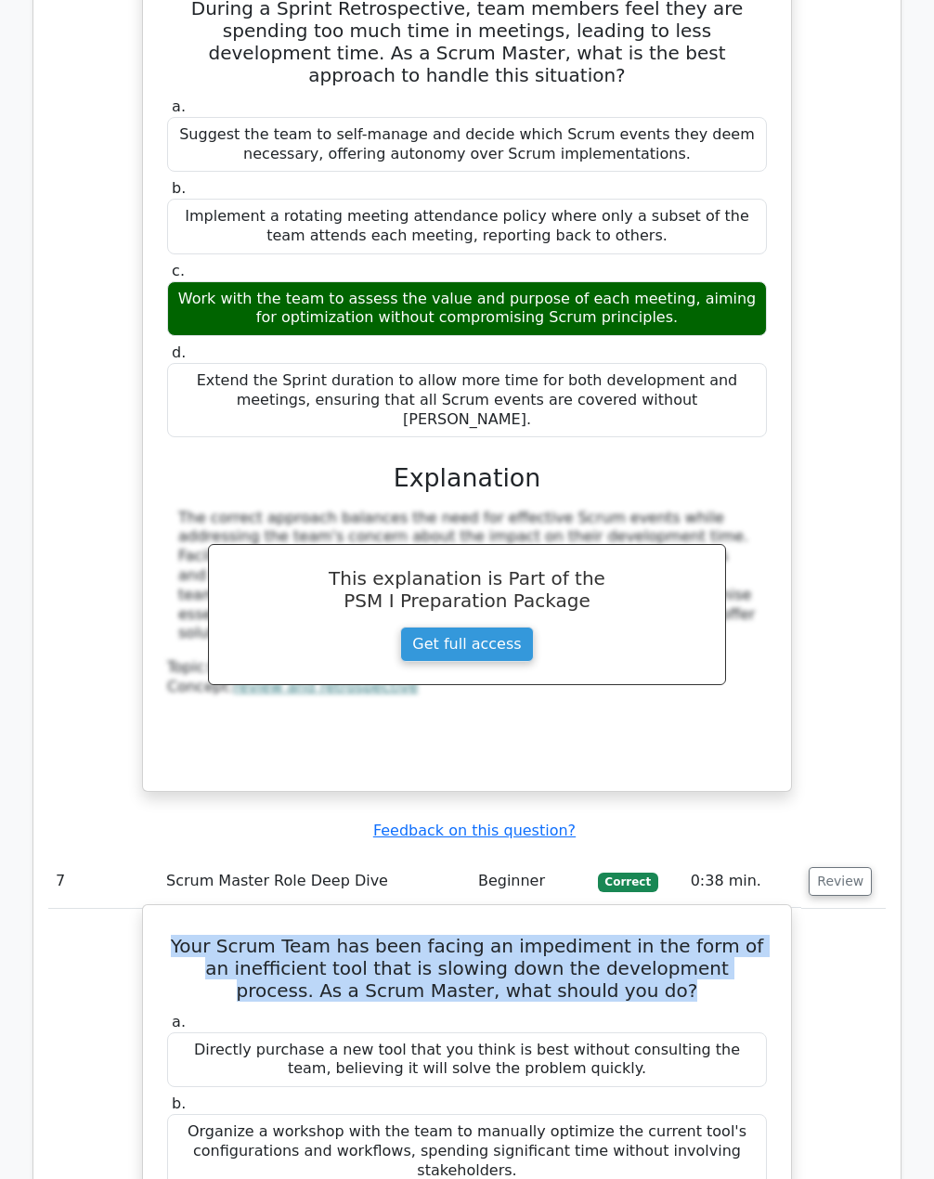
drag, startPoint x: 171, startPoint y: 642, endPoint x: 620, endPoint y: 928, distance: 532.6
click at [620, 1009] on div "a. Directly purchase a new tool that you think is best without consulting the t…" at bounding box center [467, 1182] width 622 height 347
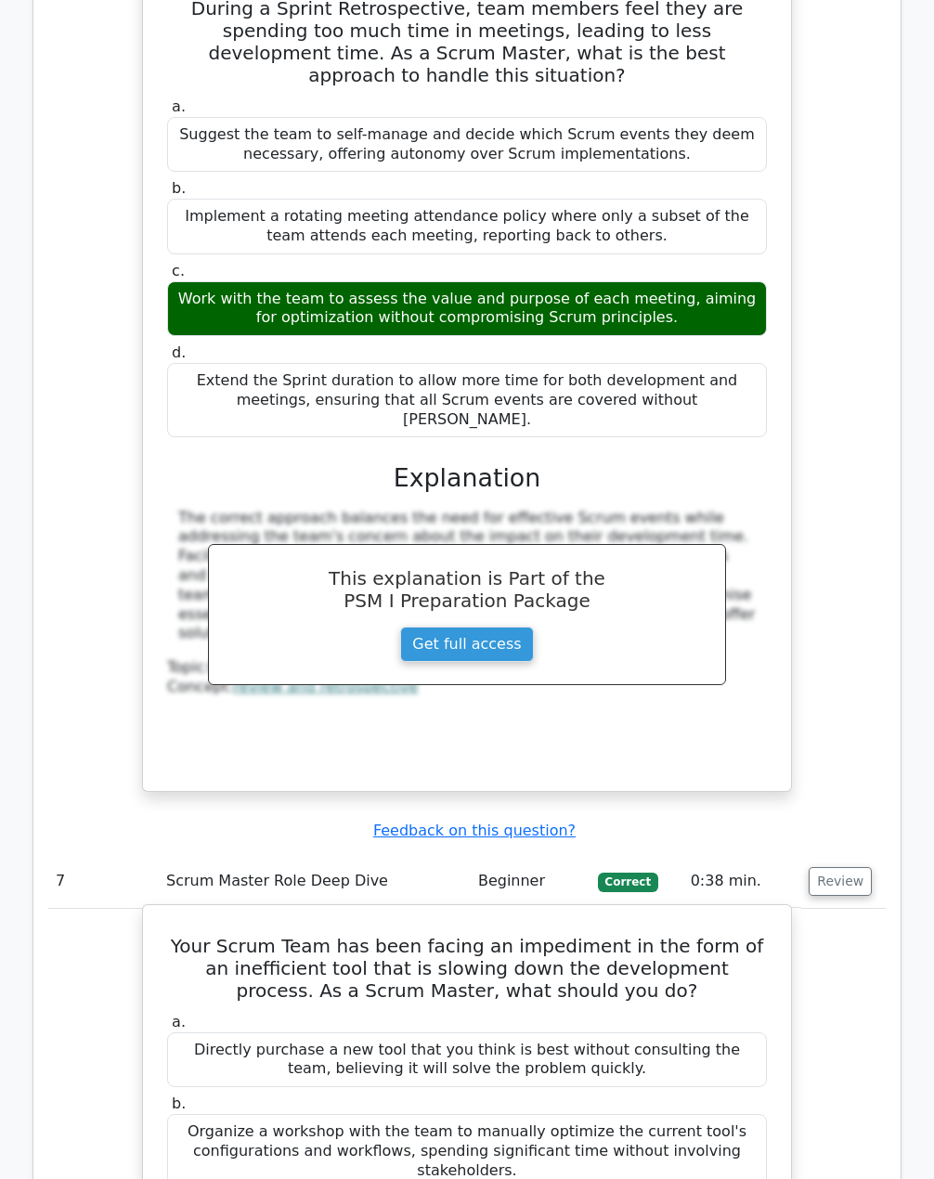
drag, startPoint x: 648, startPoint y: 852, endPoint x: 171, endPoint y: 803, distance: 479.8
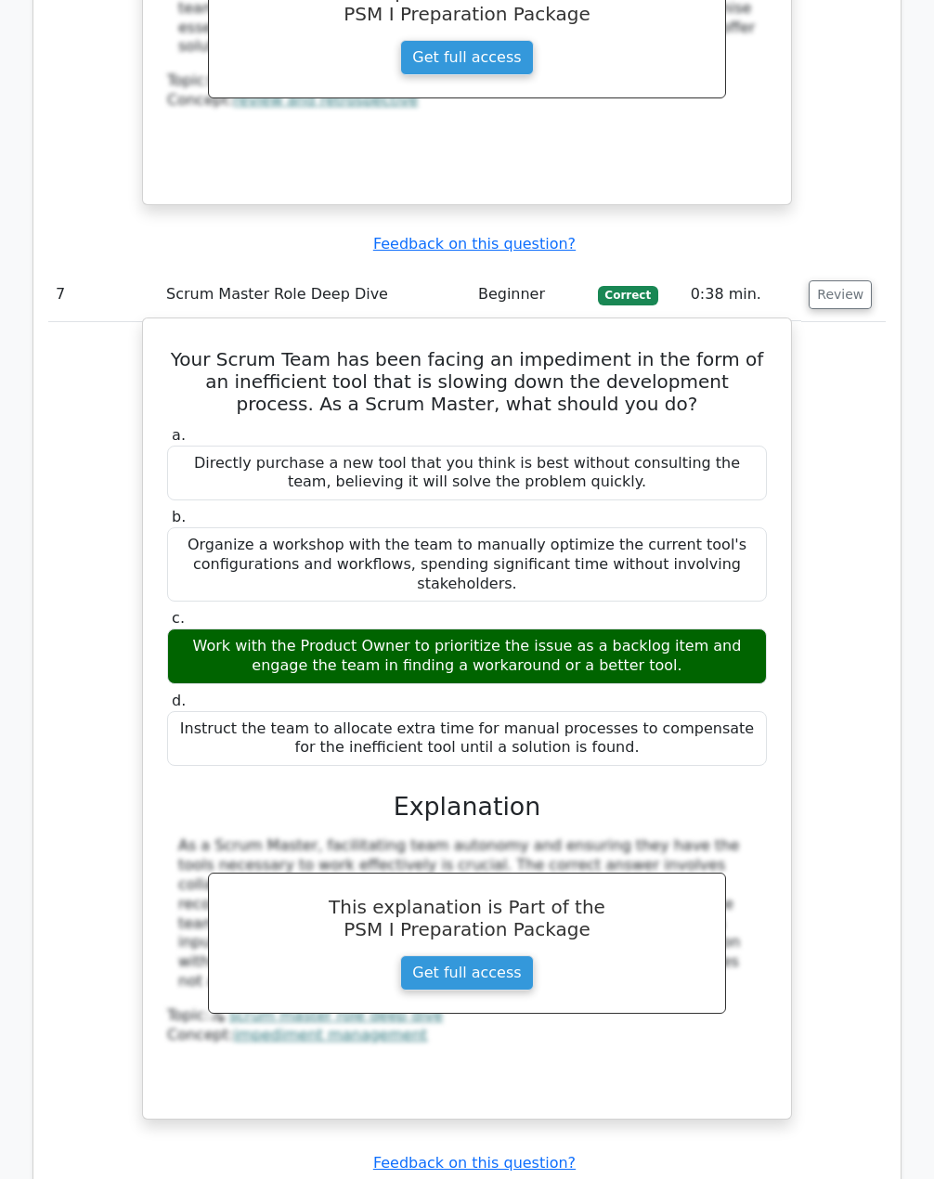
scroll to position [6963, 0]
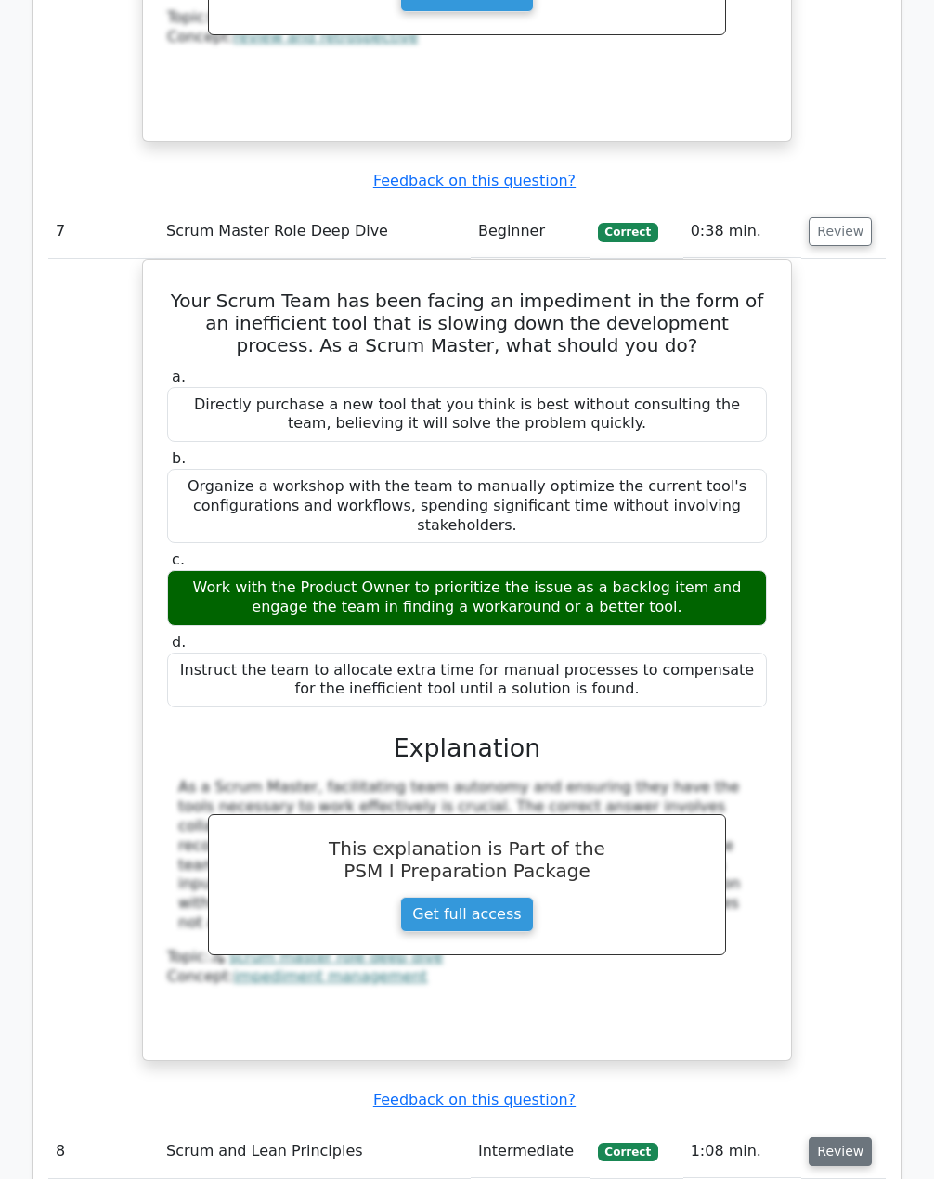
click at [837, 1137] on button "Review" at bounding box center [840, 1151] width 63 height 29
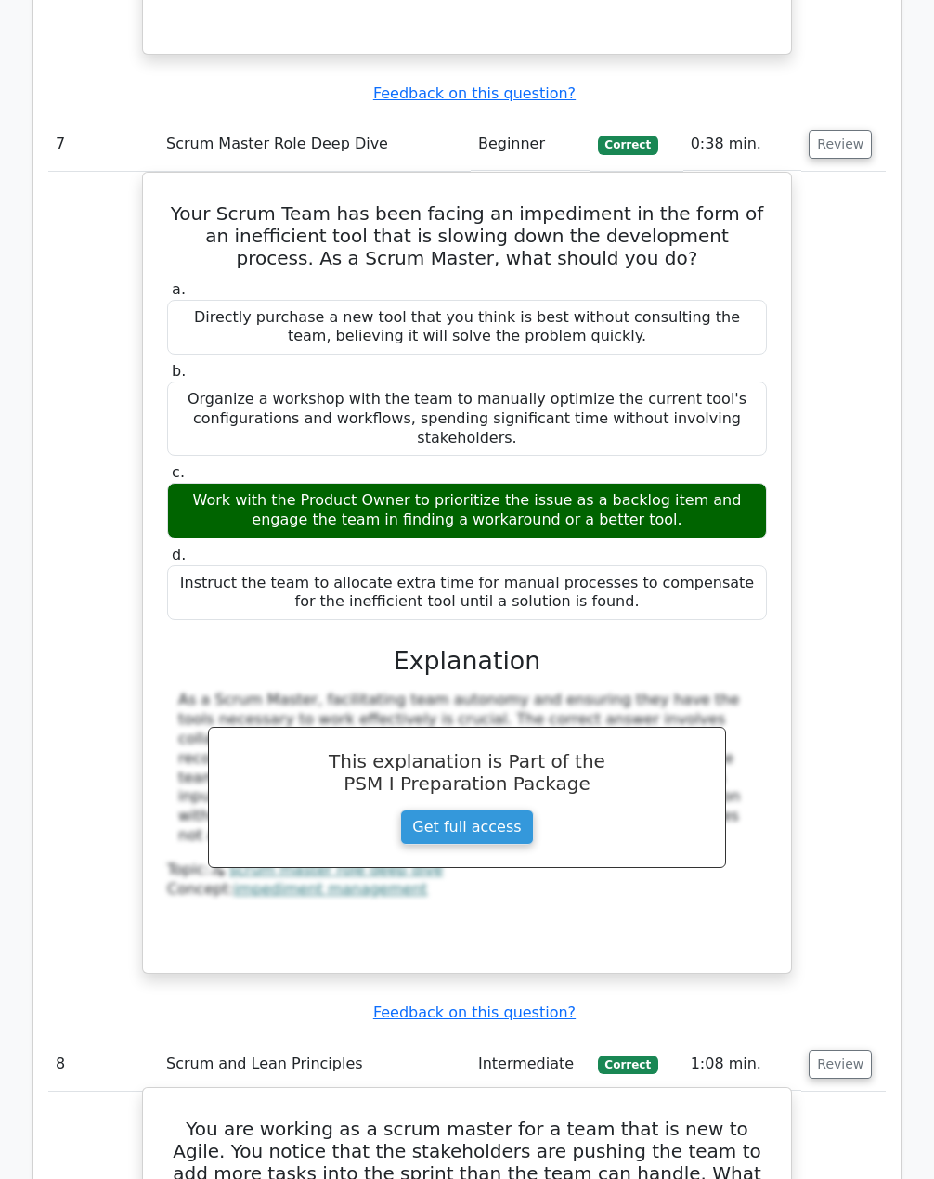
scroll to position [7056, 0]
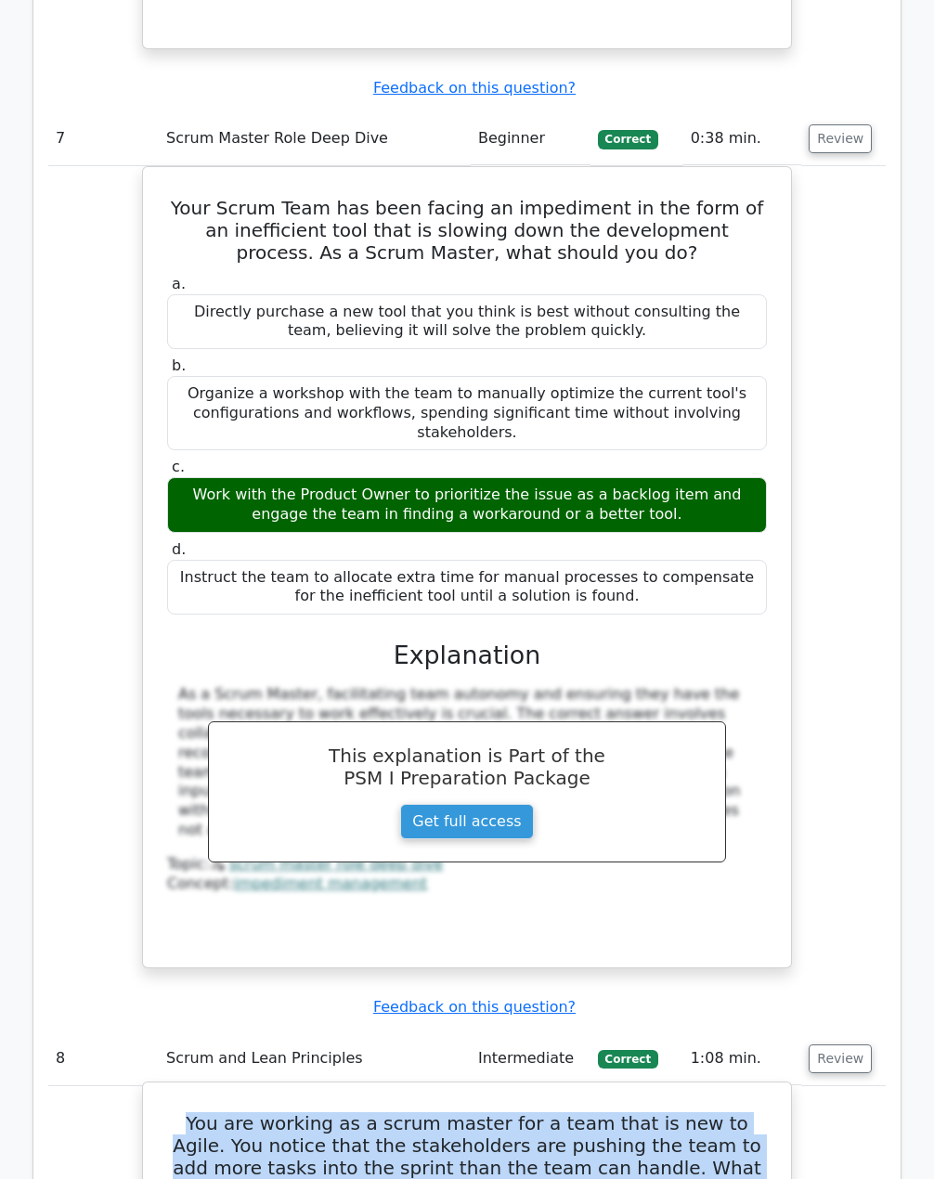
drag, startPoint x: 166, startPoint y: 725, endPoint x: 611, endPoint y: 785, distance: 448.7
click at [611, 1112] on h5 "You are working as a scrum master for a team that is new to Agile. You notice t…" at bounding box center [466, 1156] width 603 height 89
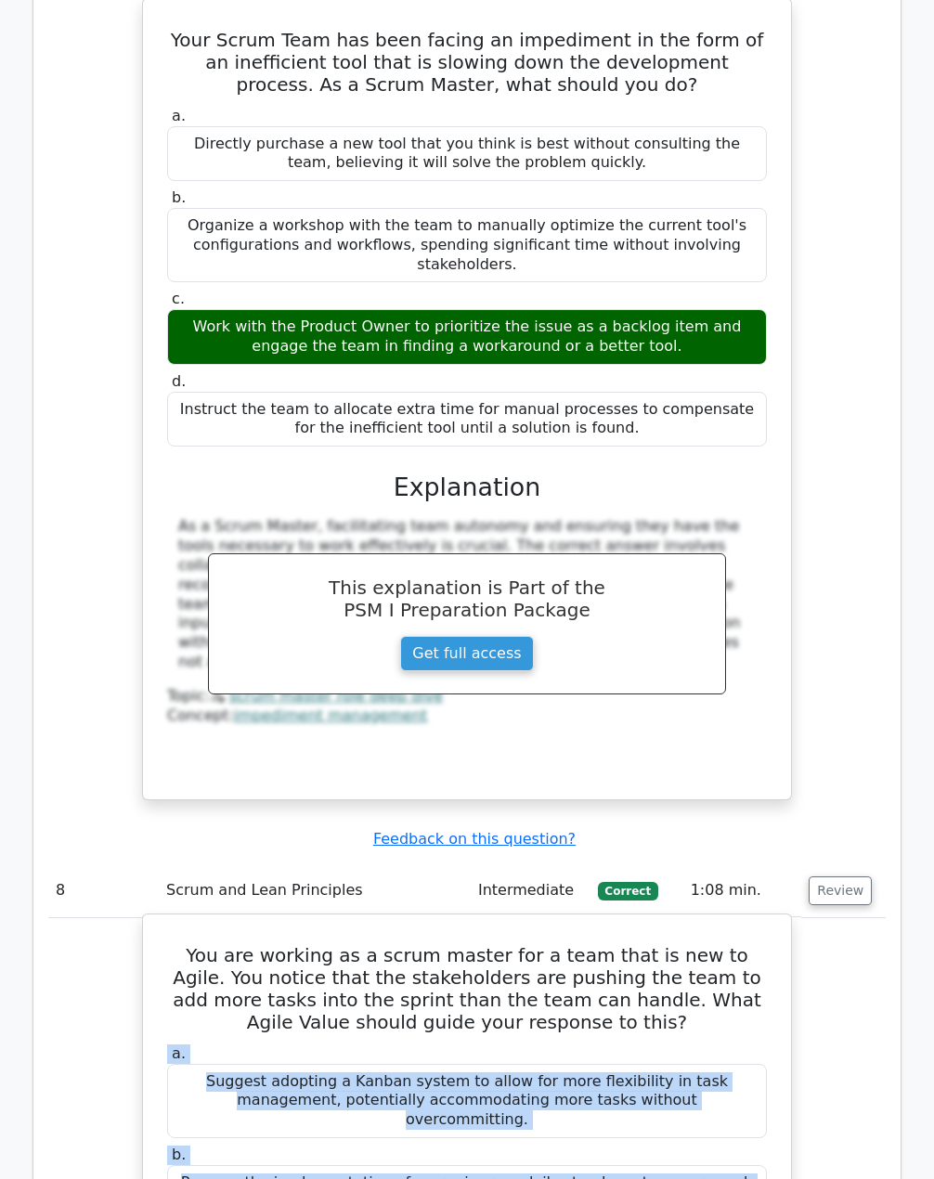
scroll to position [7242, 0]
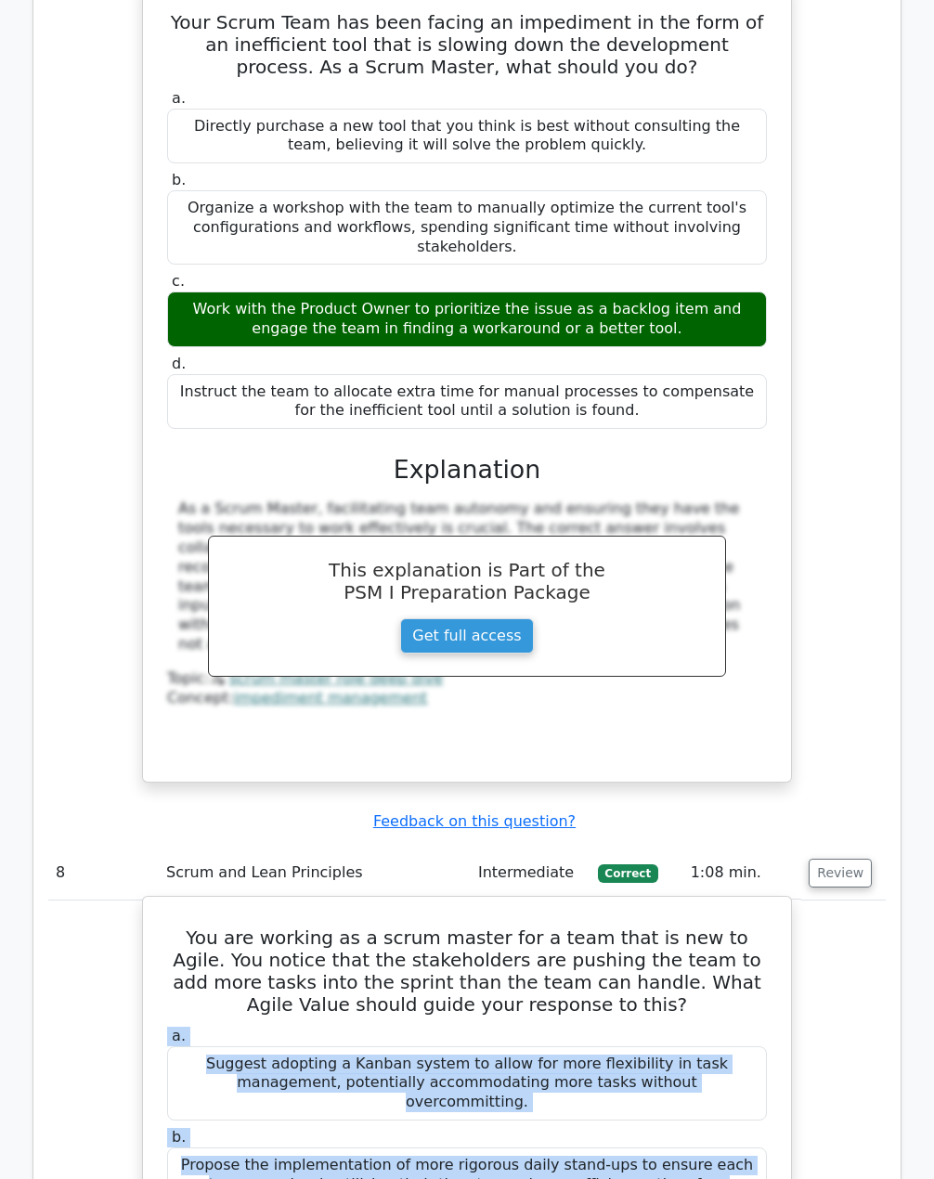
drag, startPoint x: 166, startPoint y: 821, endPoint x: 650, endPoint y: 964, distance: 504.4
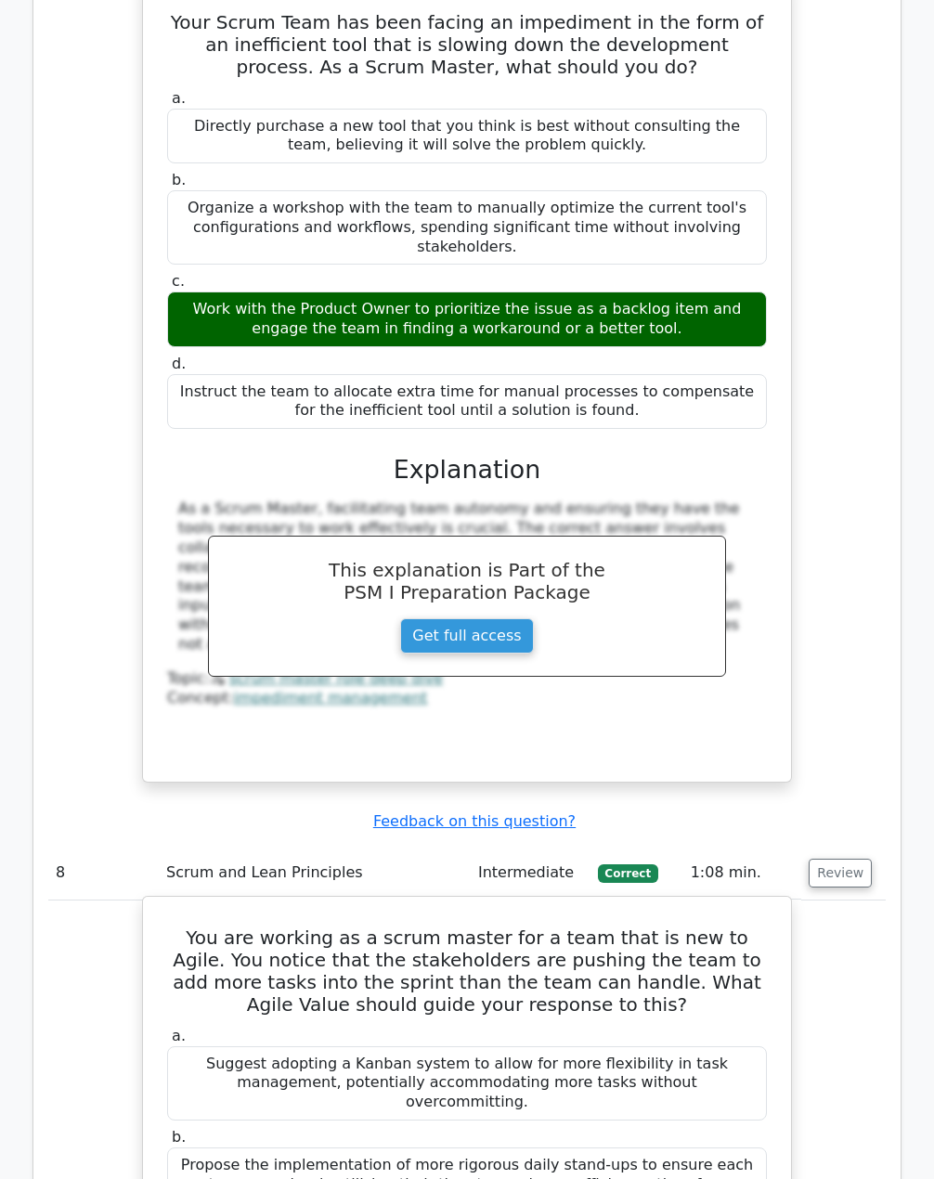
drag, startPoint x: 535, startPoint y: 883, endPoint x: 170, endPoint y: 815, distance: 371.1
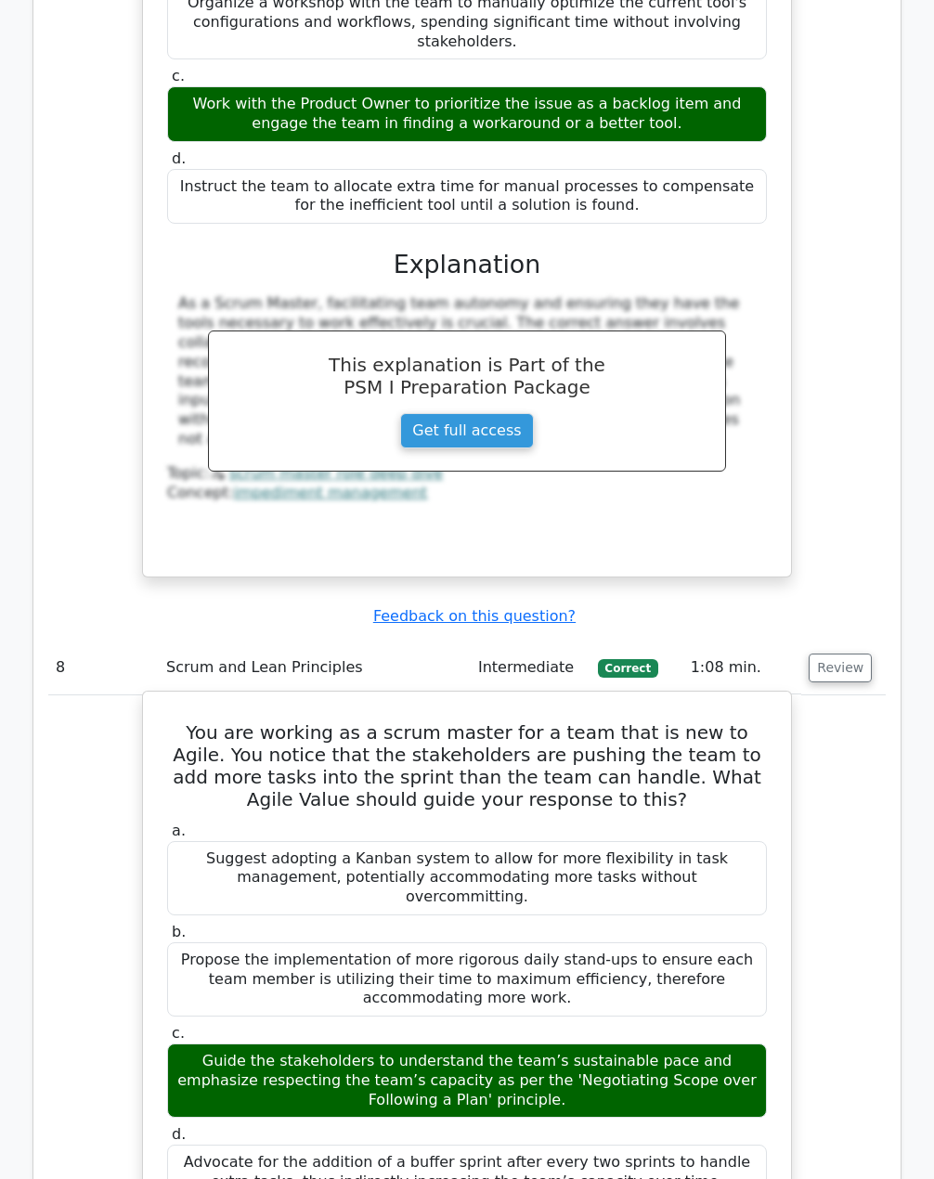
scroll to position [7521, 0]
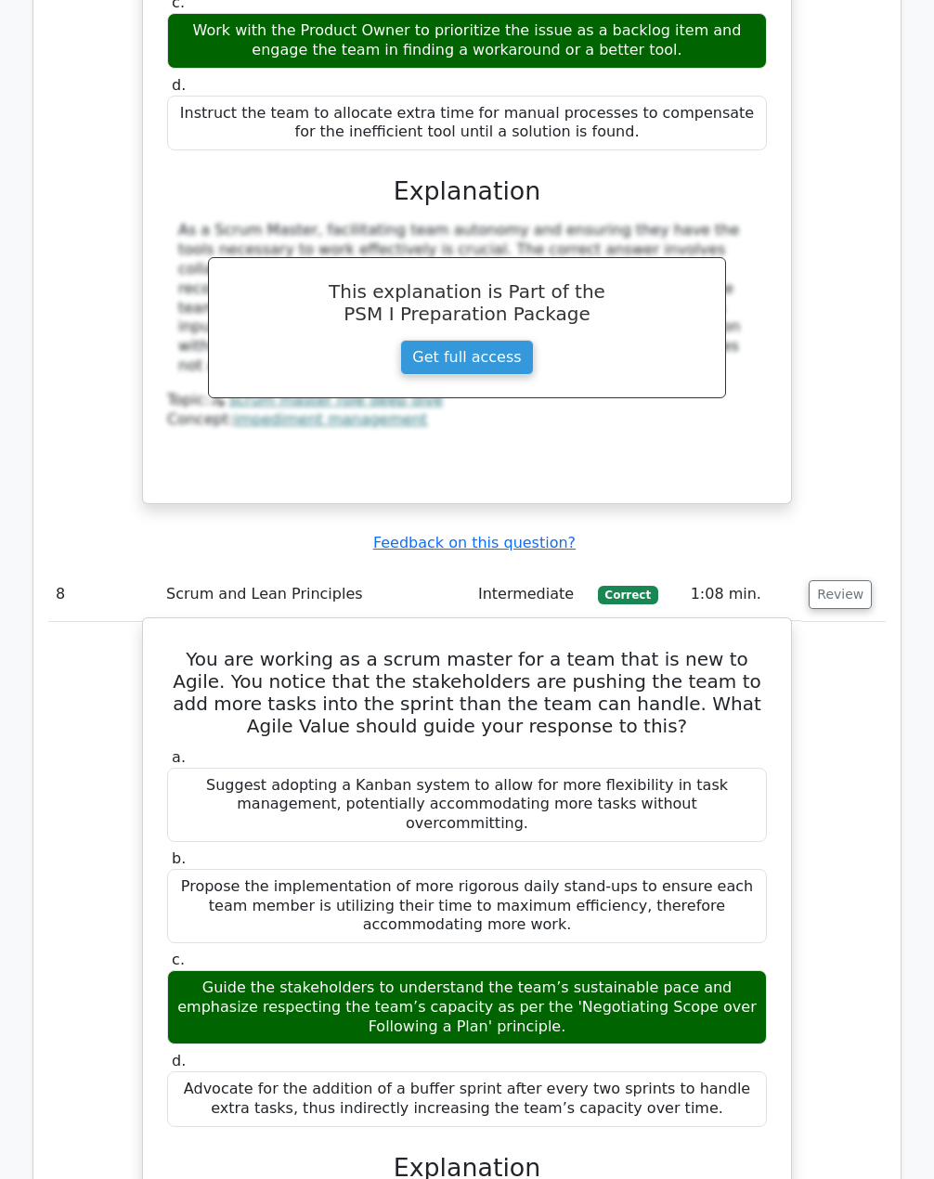
drag, startPoint x: 176, startPoint y: 786, endPoint x: 410, endPoint y: 914, distance: 266.3
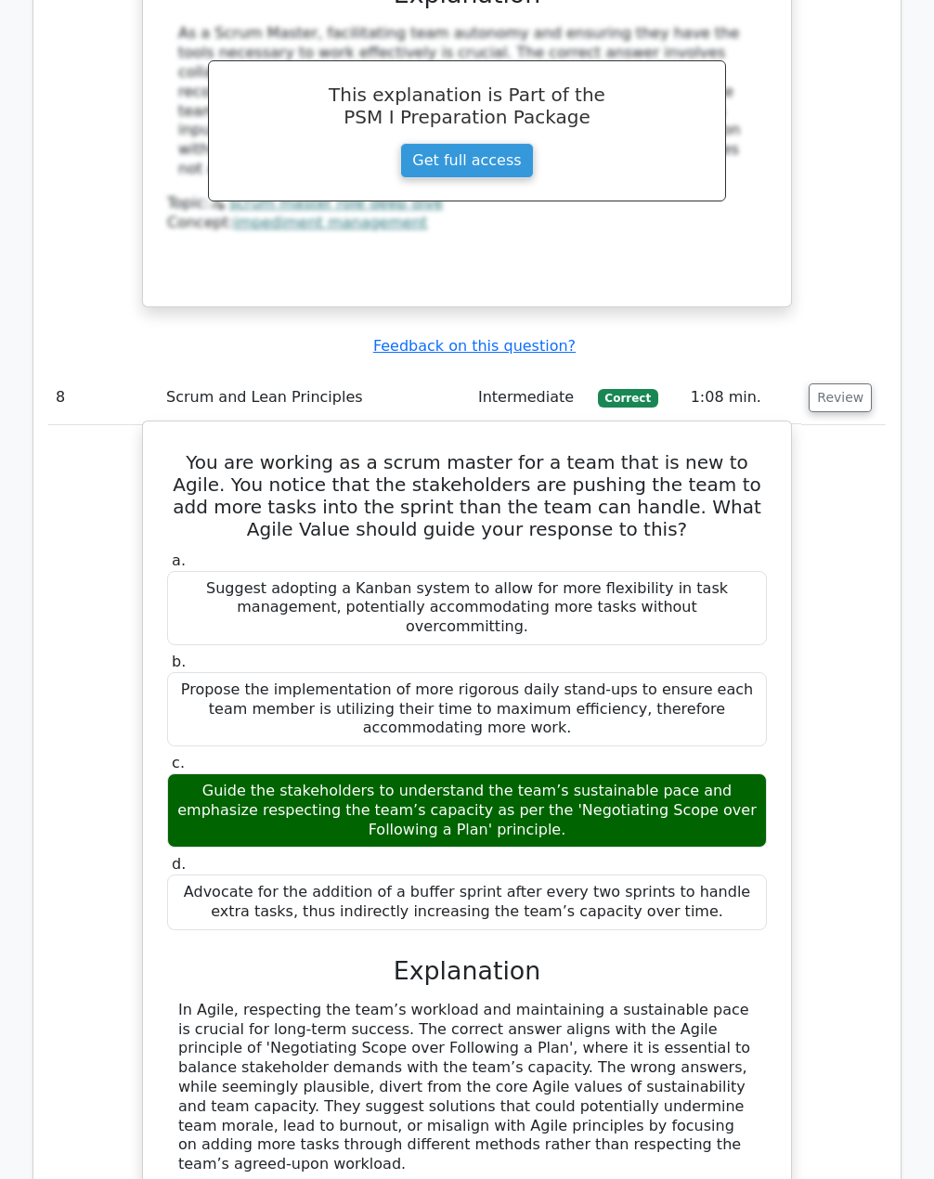
scroll to position [7799, 0]
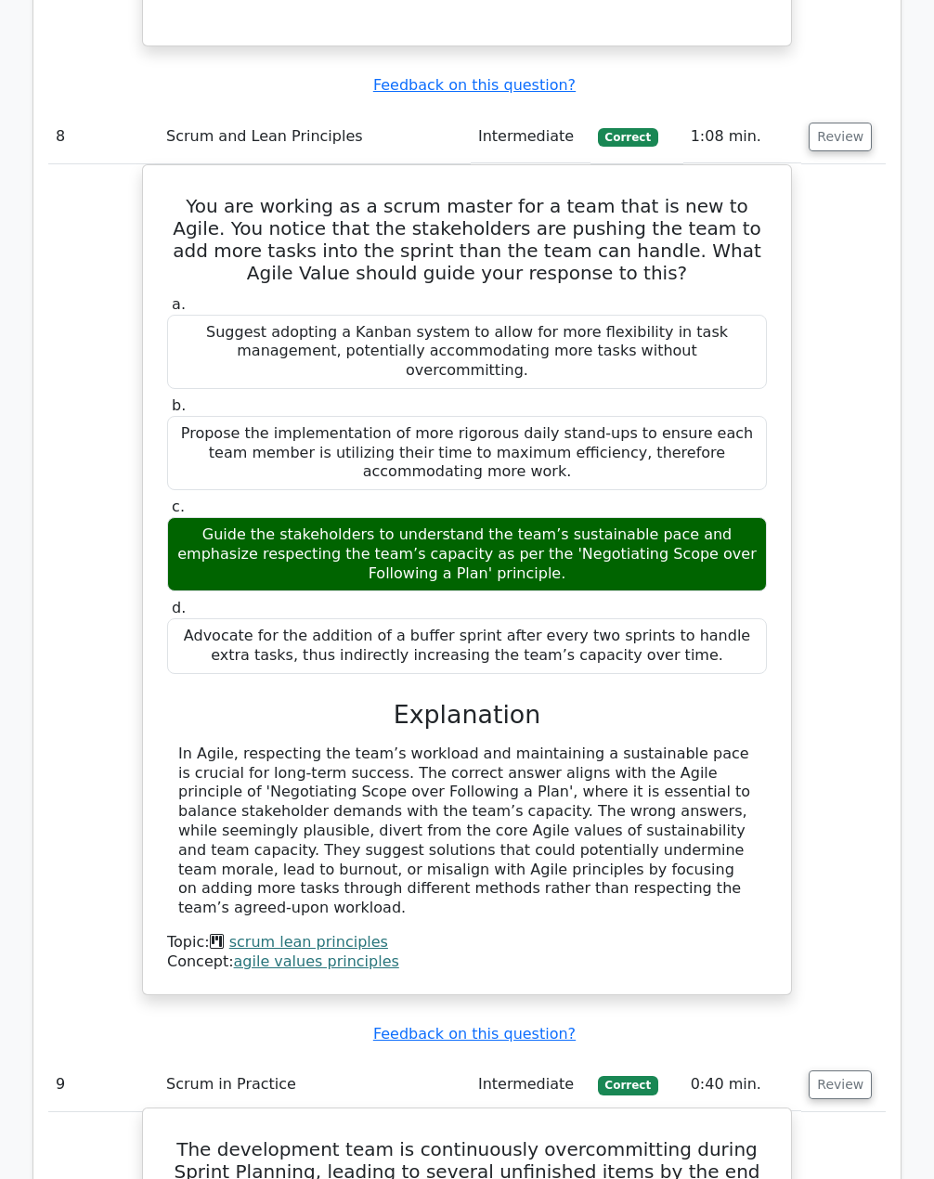
scroll to position [7985, 0]
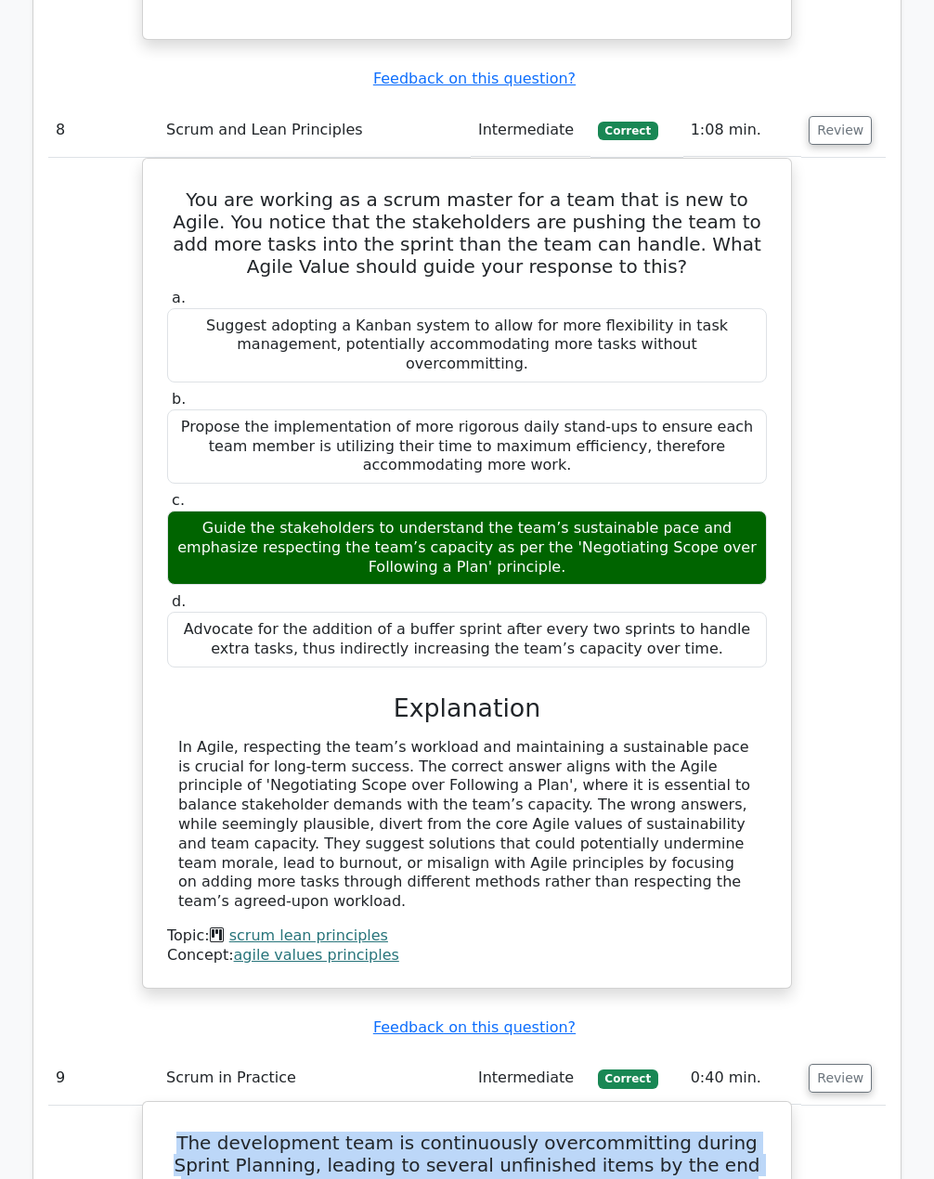
drag, startPoint x: 175, startPoint y: 701, endPoint x: 725, endPoint y: 742, distance: 552.1
click at [725, 1132] on h5 "The development team is continuously overcommitting during Sprint Planning, lea…" at bounding box center [466, 1176] width 603 height 89
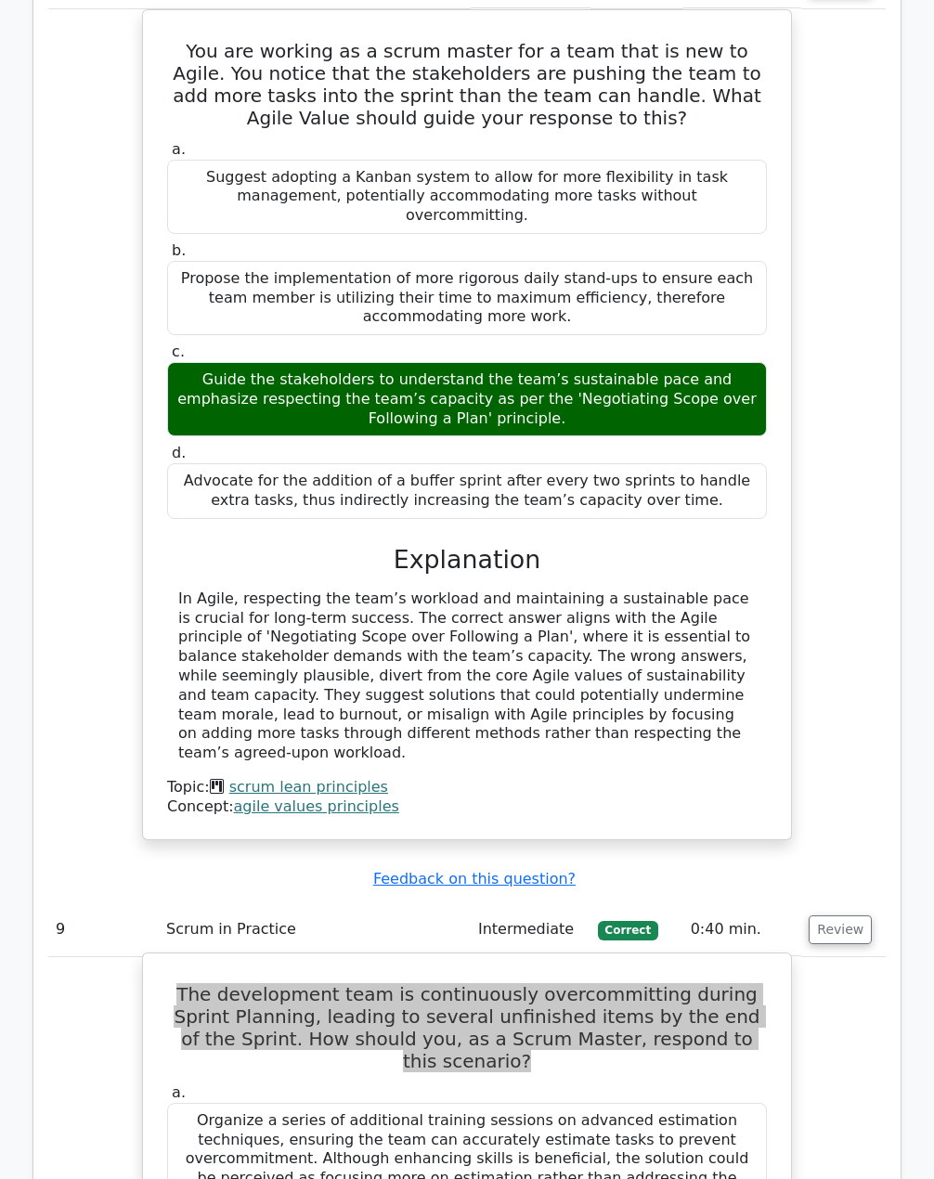
scroll to position [8170, 0]
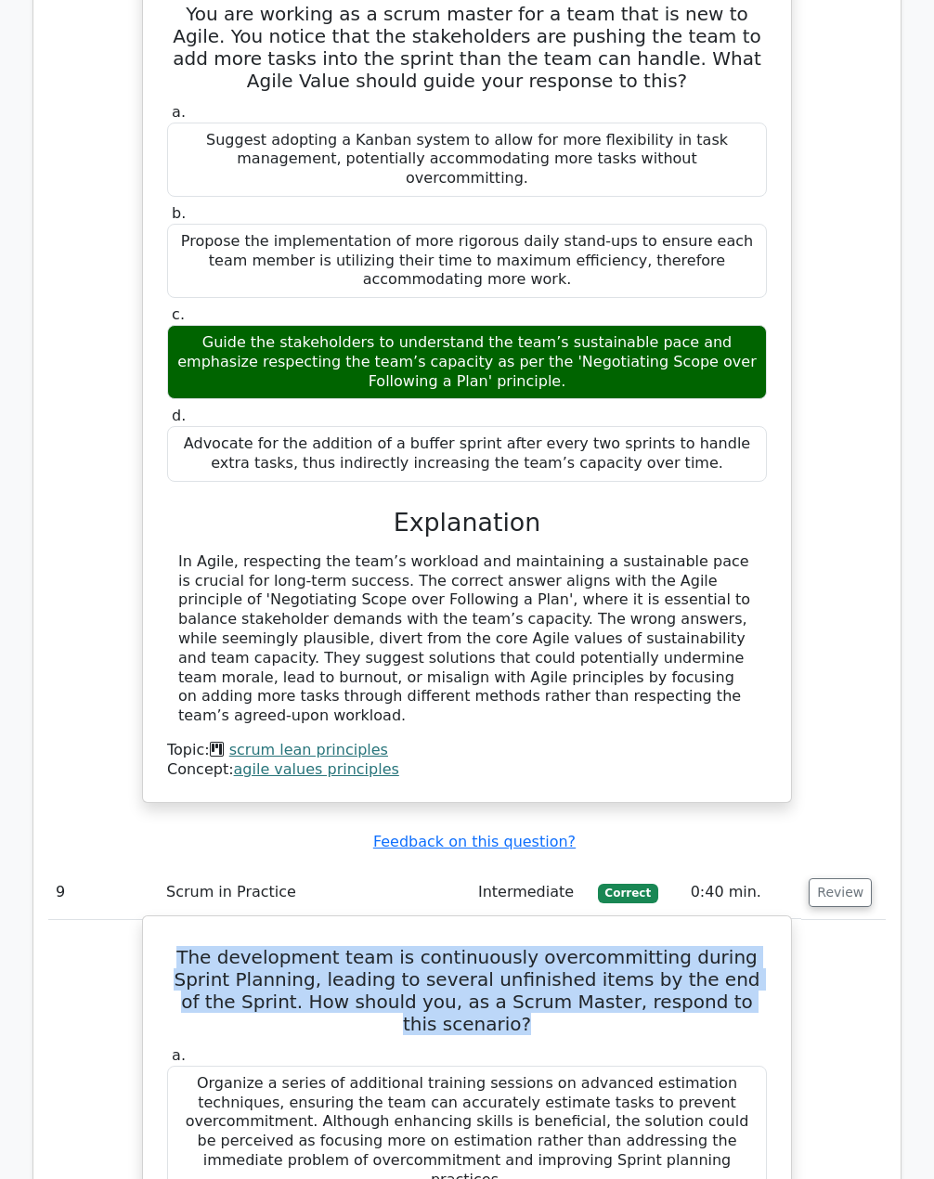
drag, startPoint x: 170, startPoint y: 593, endPoint x: 676, endPoint y: 941, distance: 613.7
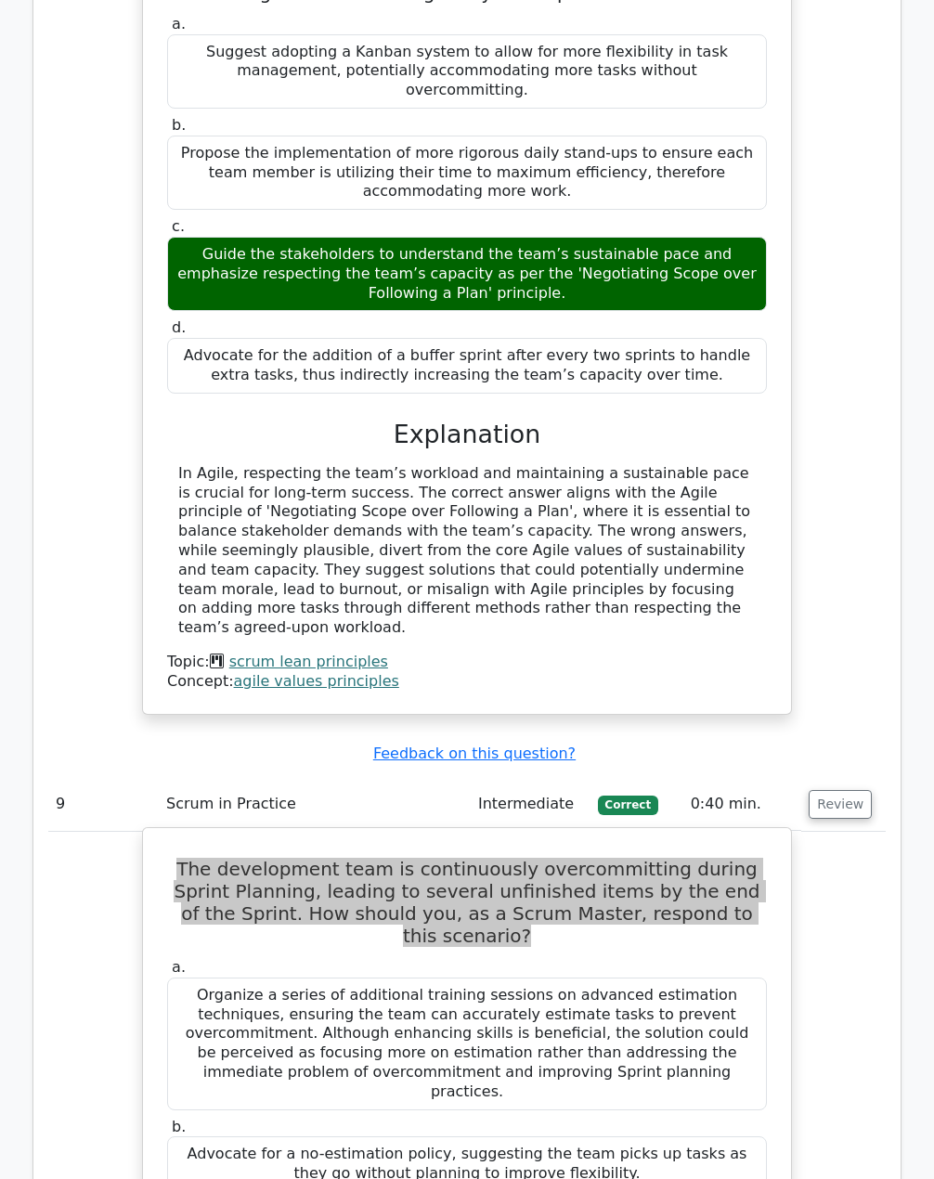
scroll to position [8263, 0]
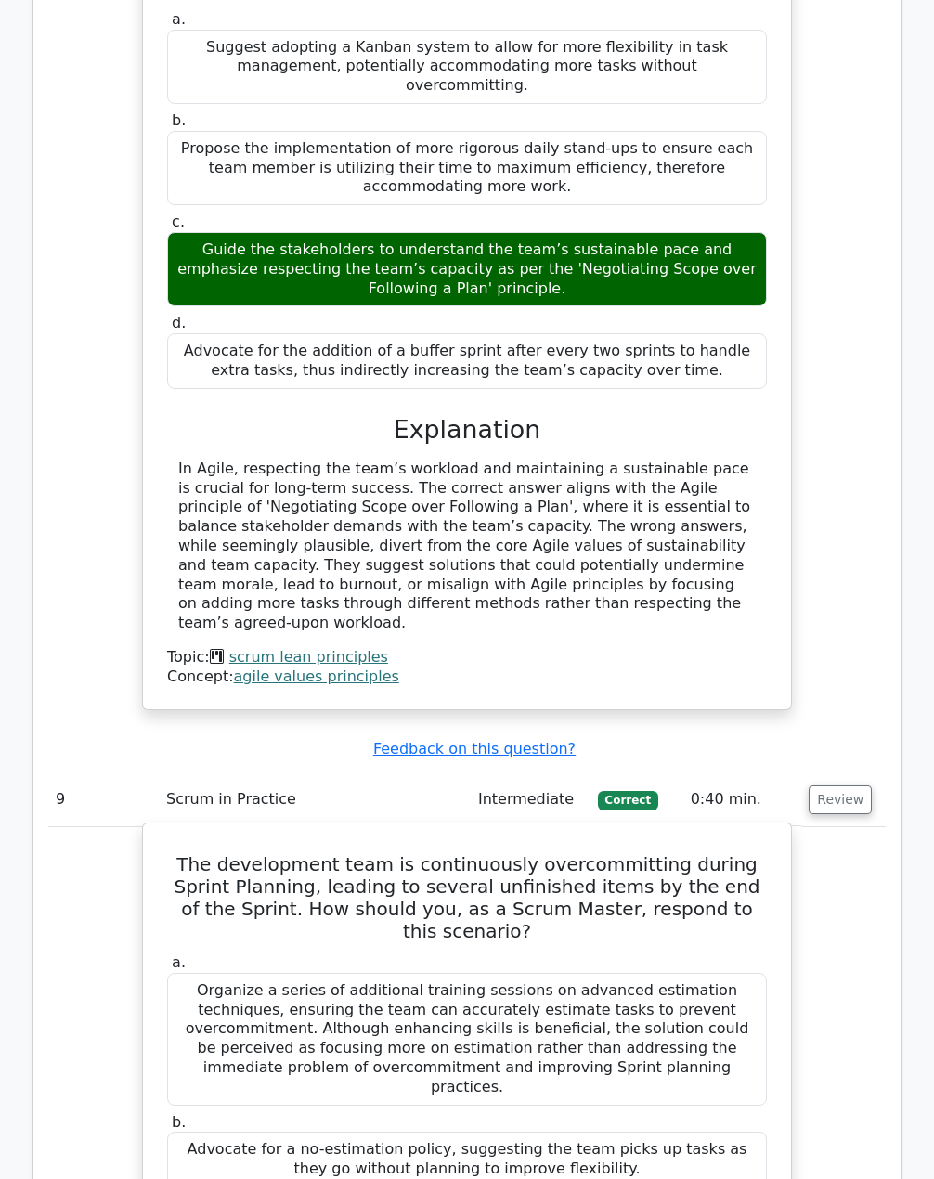
drag, startPoint x: 693, startPoint y: 851, endPoint x: 173, endPoint y: 799, distance: 522.5
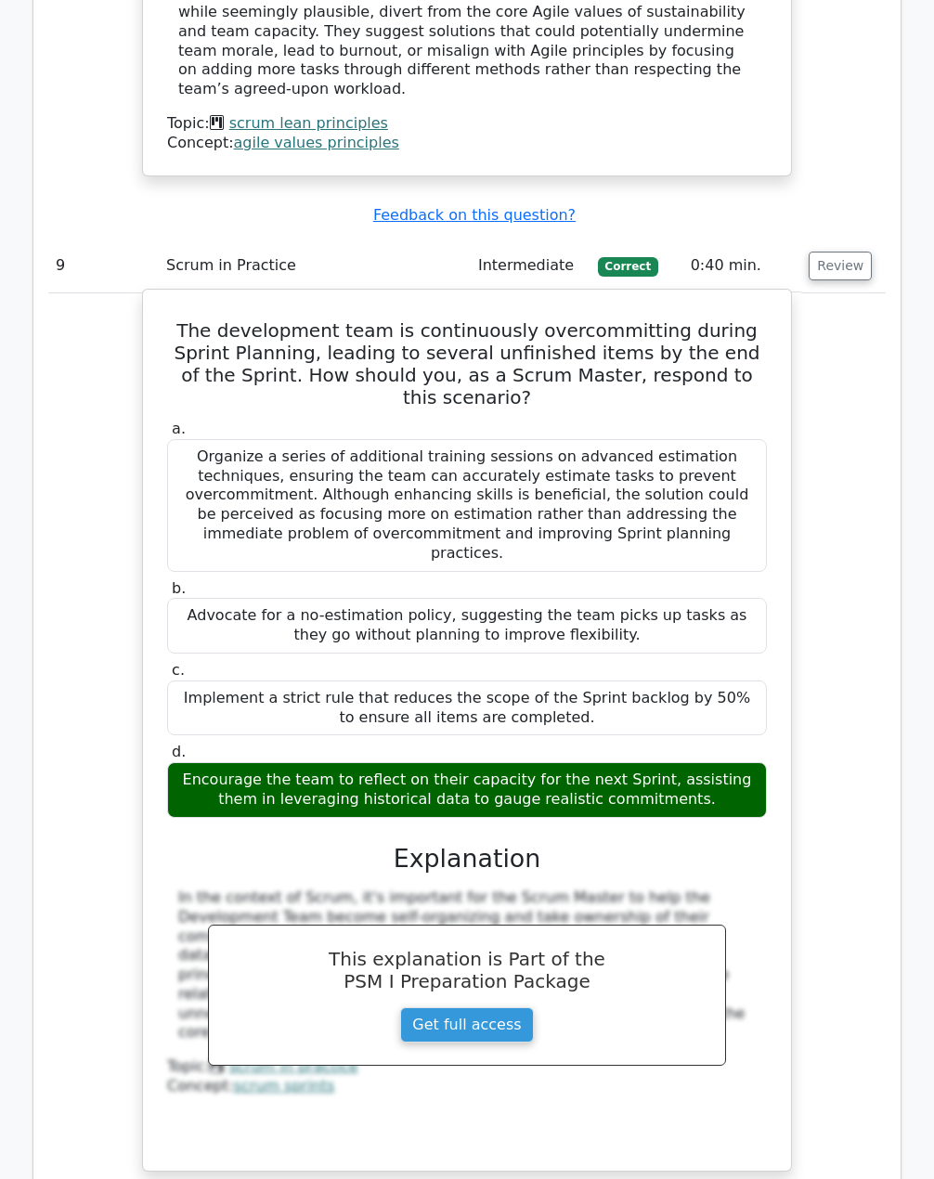
scroll to position [8820, 0]
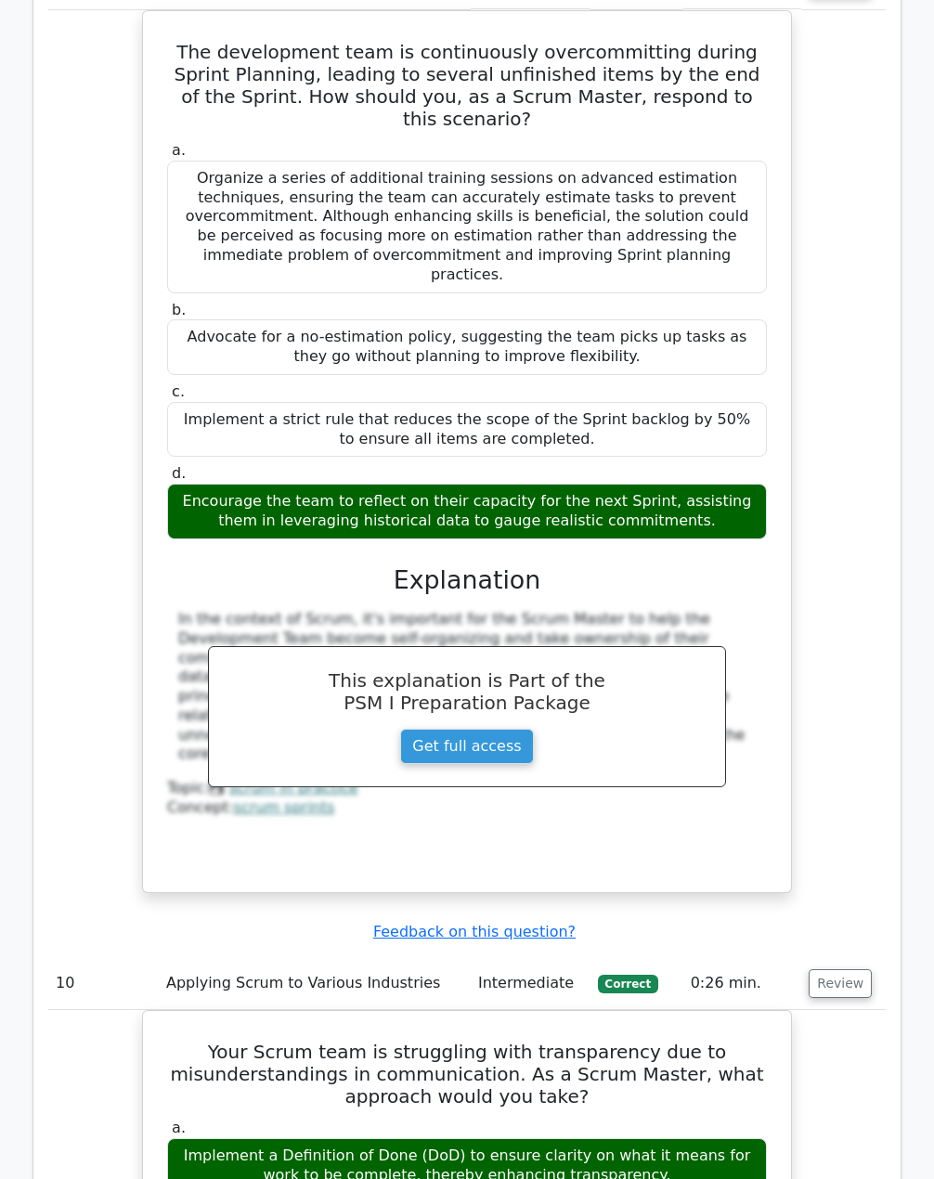
scroll to position [9099, 0]
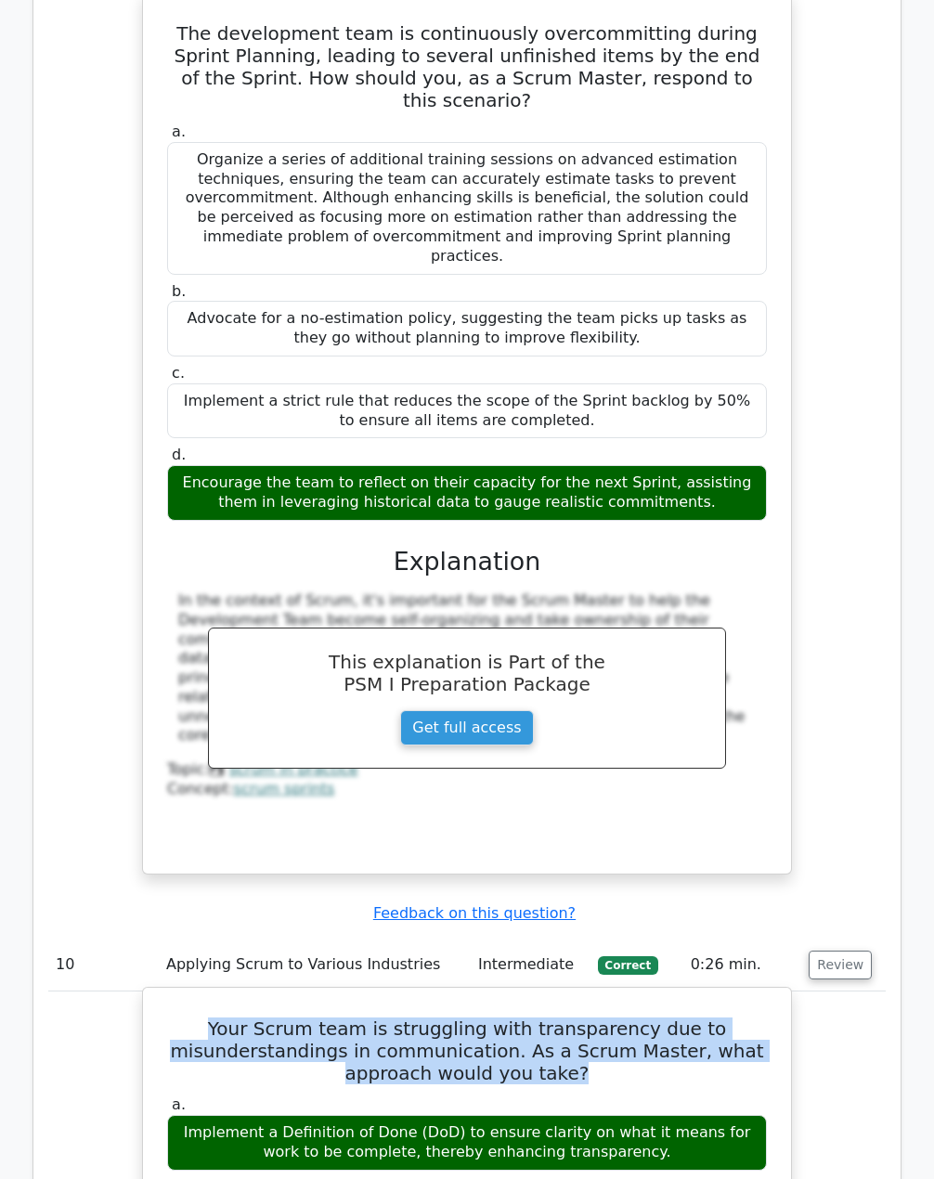
drag, startPoint x: 231, startPoint y: 539, endPoint x: 583, endPoint y: 590, distance: 355.4
click at [583, 1018] on h5 "Your Scrum team is struggling with transparency due to misunderstandings in com…" at bounding box center [466, 1051] width 603 height 67
drag, startPoint x: 165, startPoint y: 615, endPoint x: 710, endPoint y: 903, distance: 616.8
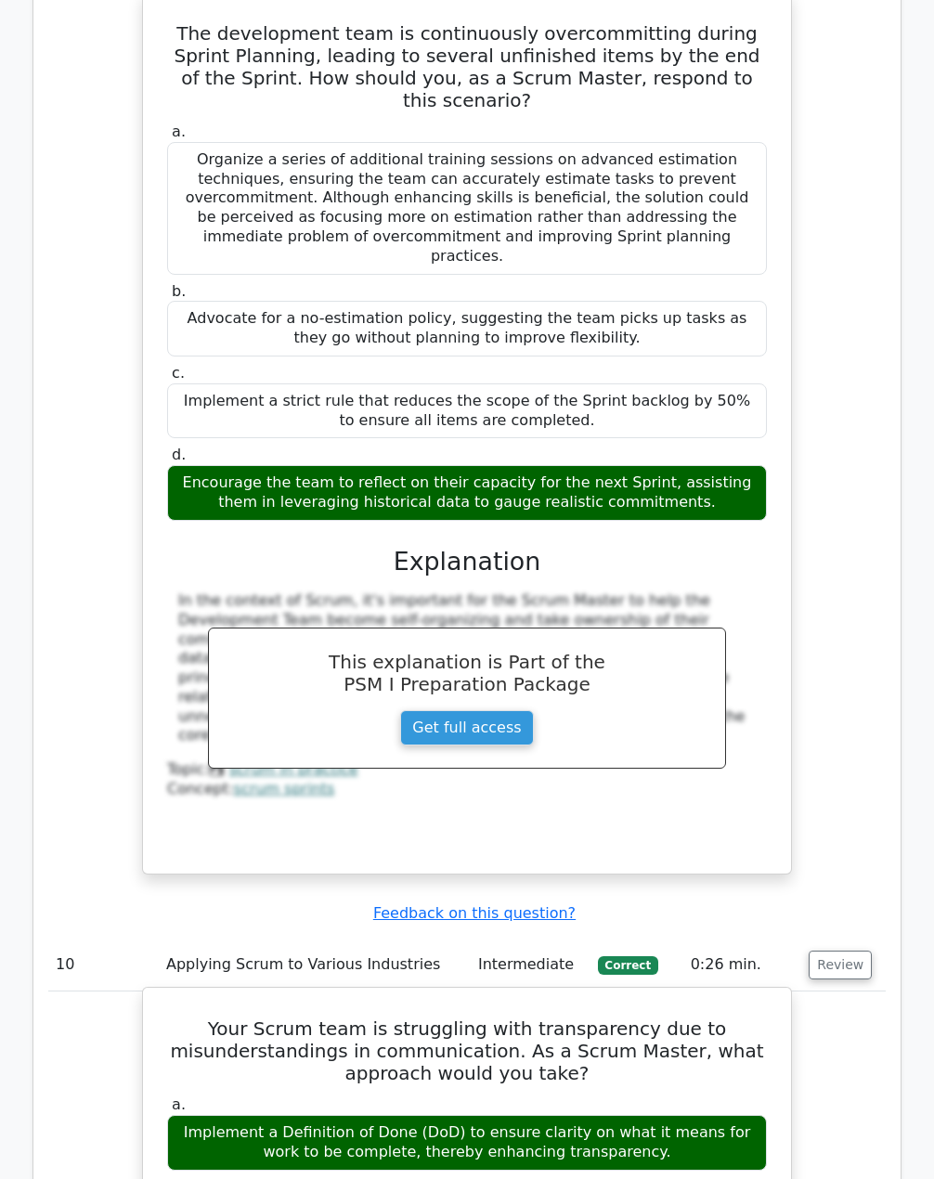
drag, startPoint x: 633, startPoint y: 665, endPoint x: 171, endPoint y: 619, distance: 464.6
click at [171, 1096] on label "a. Implement a Definition of Done (DoD) to ensure clarity on what it means for …" at bounding box center [467, 1133] width 600 height 74
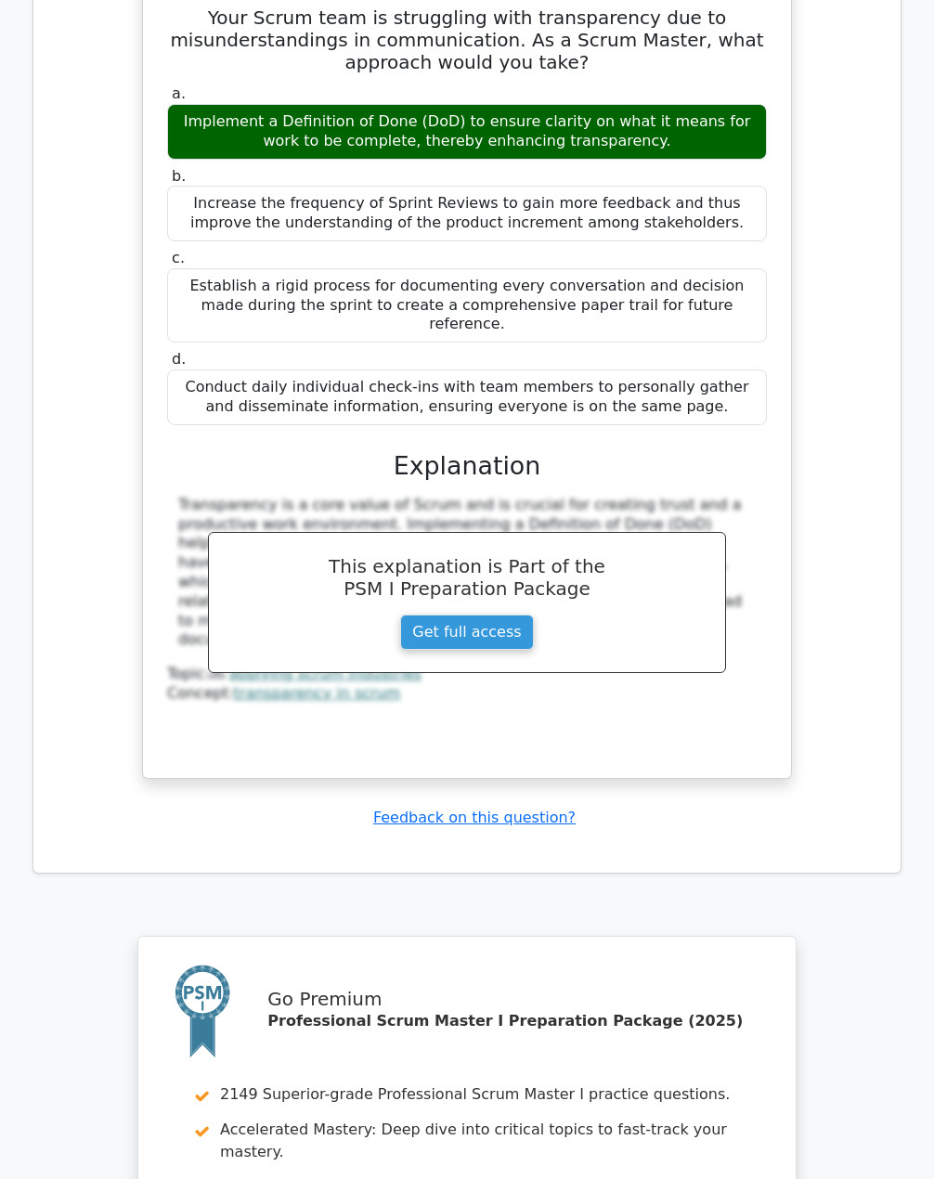
scroll to position [10120, 0]
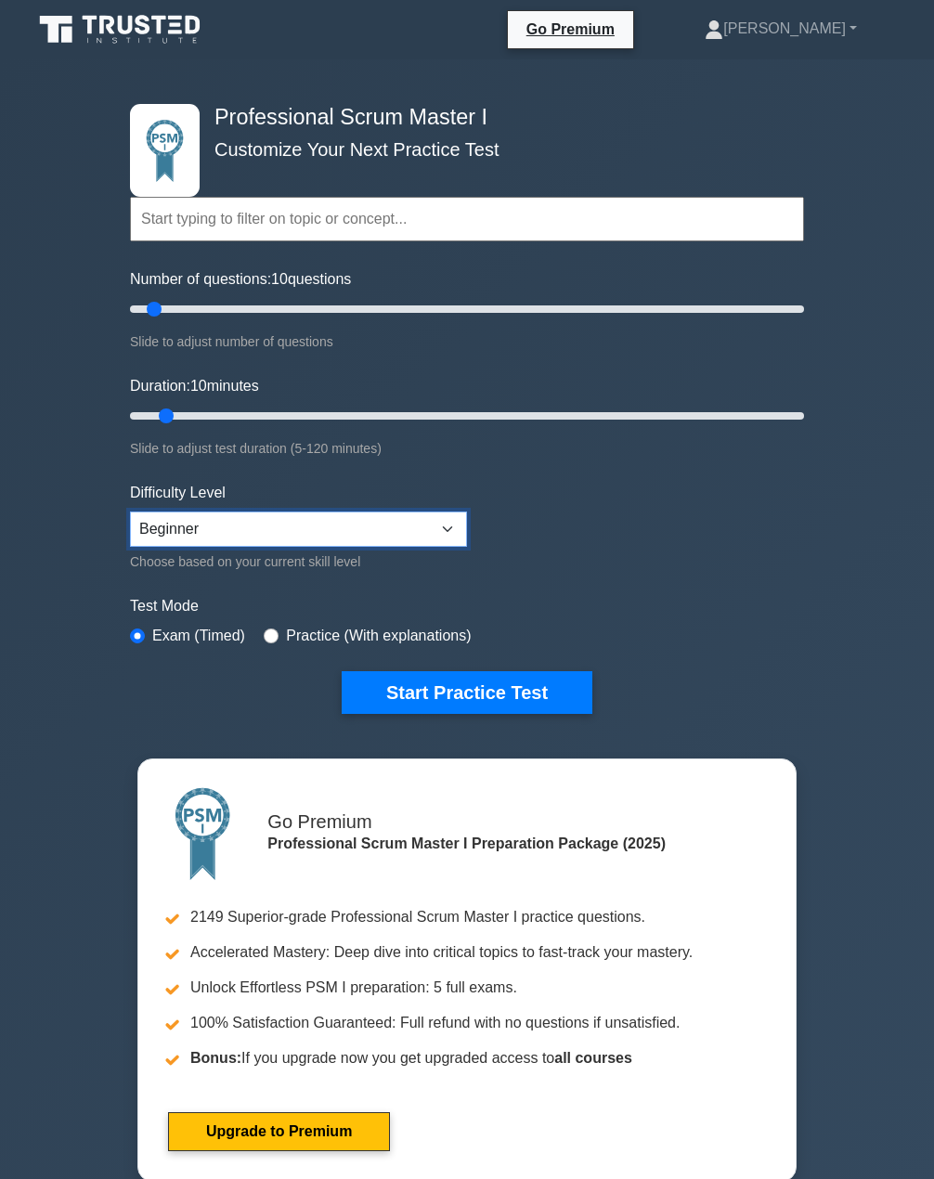
click at [454, 528] on select "Beginner Intermediate Expert" at bounding box center [298, 529] width 337 height 35
select select "intermediate"
click at [130, 512] on select "Beginner Intermediate Expert" at bounding box center [298, 529] width 337 height 35
drag, startPoint x: 158, startPoint y: 307, endPoint x: 184, endPoint y: 309, distance: 26.1
type input "20"
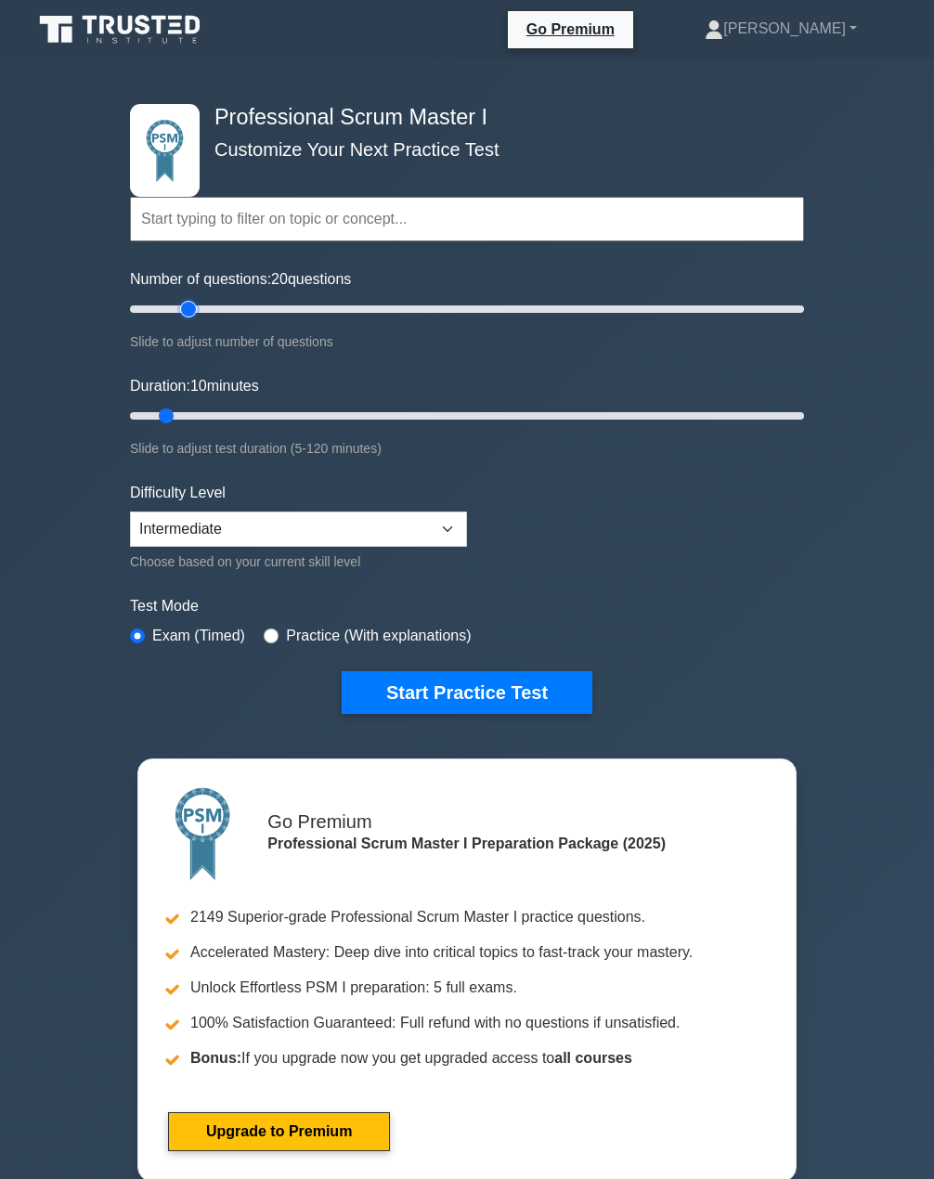
click at [184, 309] on input "Number of questions: 20 questions" at bounding box center [467, 309] width 674 height 22
drag, startPoint x: 169, startPoint y: 413, endPoint x: 240, endPoint y: 413, distance: 70.6
type input "25"
click at [240, 413] on input "Duration: 25 minutes" at bounding box center [467, 416] width 674 height 22
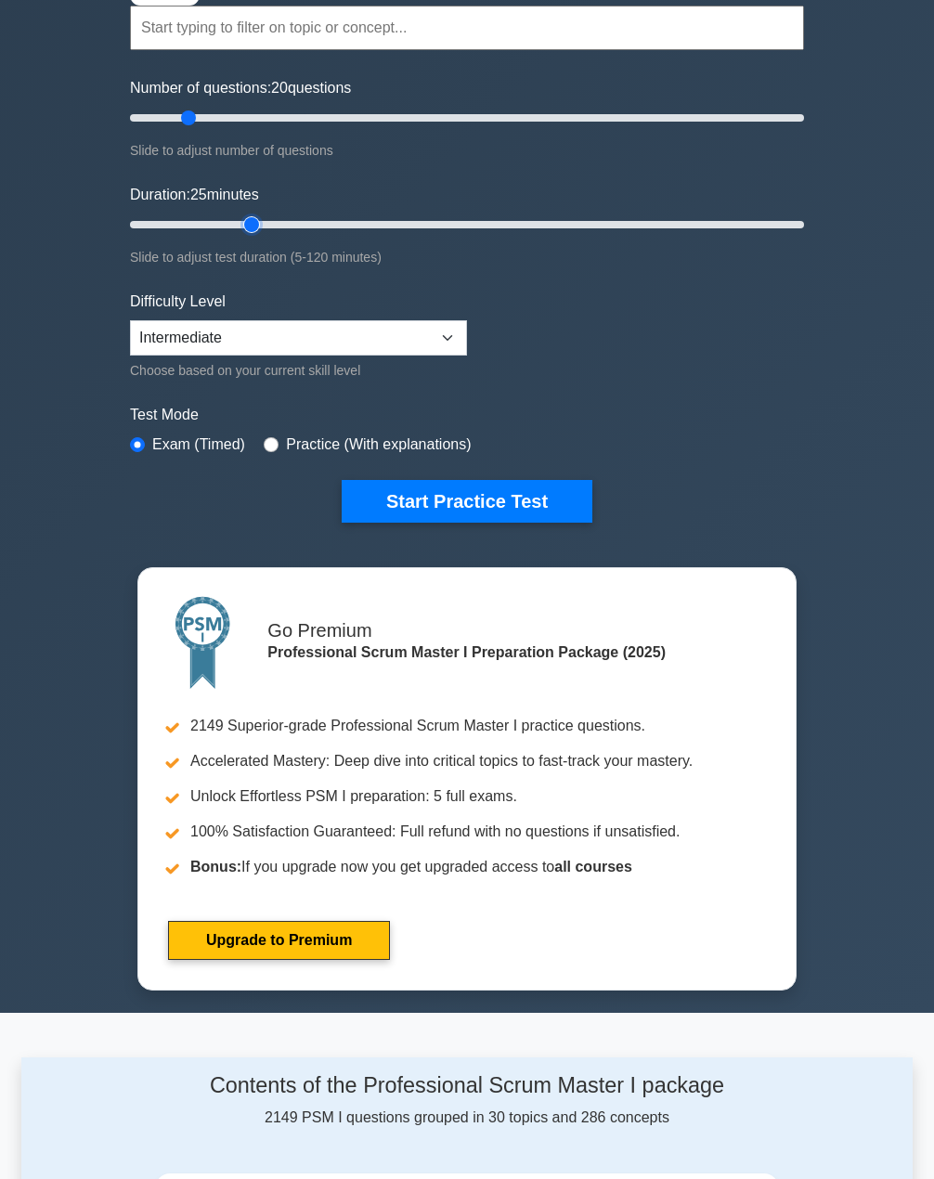
scroll to position [279, 0]
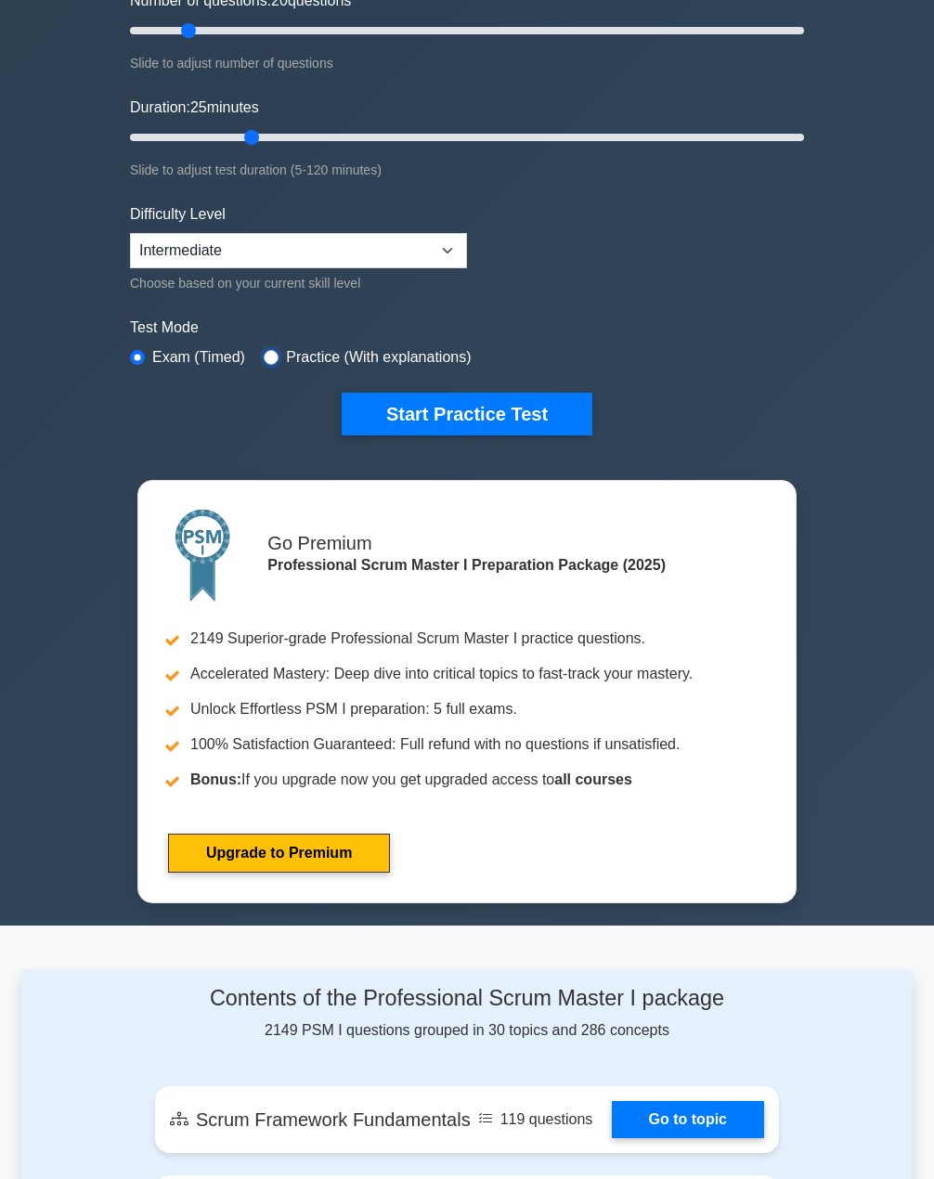
click at [267, 356] on input "radio" at bounding box center [271, 357] width 15 height 15
radio input "true"
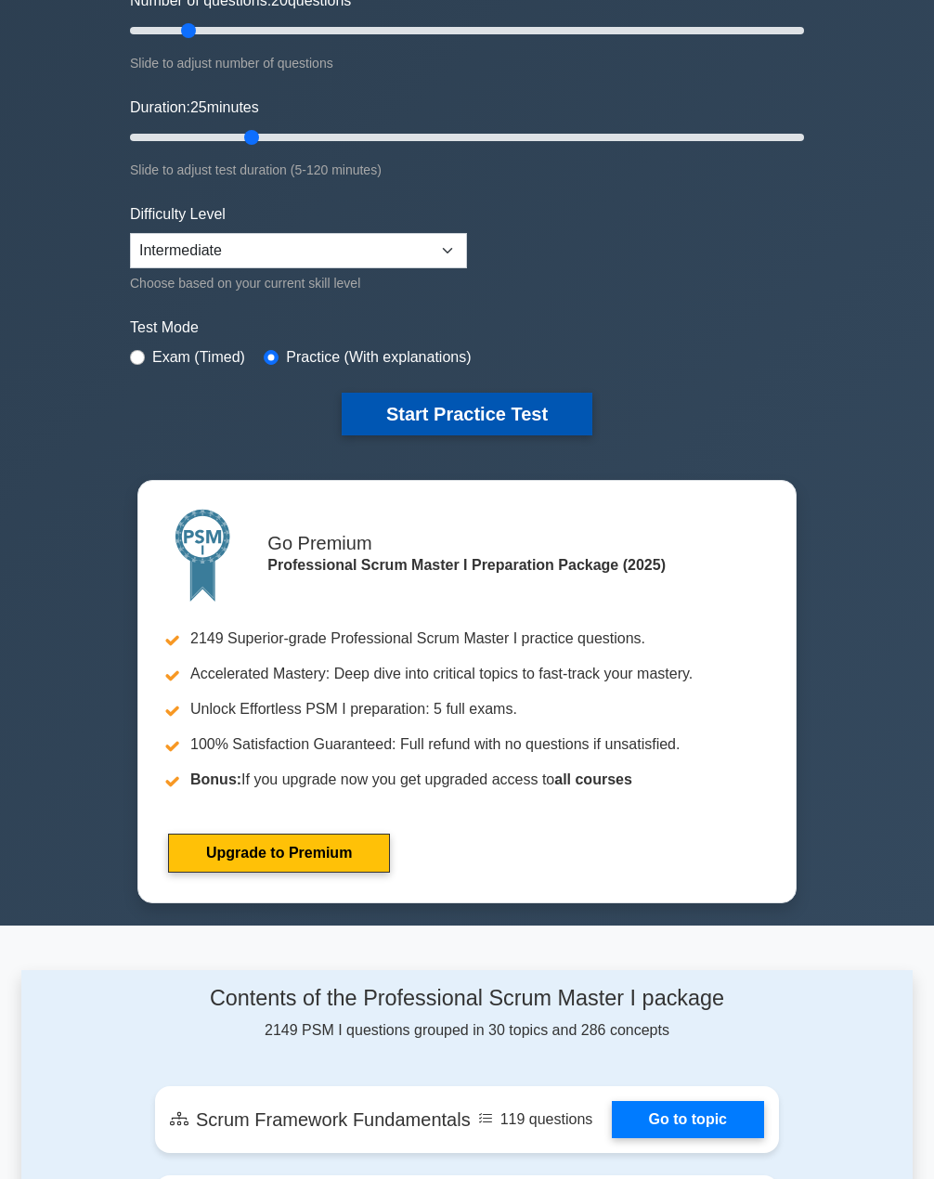
click at [433, 409] on button "Start Practice Test" at bounding box center [467, 414] width 251 height 43
